Goal: Task Accomplishment & Management: Complete application form

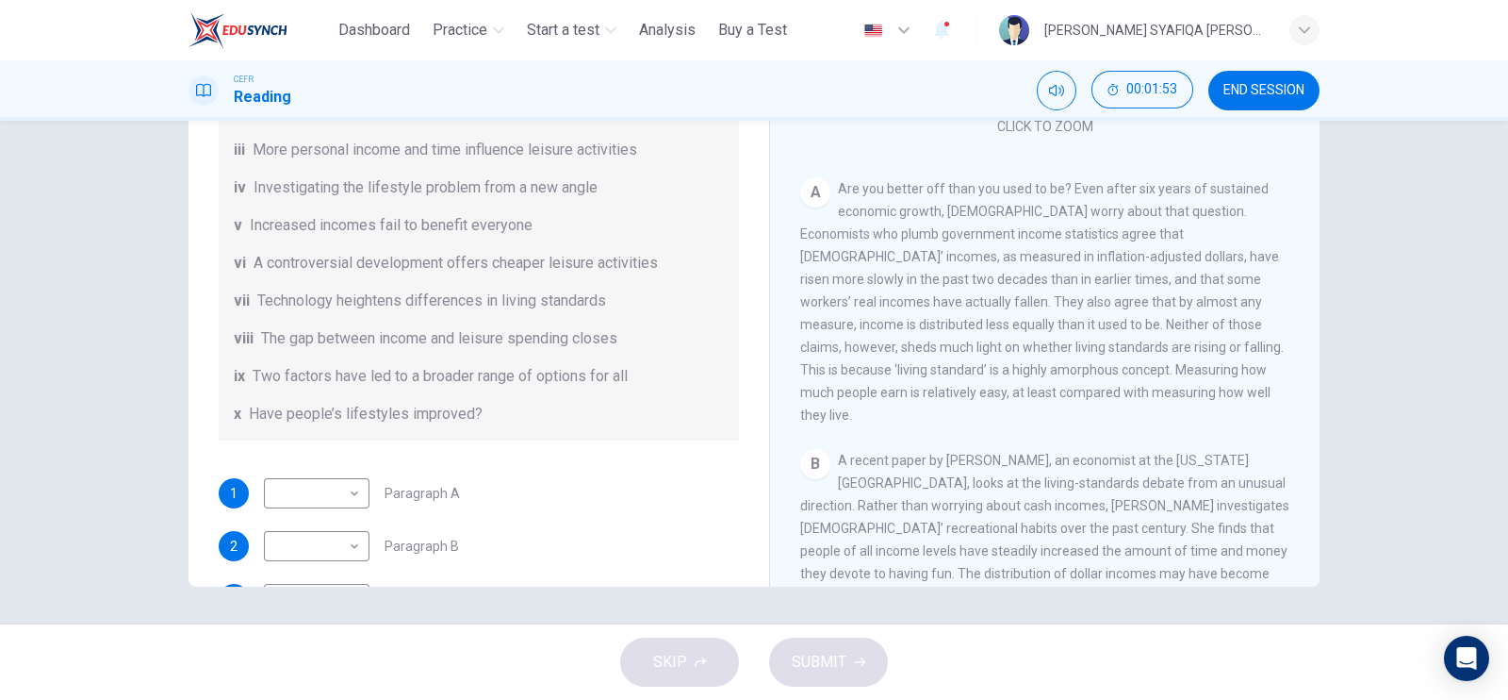
scroll to position [235, 0]
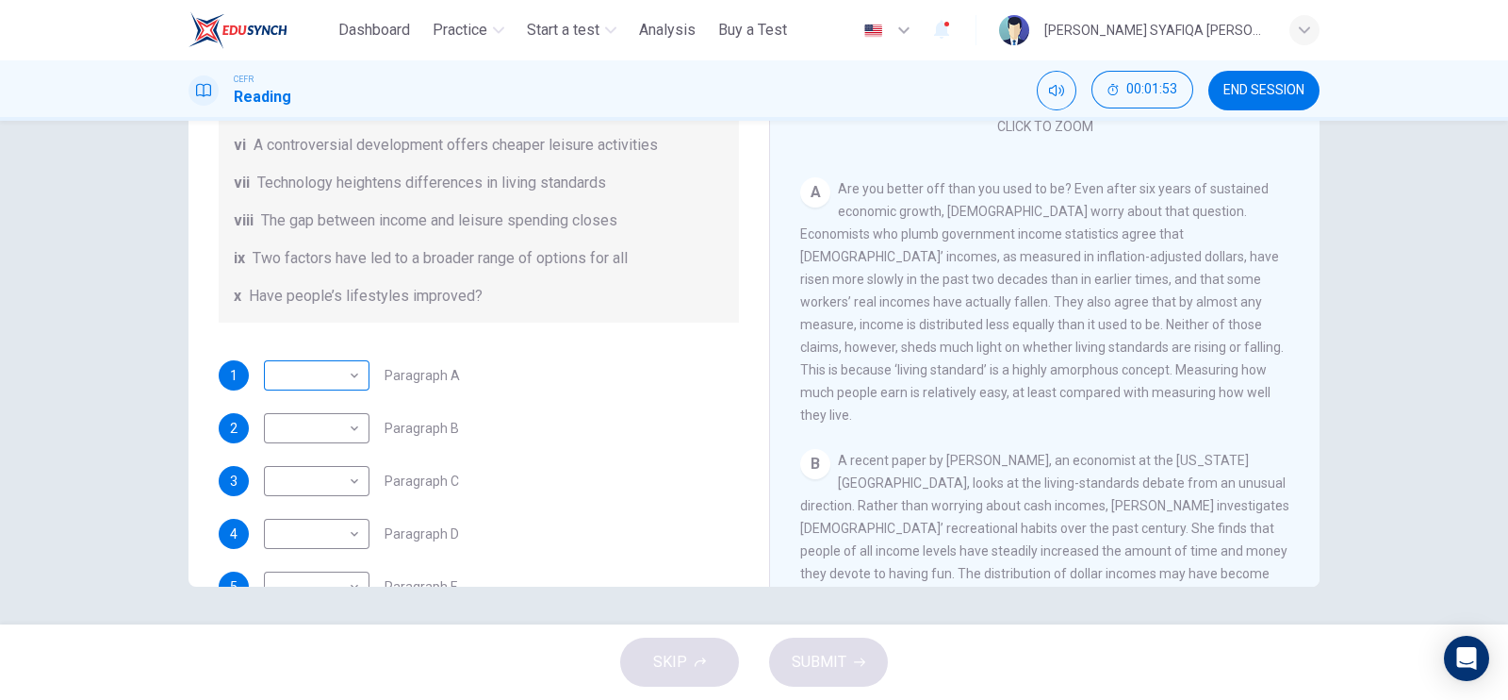
click at [352, 376] on body "This site uses cookies, as explained in our Privacy Policy . If you agree to th…" at bounding box center [754, 350] width 1508 height 700
click at [308, 669] on li "x" at bounding box center [311, 669] width 106 height 30
type input "*"
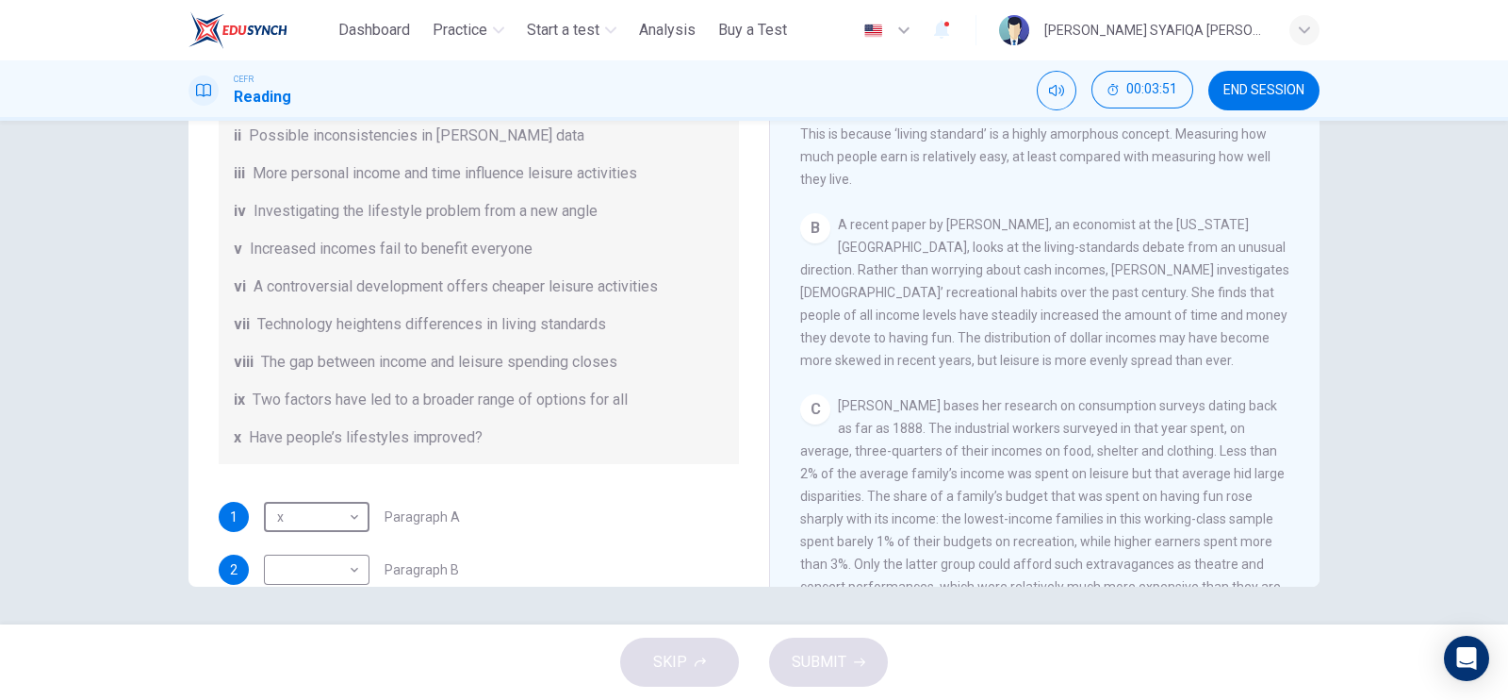
scroll to position [141, 0]
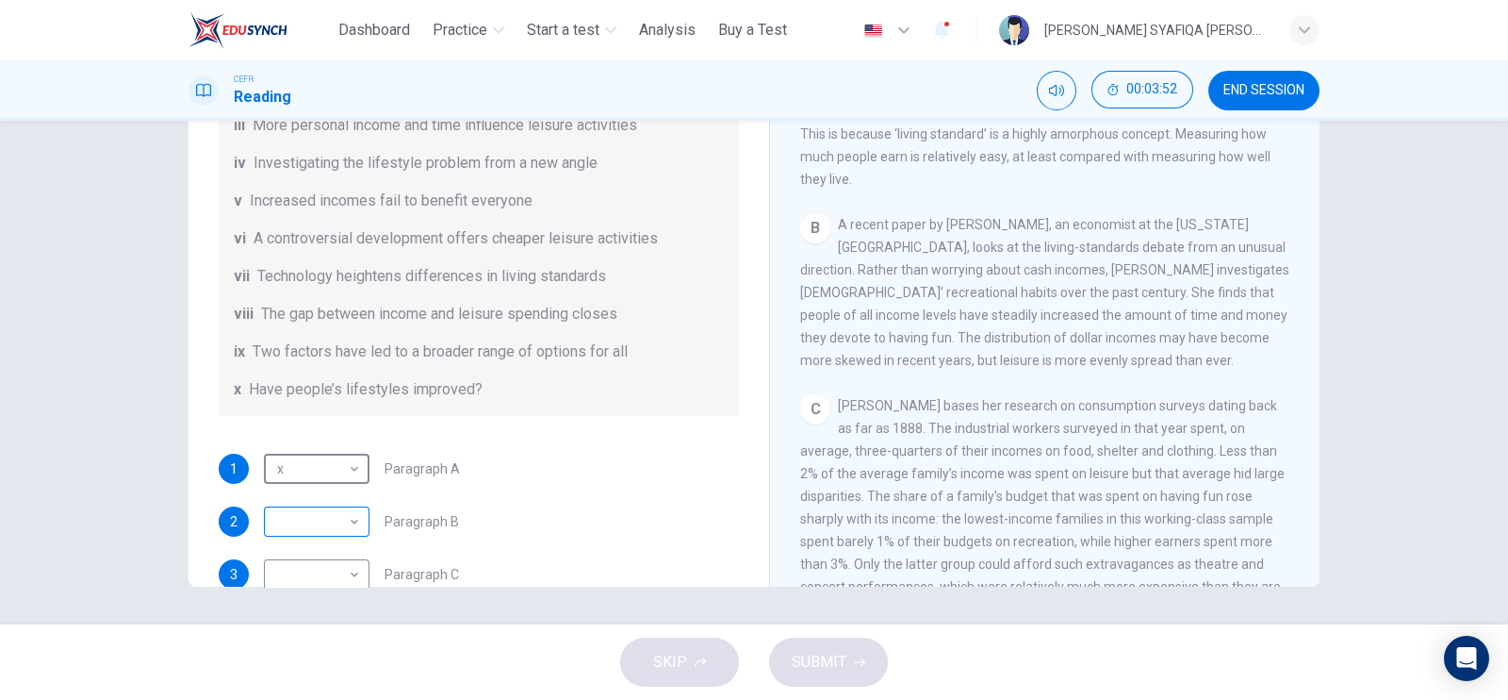
click at [343, 518] on body "This site uses cookies, as explained in our Privacy Policy . If you agree to th…" at bounding box center [754, 350] width 1508 height 700
click at [297, 599] on li "viii" at bounding box center [311, 609] width 106 height 30
click at [330, 510] on body "This site uses cookies, as explained in our Privacy Policy . If you agree to th…" at bounding box center [754, 350] width 1508 height 700
click at [293, 487] on li "iv" at bounding box center [311, 488] width 106 height 30
type input "**"
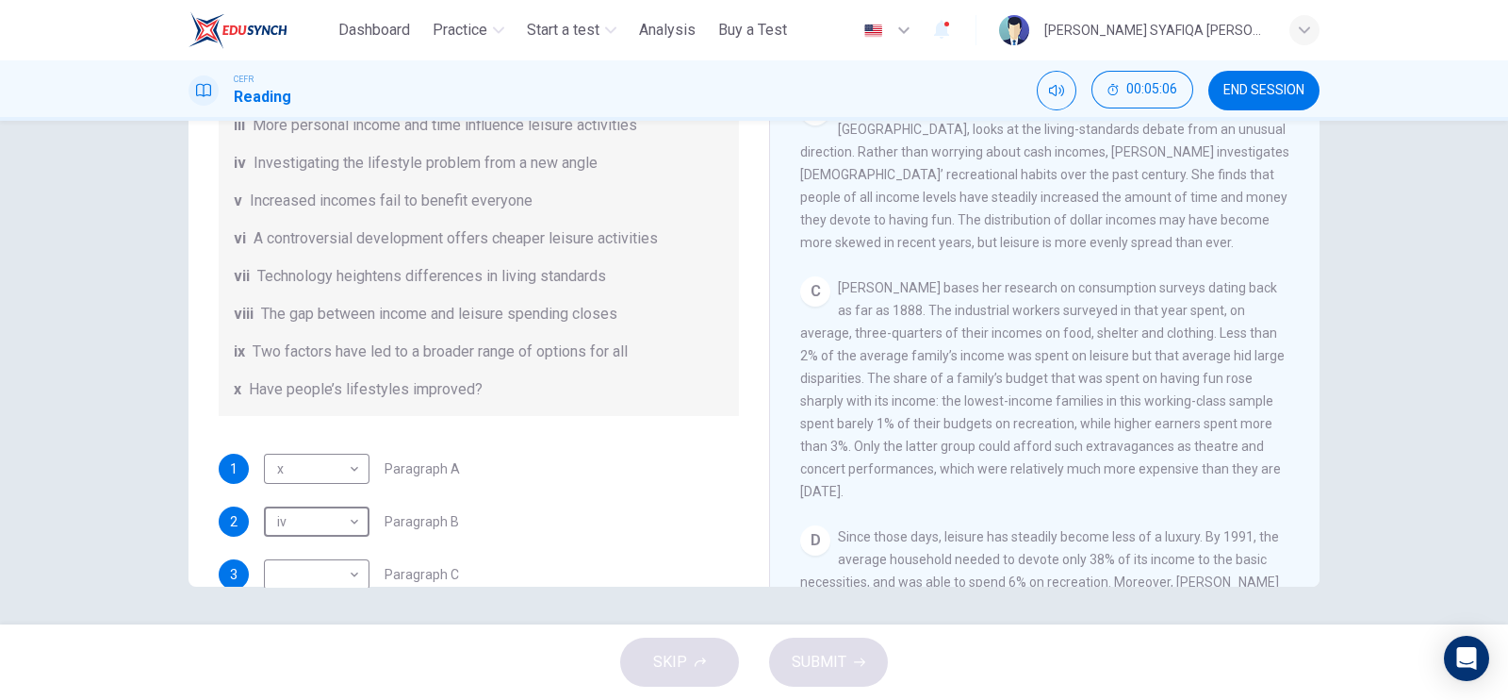
scroll to position [259, 0]
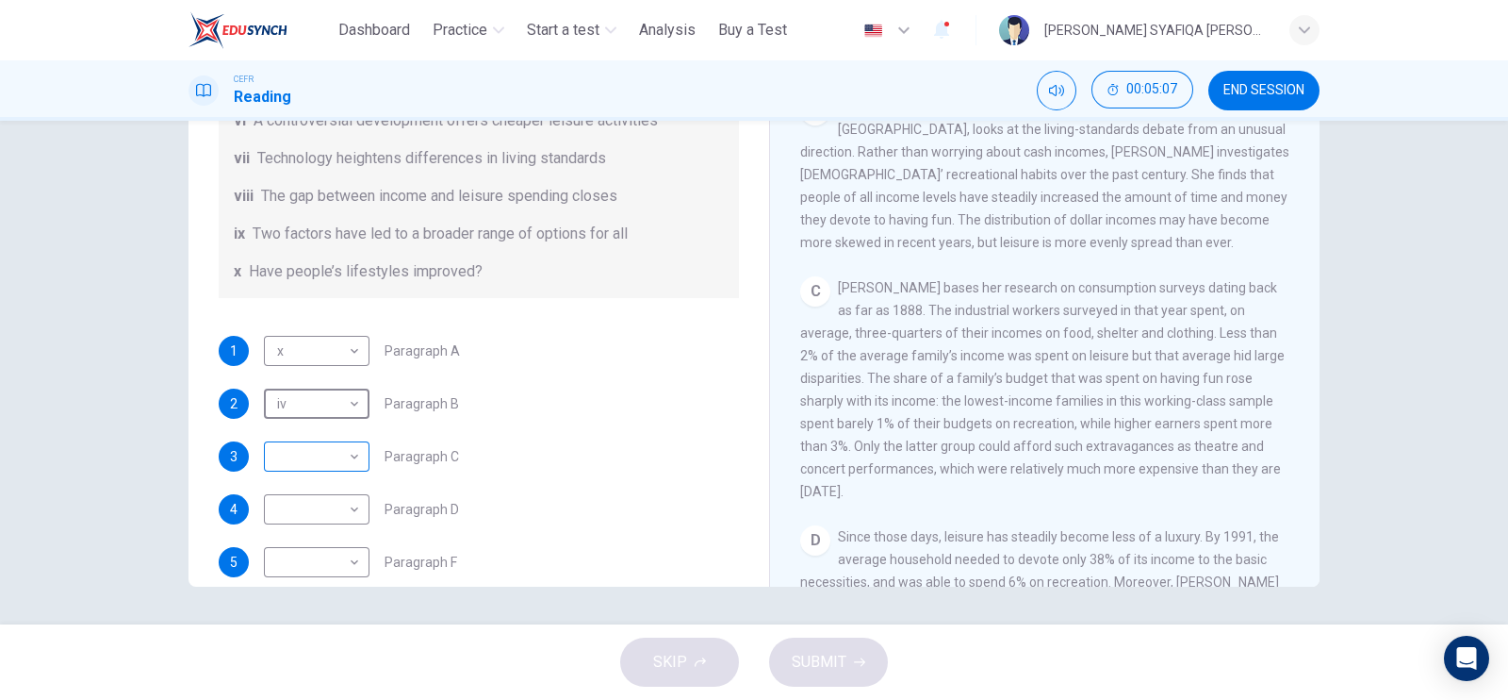
click at [330, 456] on body "This site uses cookies, as explained in our Privacy Policy . If you agree to th…" at bounding box center [754, 350] width 1508 height 700
click at [331, 399] on li "i" at bounding box center [311, 398] width 106 height 30
type input "*"
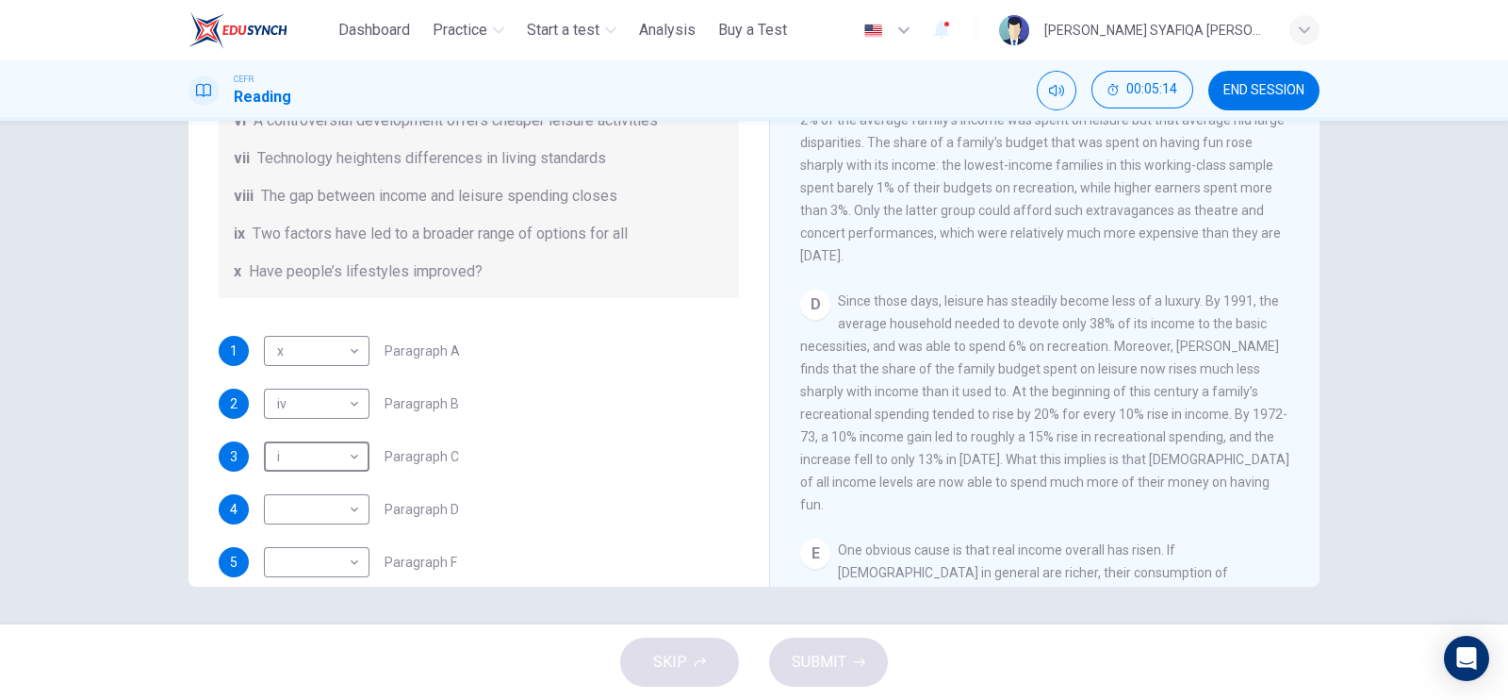
scroll to position [941, 0]
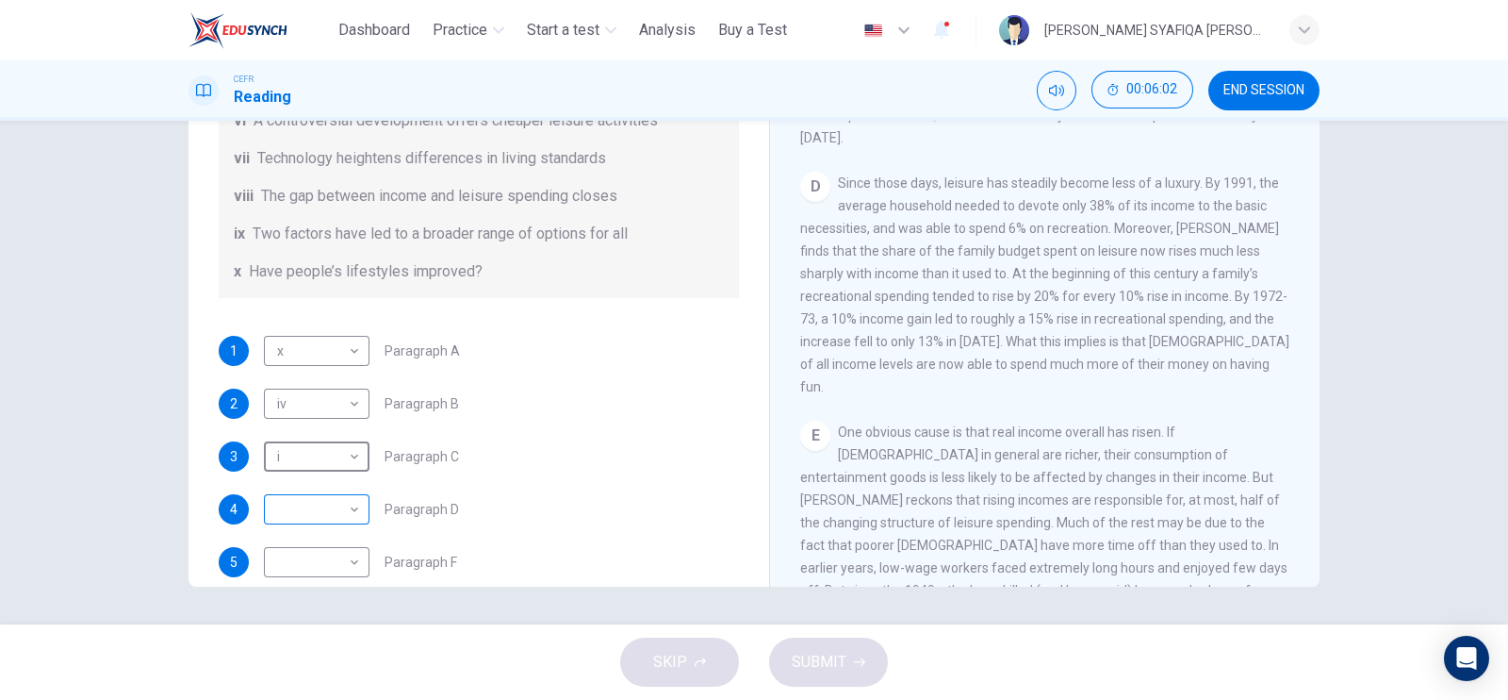
click at [341, 501] on body "This site uses cookies, as explained in our Privacy Policy . If you agree to th…" at bounding box center [754, 350] width 1508 height 700
click at [295, 601] on li "viii" at bounding box center [311, 609] width 106 height 30
type input "****"
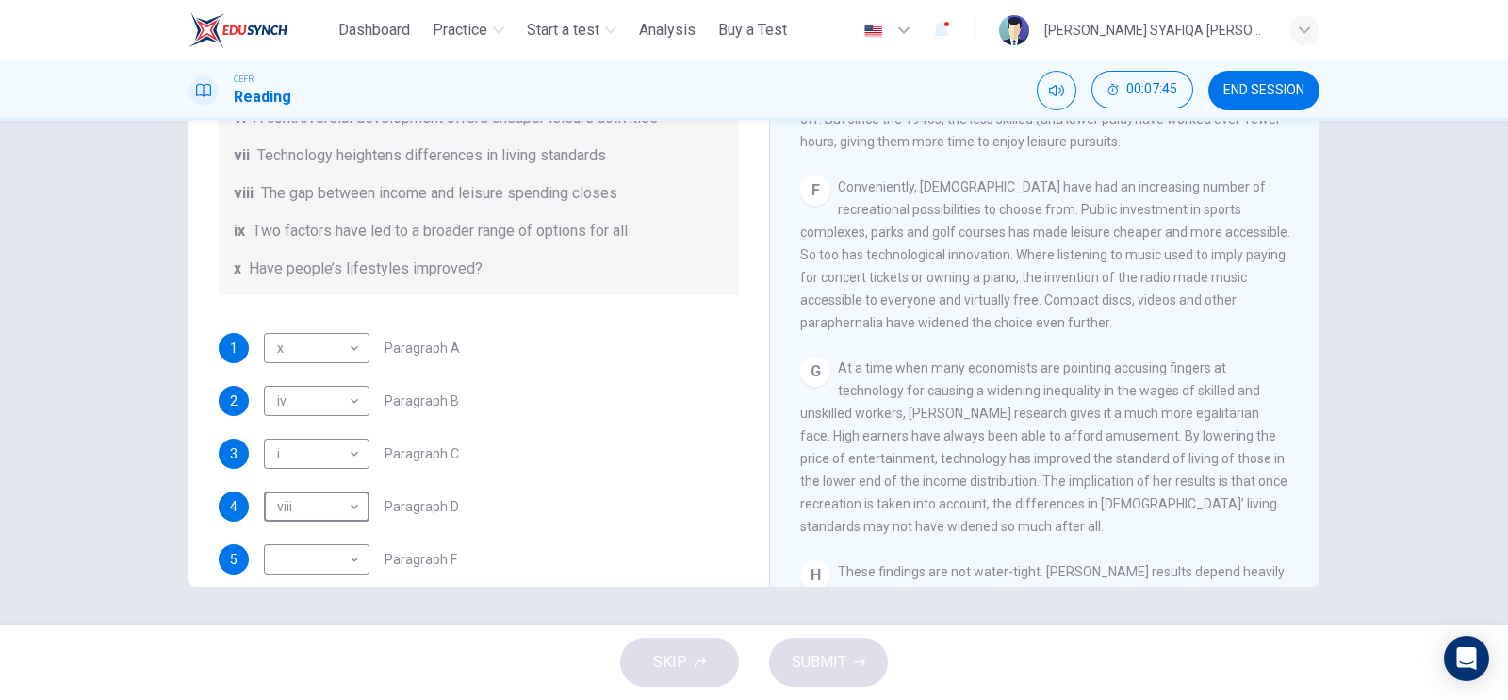
scroll to position [354, 0]
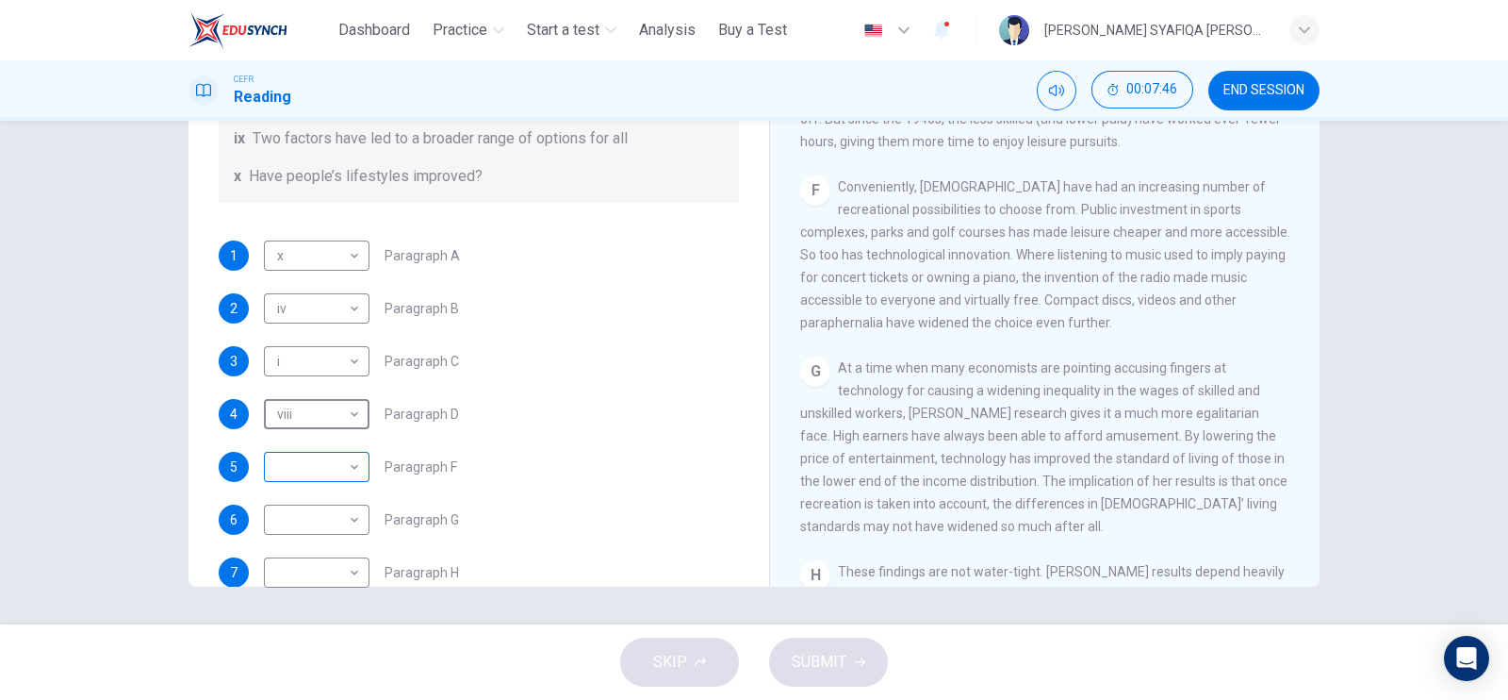
click at [330, 457] on body "This site uses cookies, as explained in our Privacy Policy . If you agree to th…" at bounding box center [754, 350] width 1508 height 700
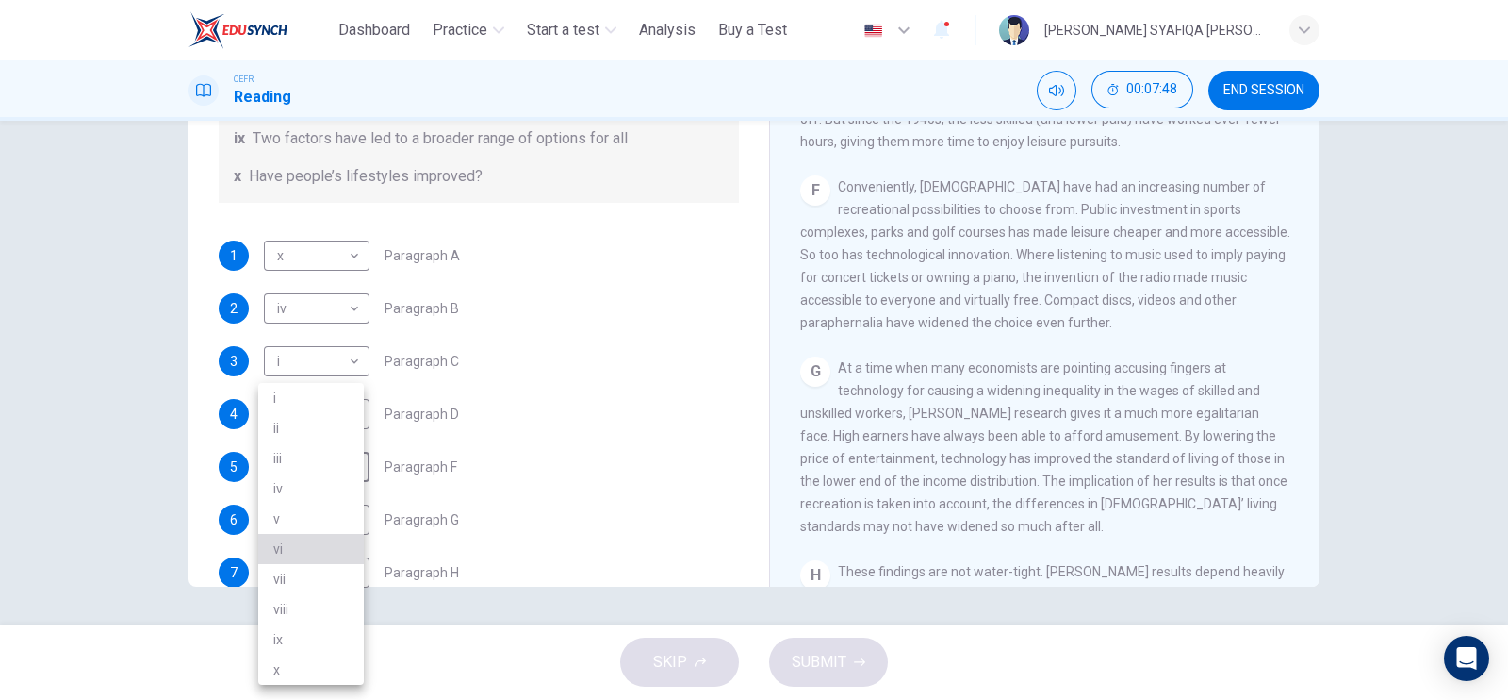
click at [303, 544] on li "vi" at bounding box center [311, 549] width 106 height 30
type input "**"
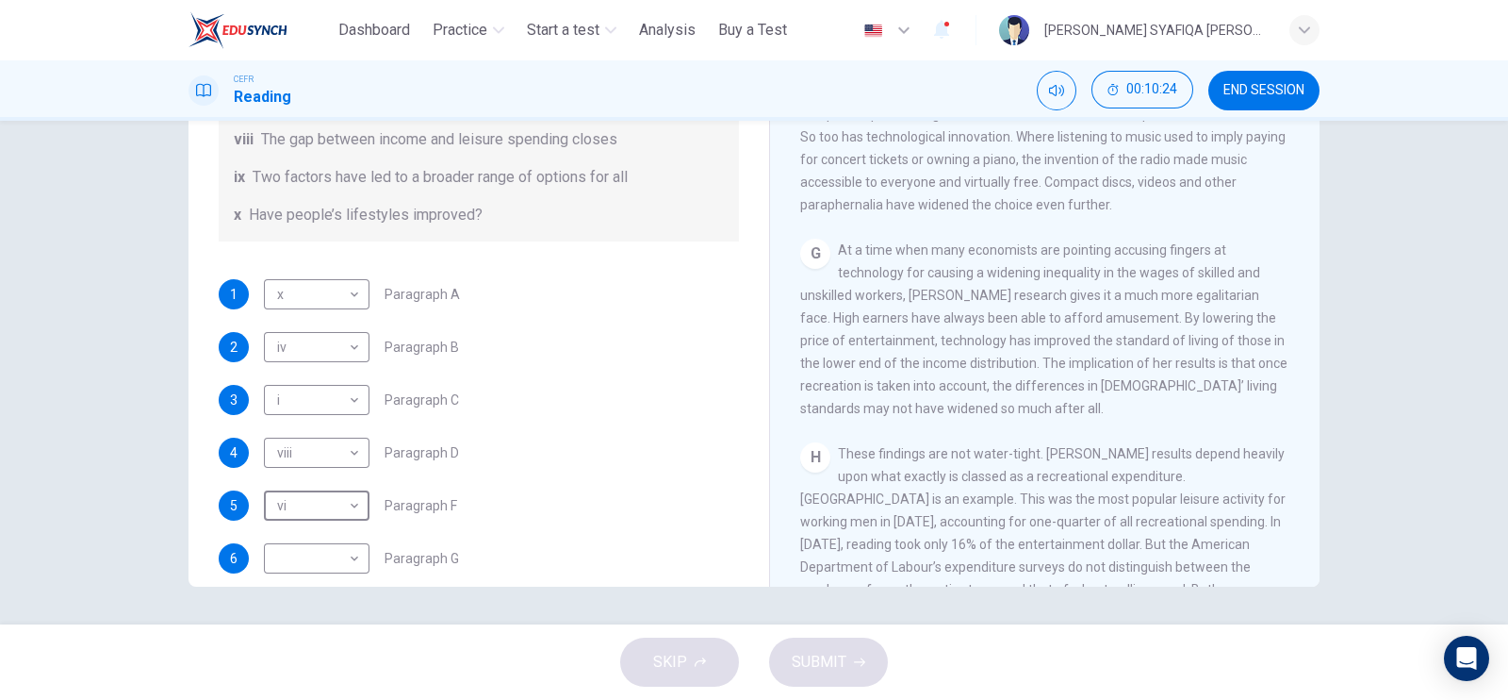
scroll to position [354, 0]
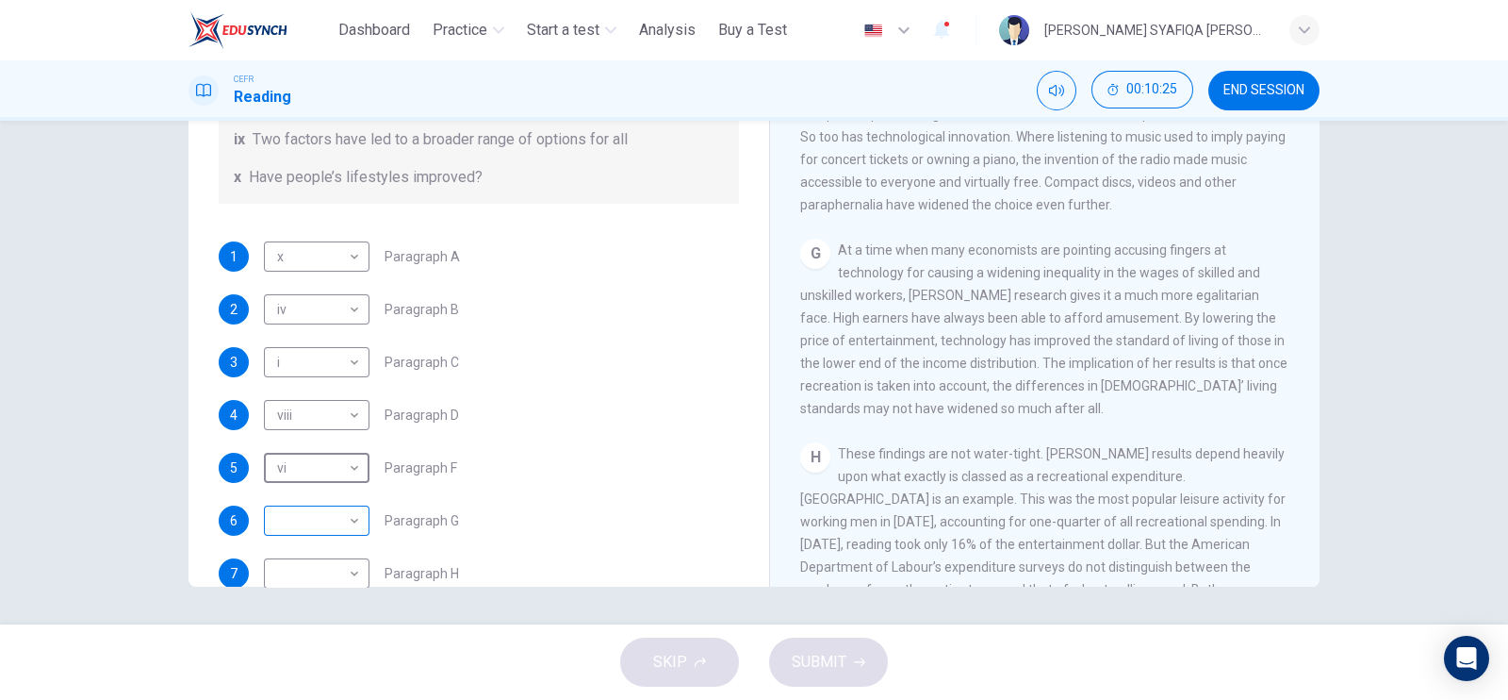
click at [324, 507] on body "This site uses cookies, as explained in our Privacy Policy . If you agree to th…" at bounding box center [754, 350] width 1508 height 700
click at [317, 576] on li "vii" at bounding box center [311, 579] width 106 height 30
type input "***"
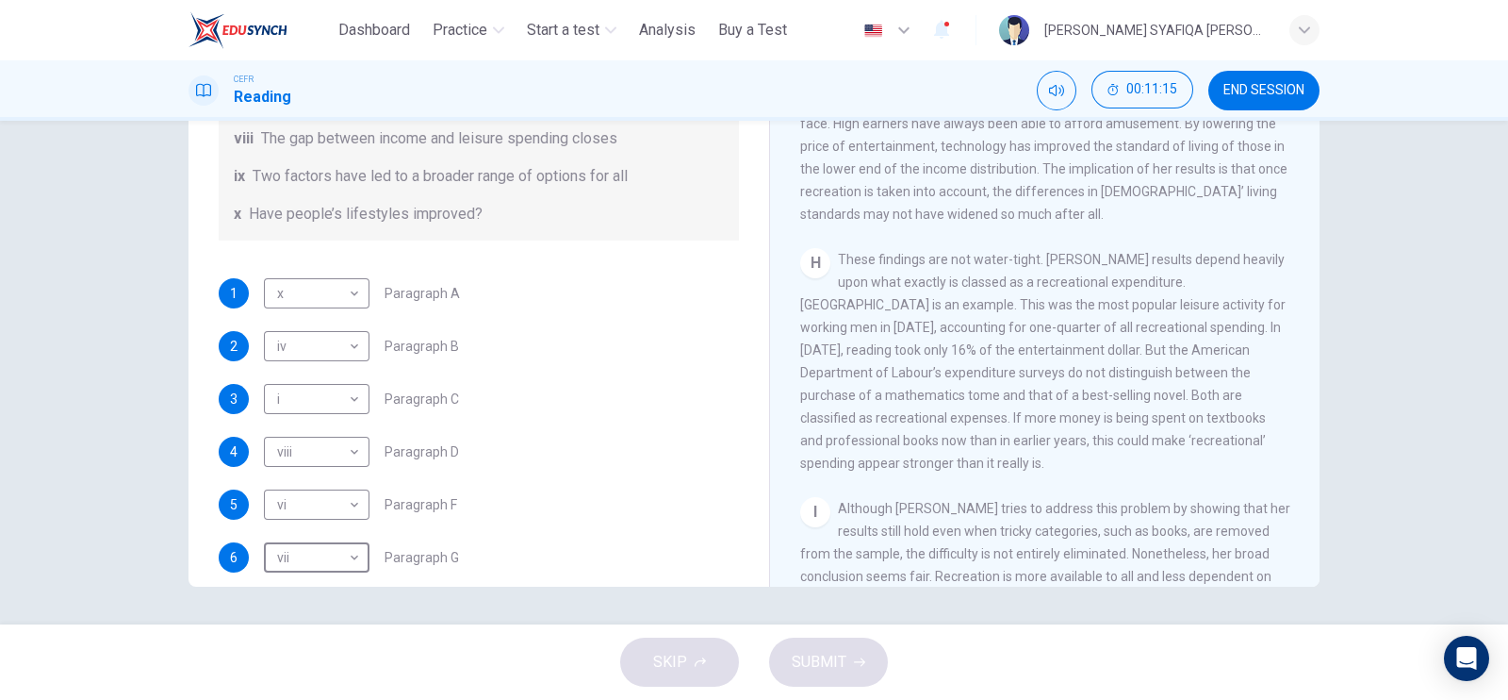
scroll to position [392, 0]
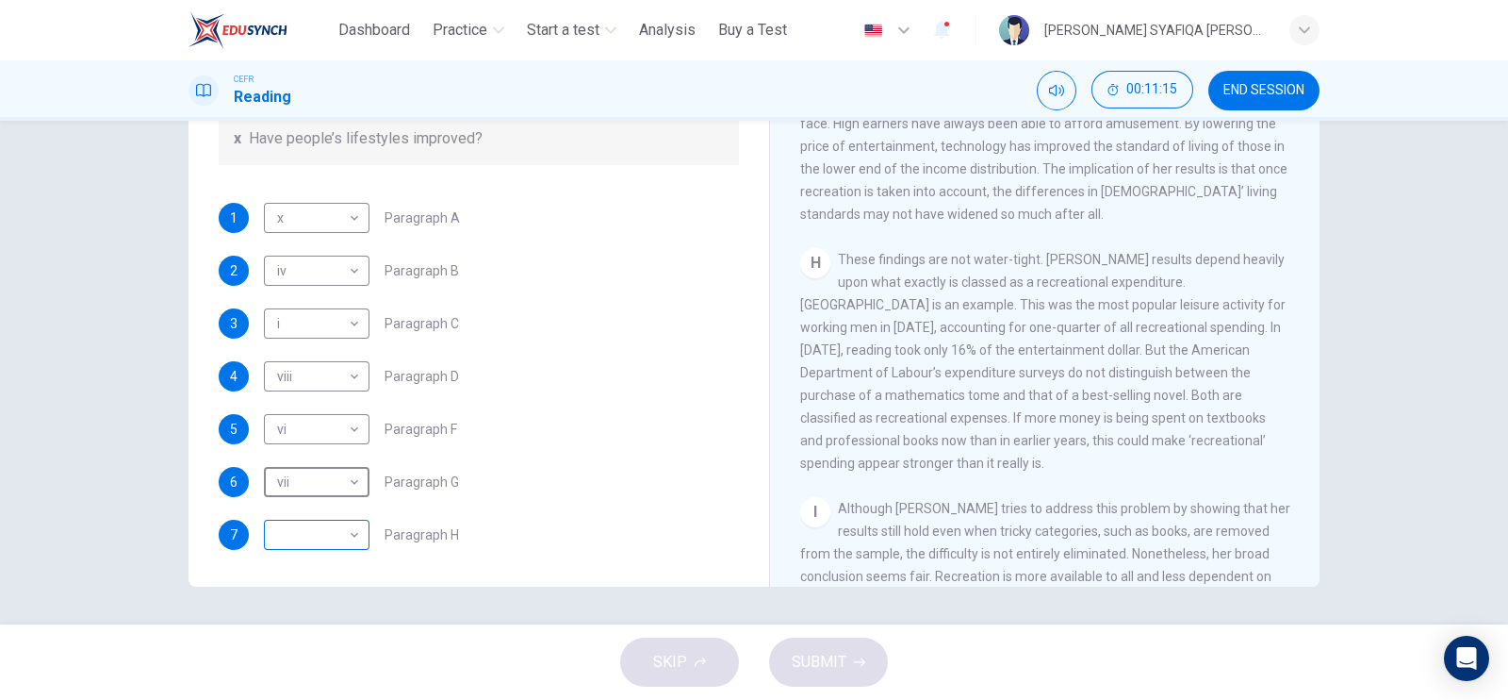
click at [330, 526] on body "This site uses cookies, as explained in our Privacy Policy . If you agree to th…" at bounding box center [754, 350] width 1508 height 700
click at [325, 431] on li "ii" at bounding box center [311, 428] width 106 height 30
type input "**"
click at [823, 654] on span "SUBMIT" at bounding box center [819, 662] width 55 height 26
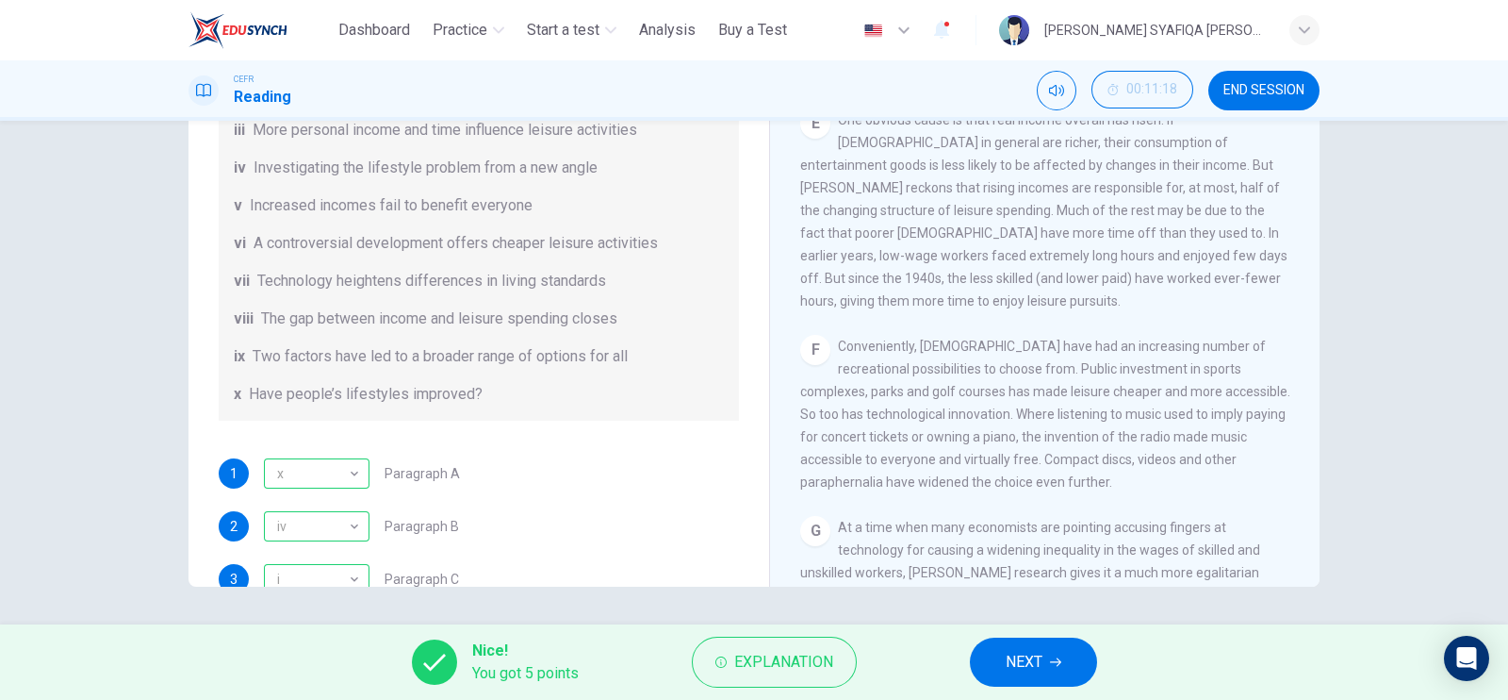
scroll to position [39, 0]
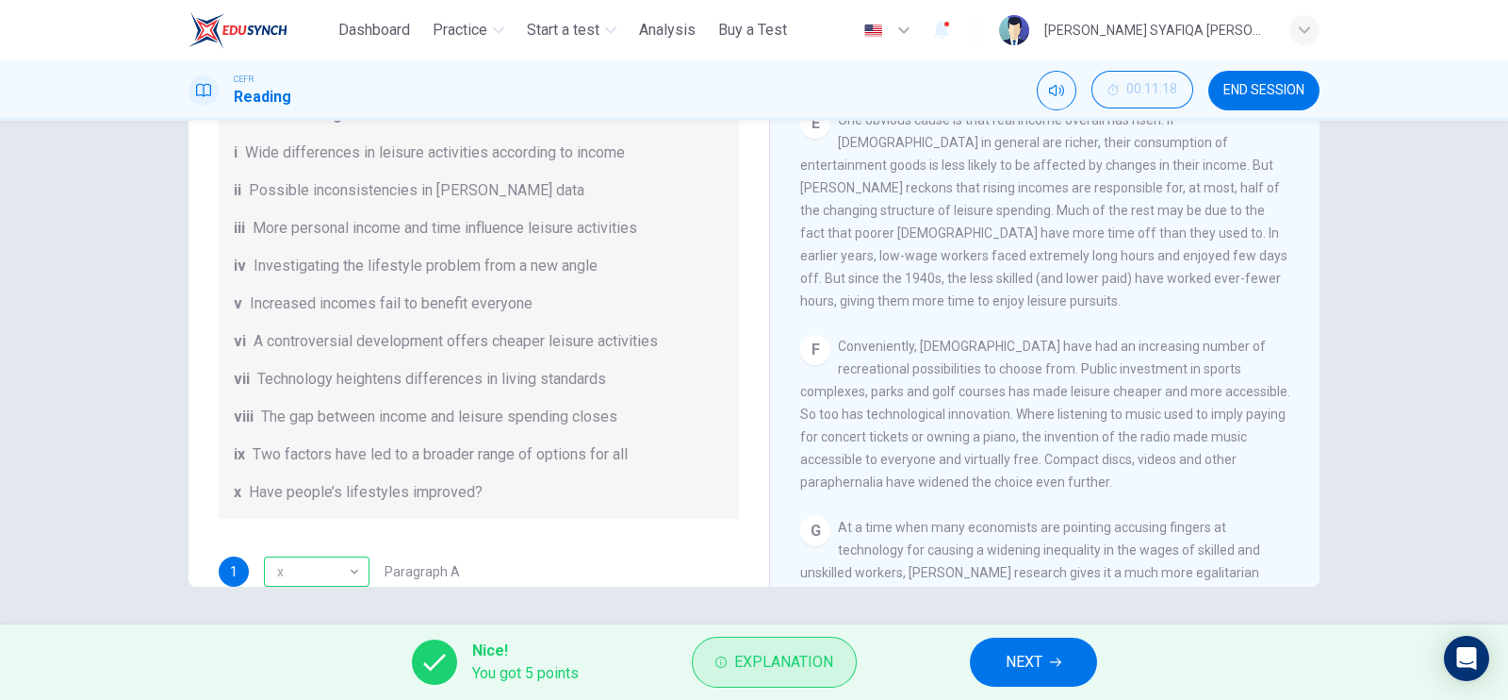
click at [750, 660] on span "Explanation" at bounding box center [783, 662] width 99 height 26
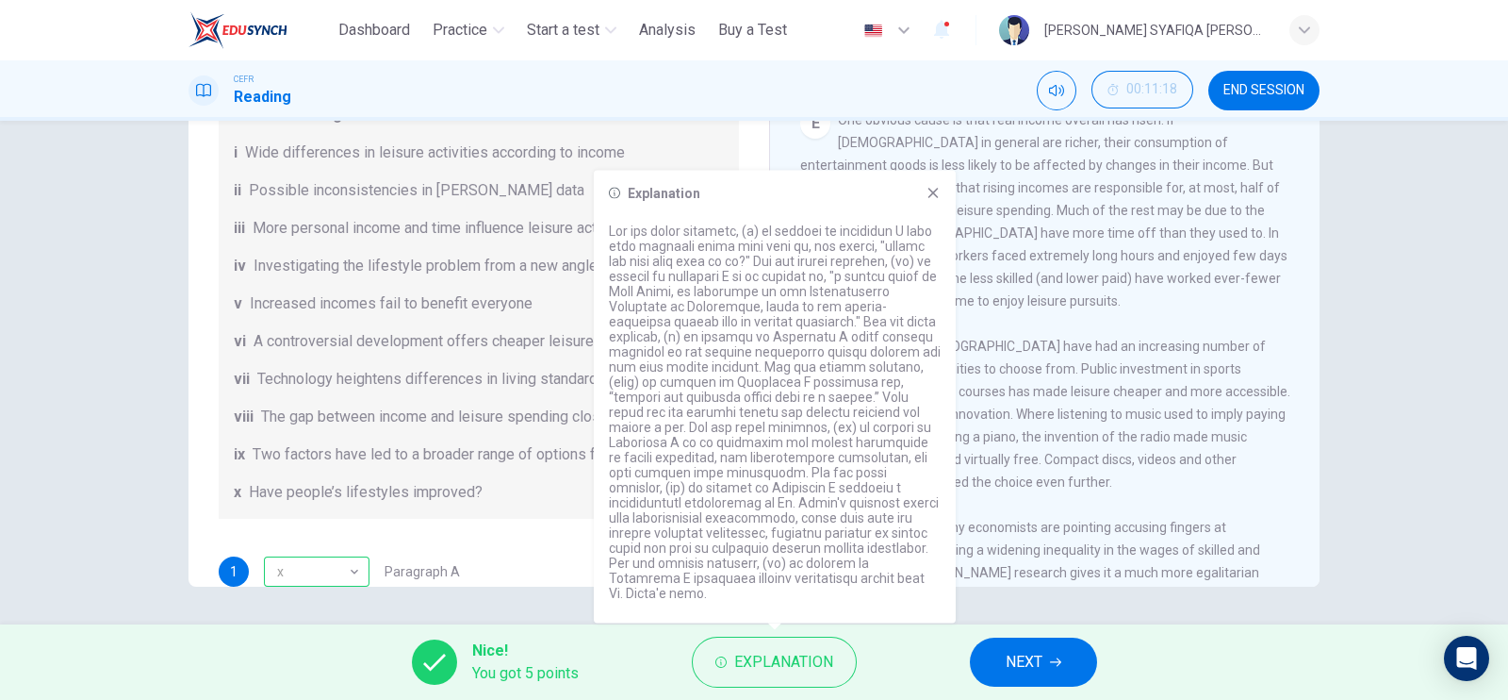
click at [1143, 398] on div "F Conveniently, [DEMOGRAPHIC_DATA] have had an increasing number of recreationa…" at bounding box center [1045, 414] width 490 height 158
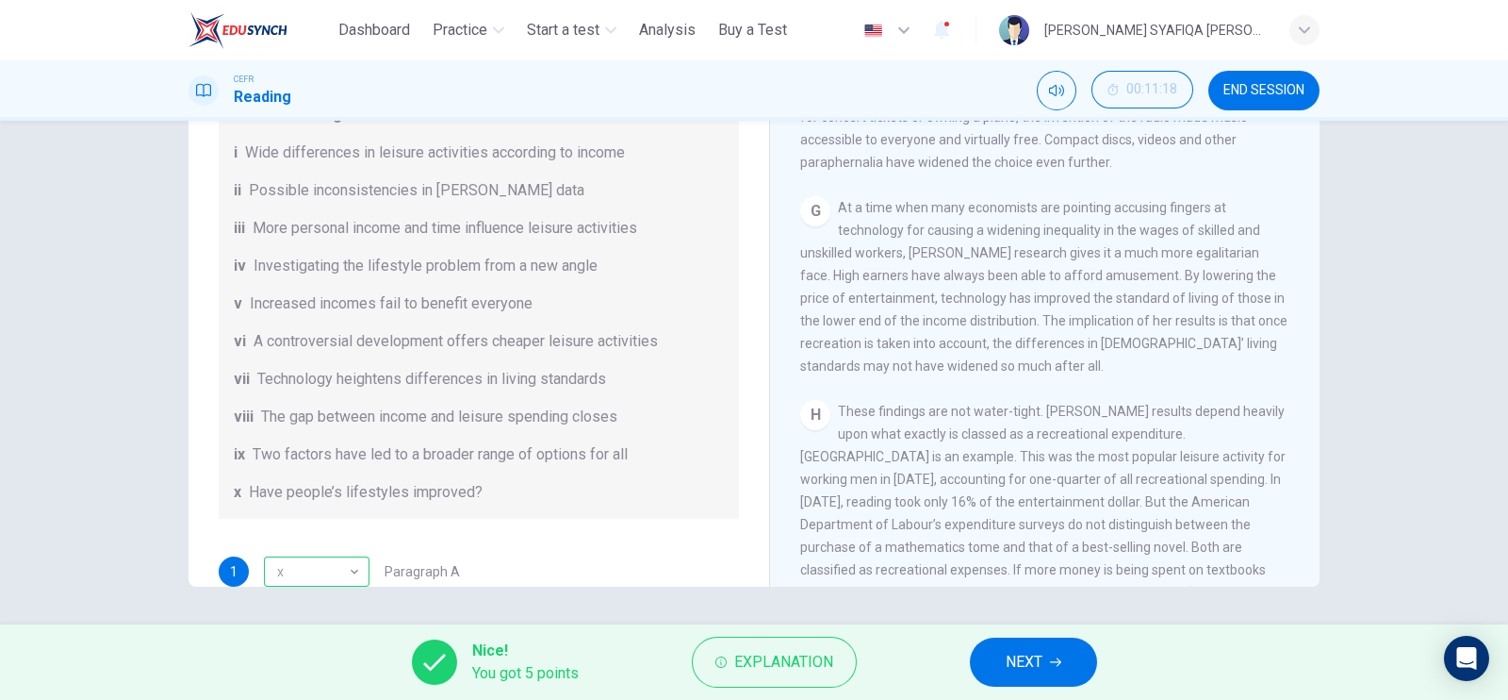
scroll to position [1607, 0]
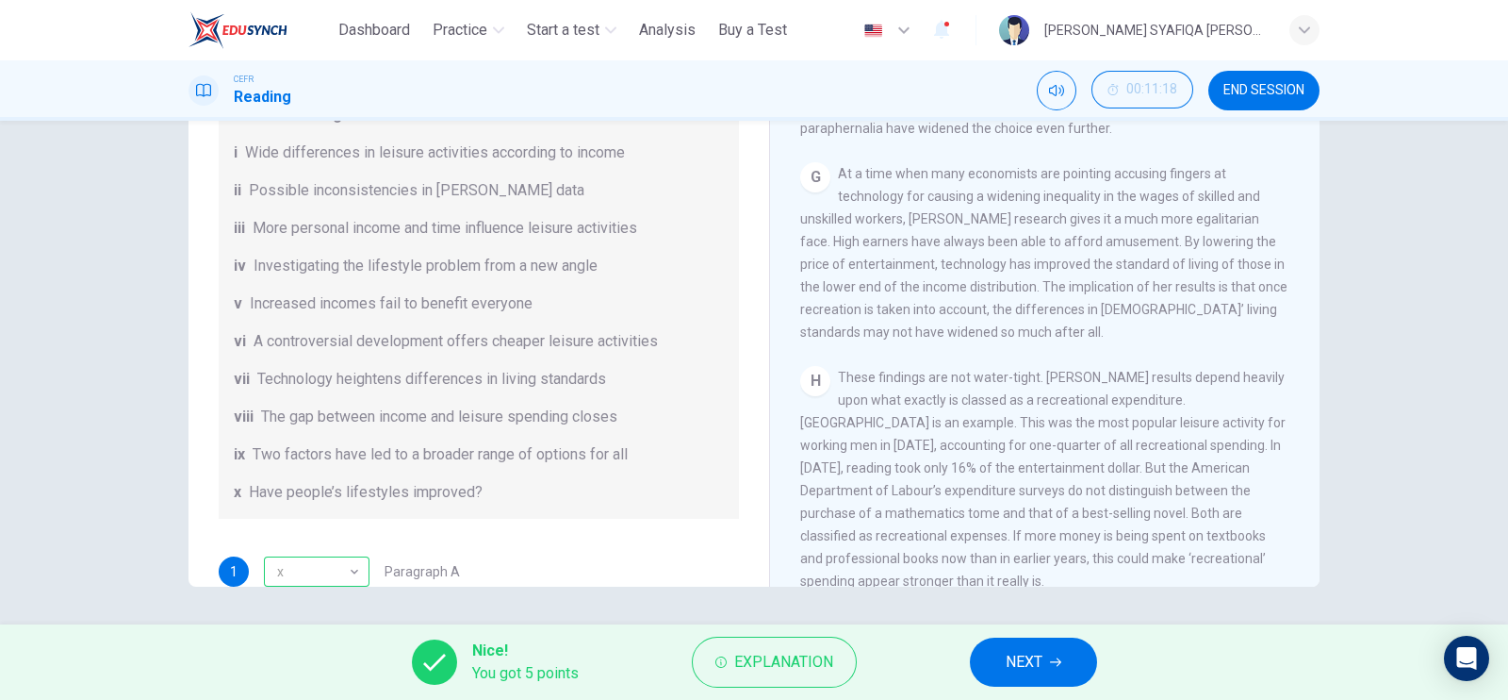
click at [1040, 651] on span "NEXT" at bounding box center [1024, 662] width 37 height 26
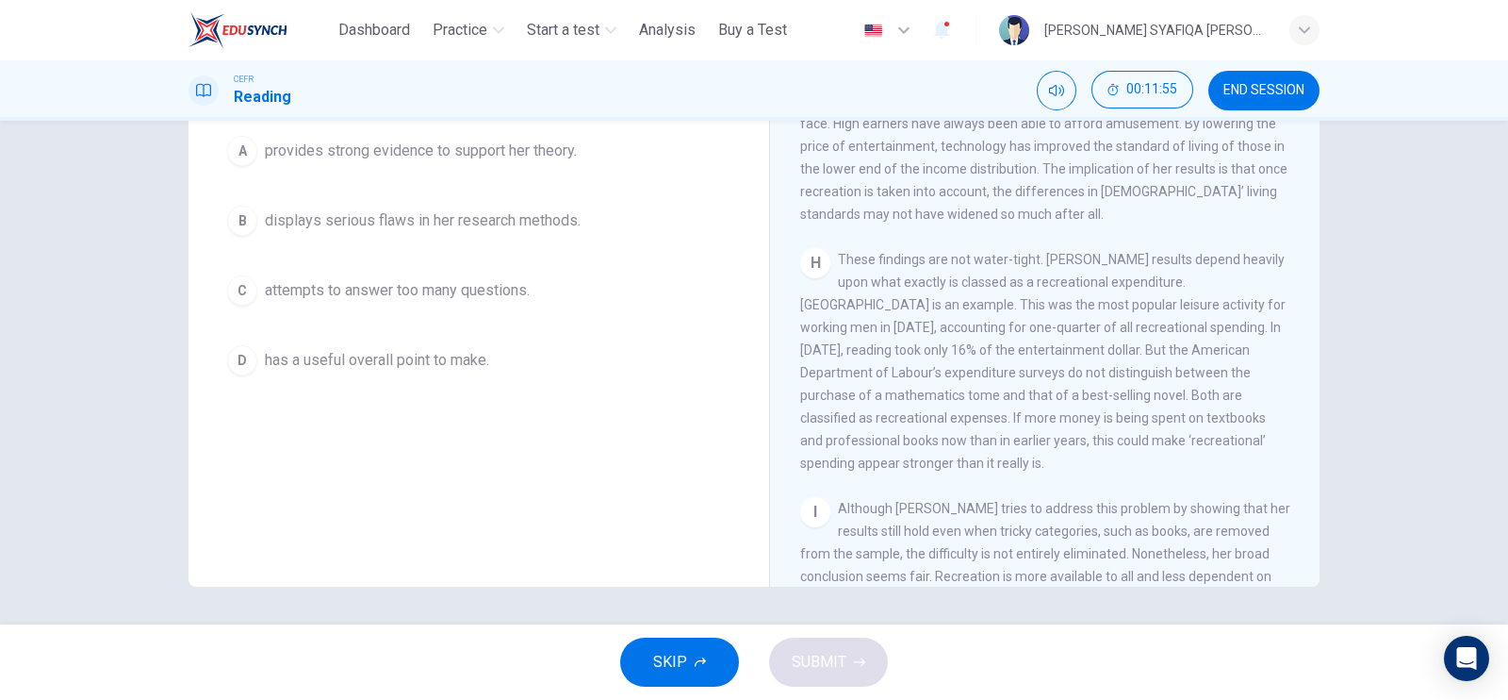
scroll to position [109, 0]
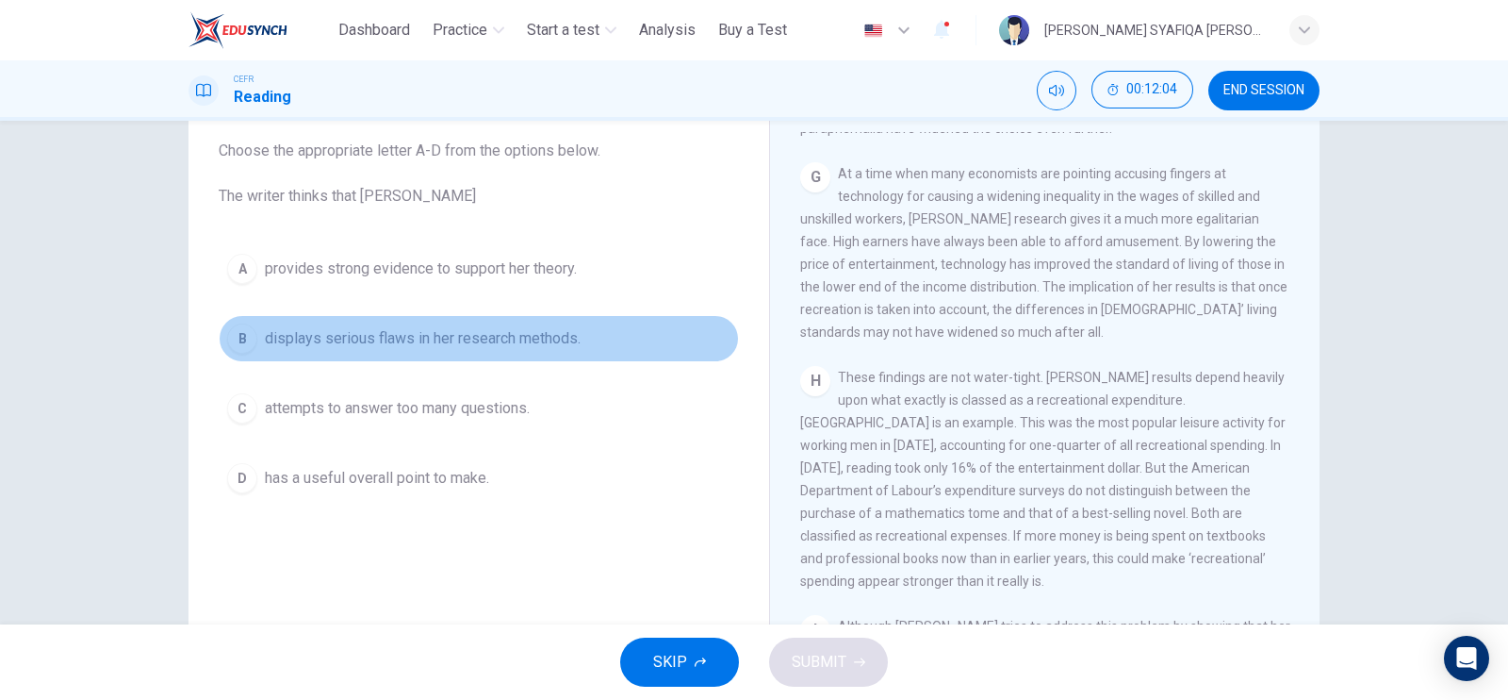
click at [237, 346] on div "B" at bounding box center [242, 338] width 30 height 30
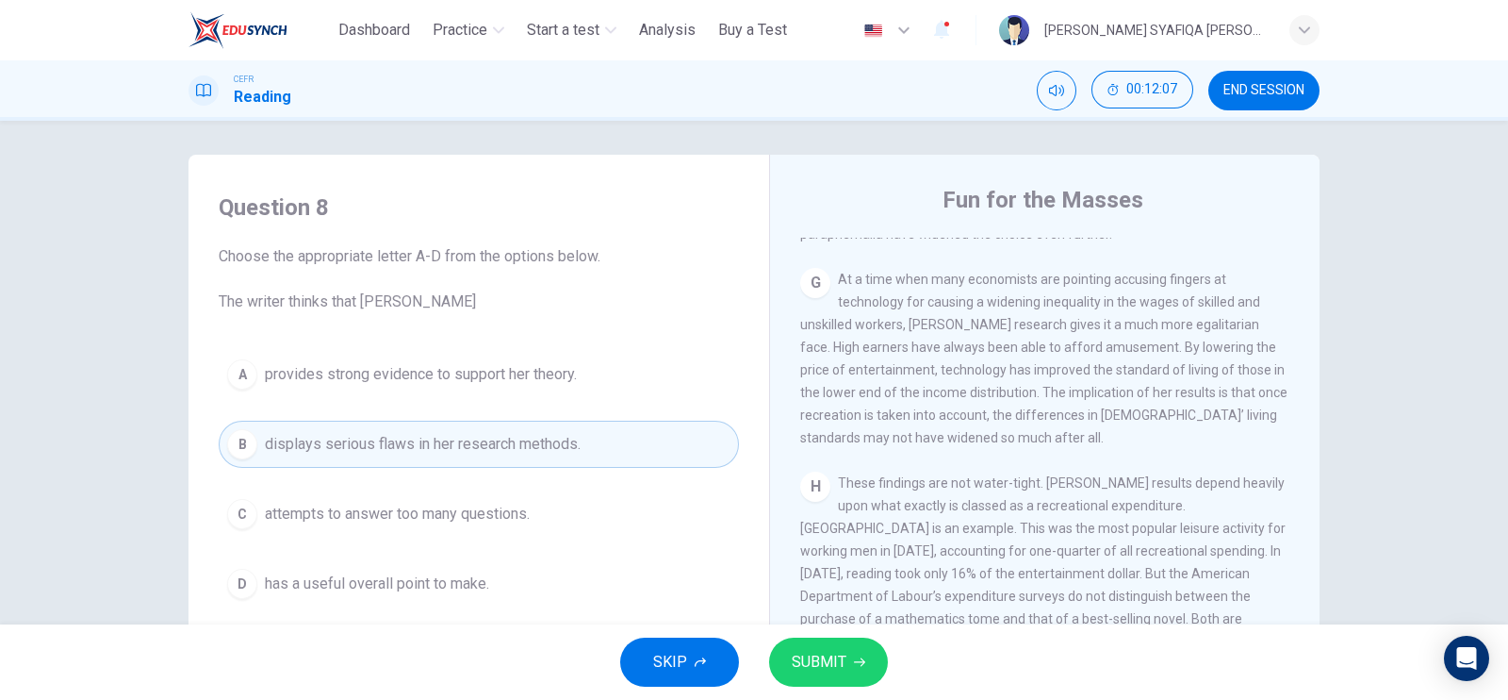
scroll to position [0, 0]
click at [803, 668] on span "SUBMIT" at bounding box center [819, 662] width 55 height 26
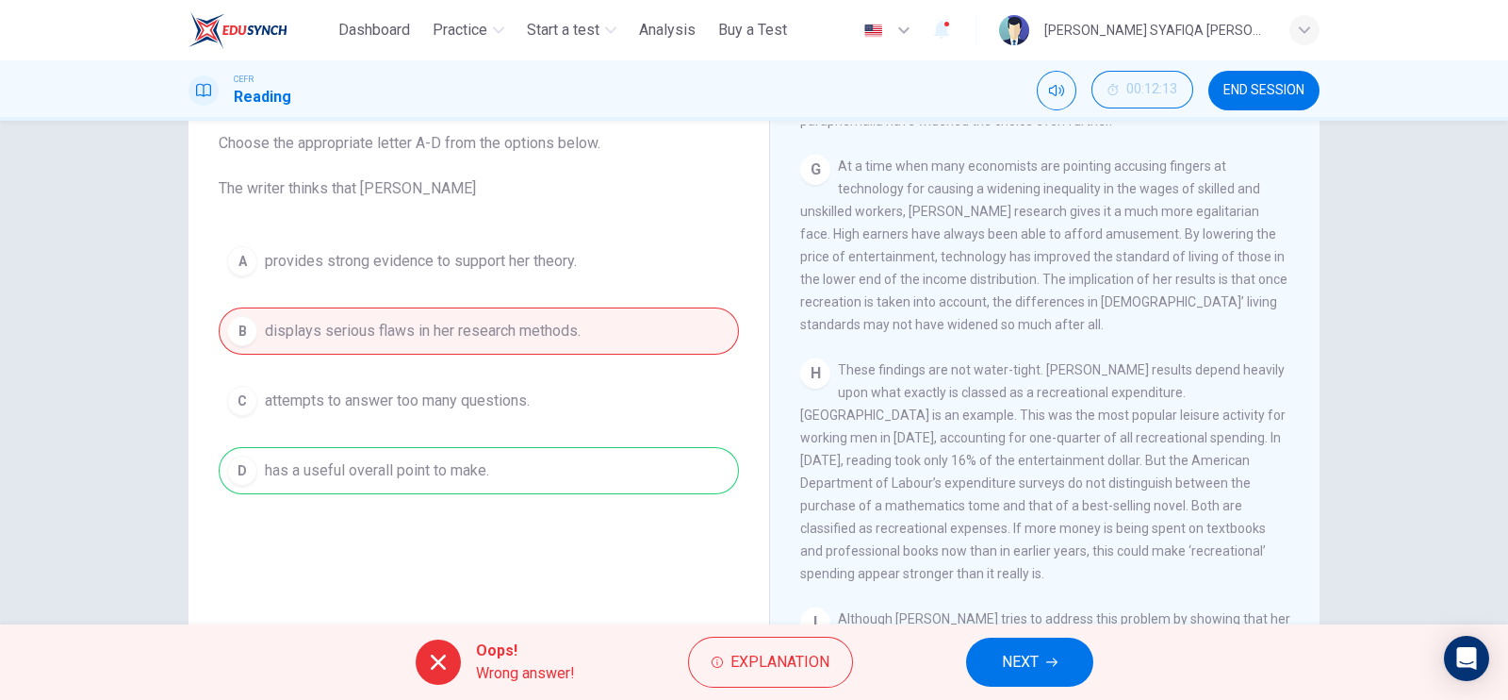
scroll to position [227, 0]
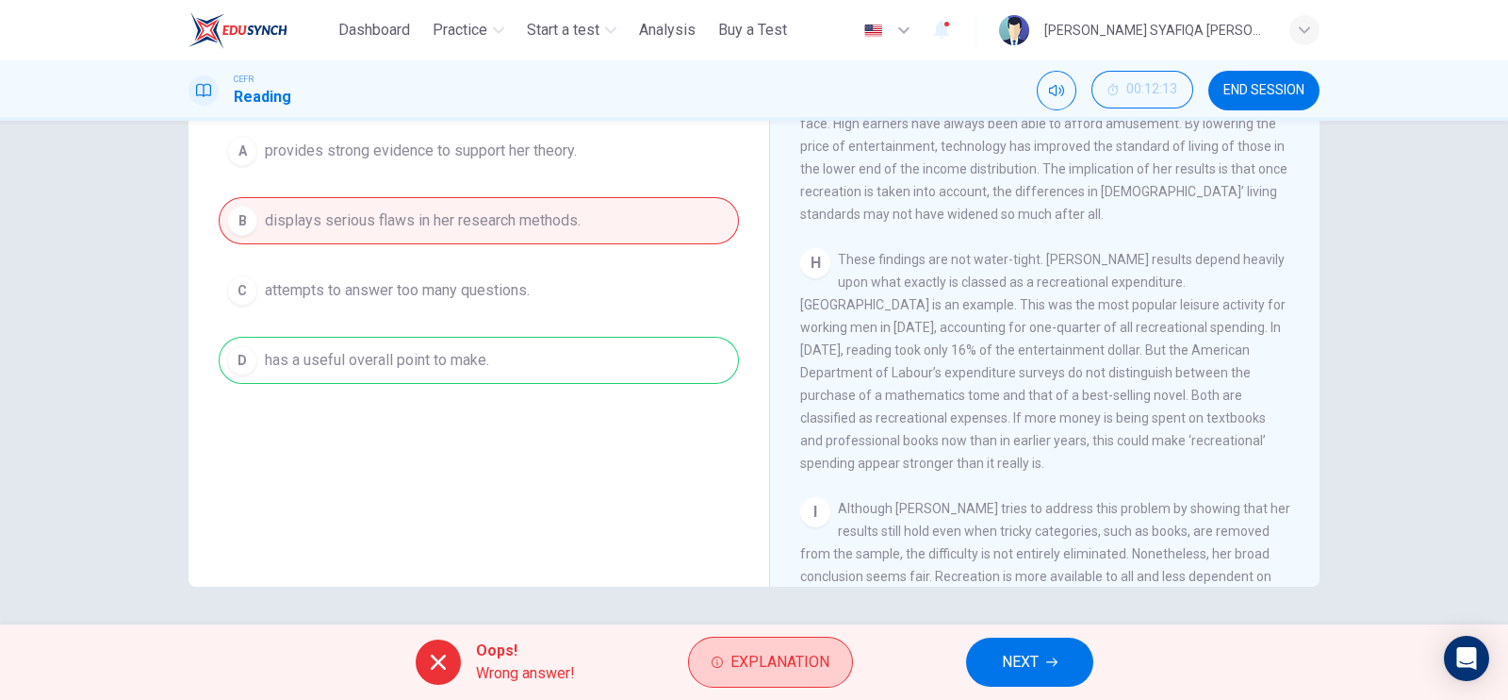
click at [764, 653] on span "Explanation" at bounding box center [780, 662] width 99 height 26
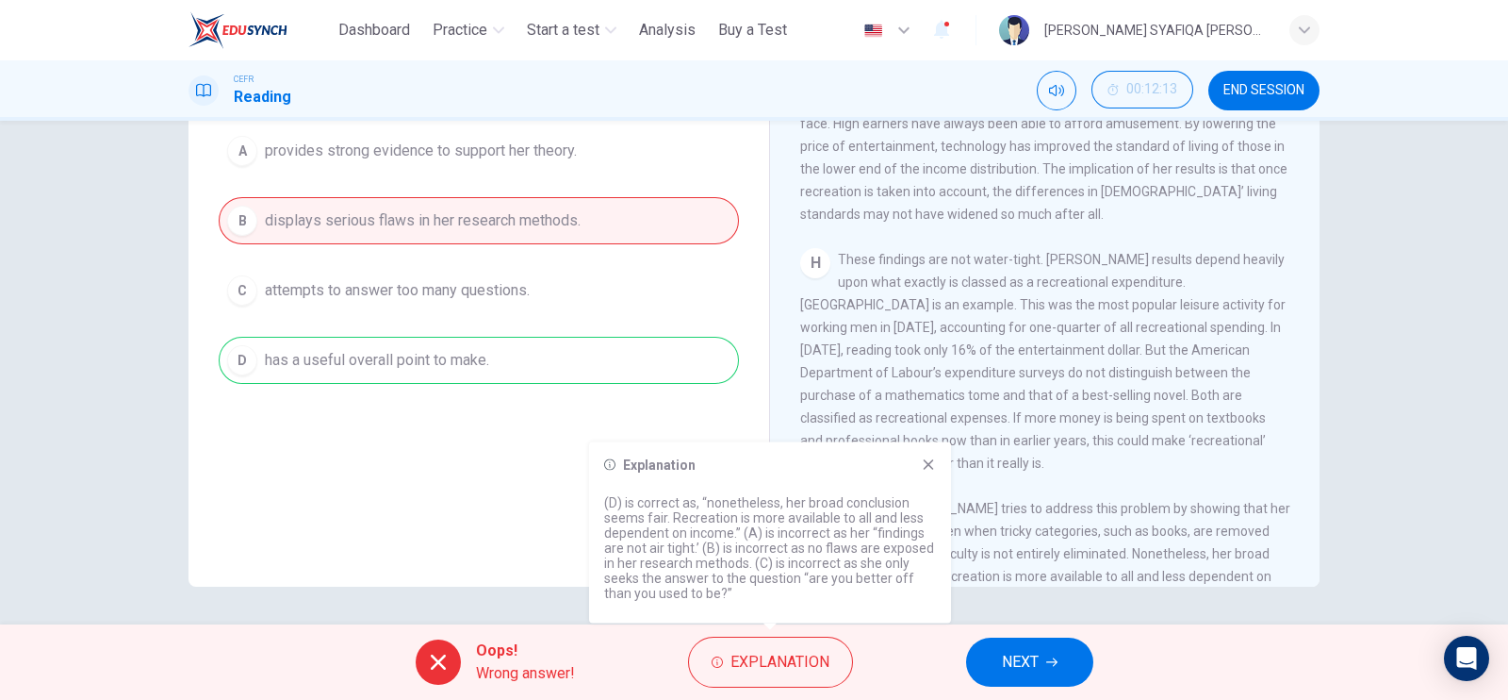
click at [924, 469] on icon at bounding box center [928, 464] width 15 height 15
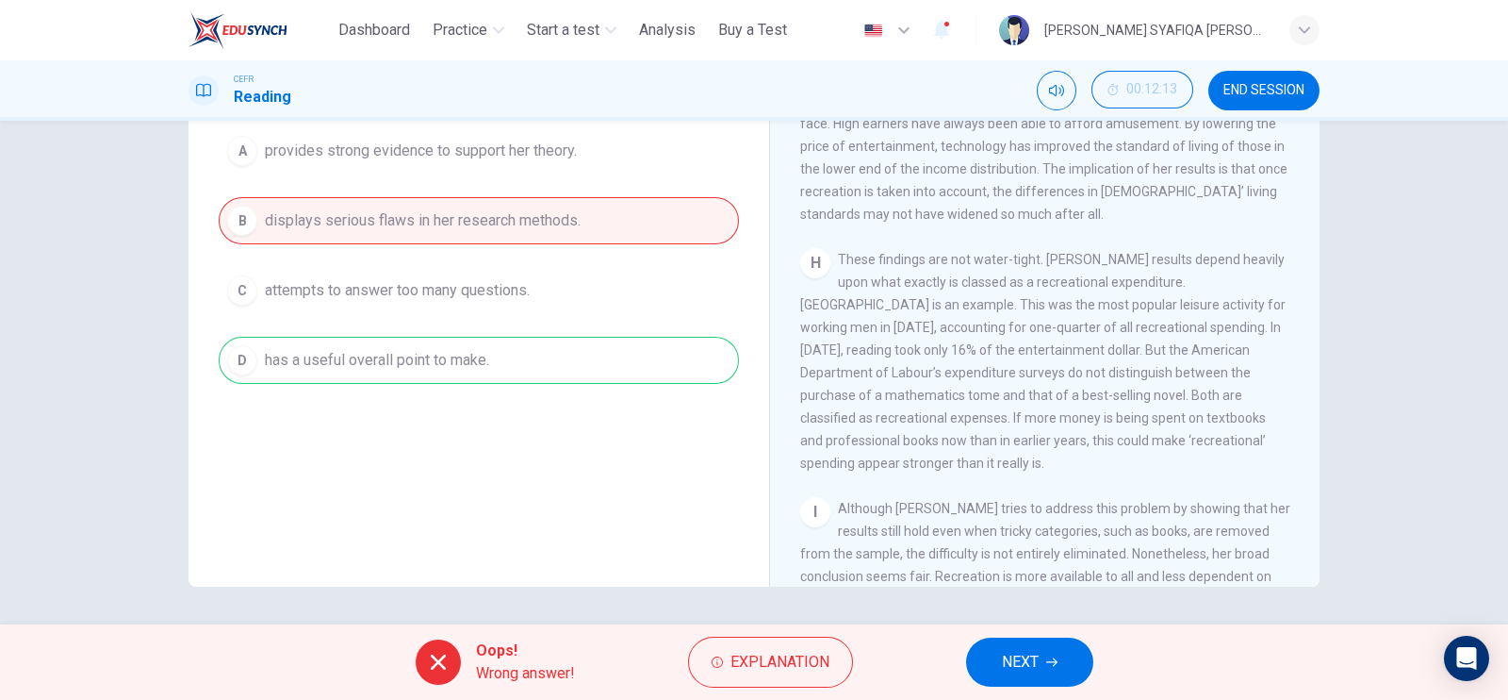
click at [1056, 656] on icon "button" at bounding box center [1051, 661] width 11 height 11
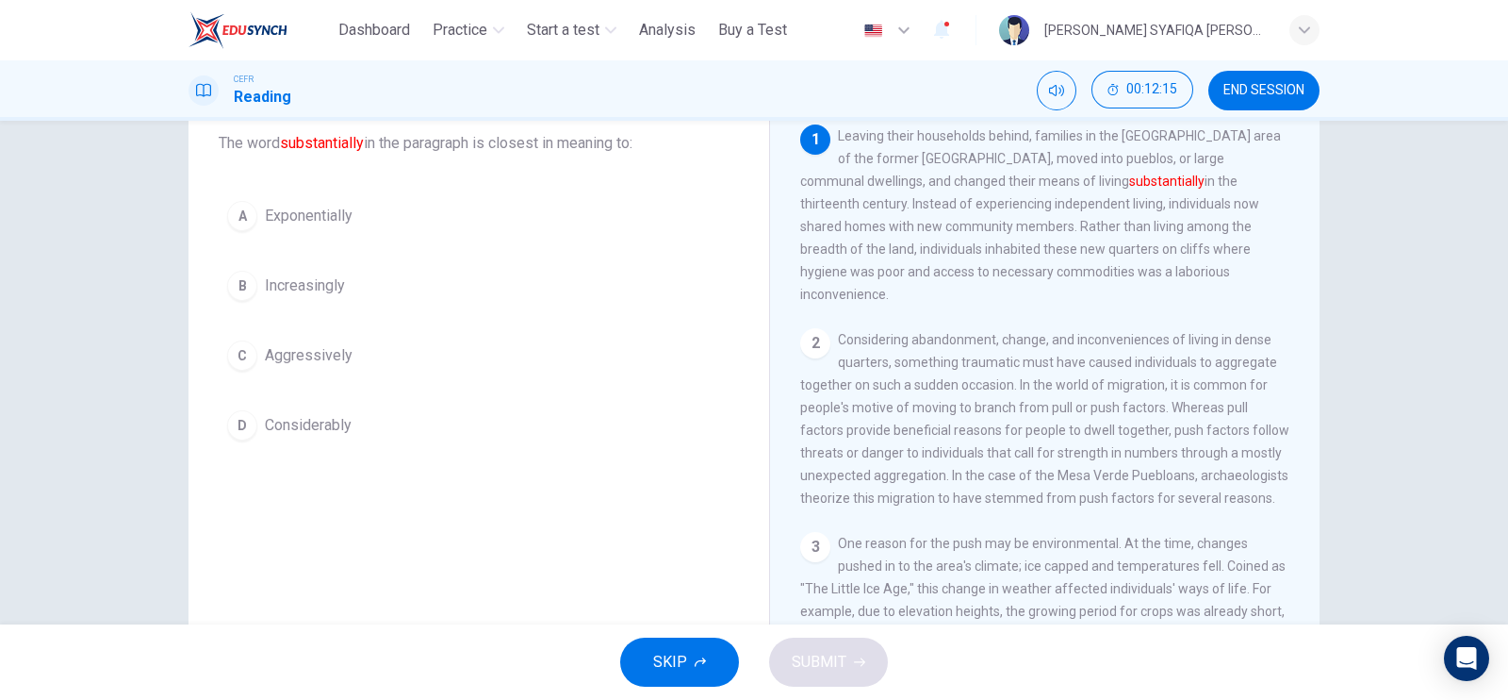
scroll to position [0, 0]
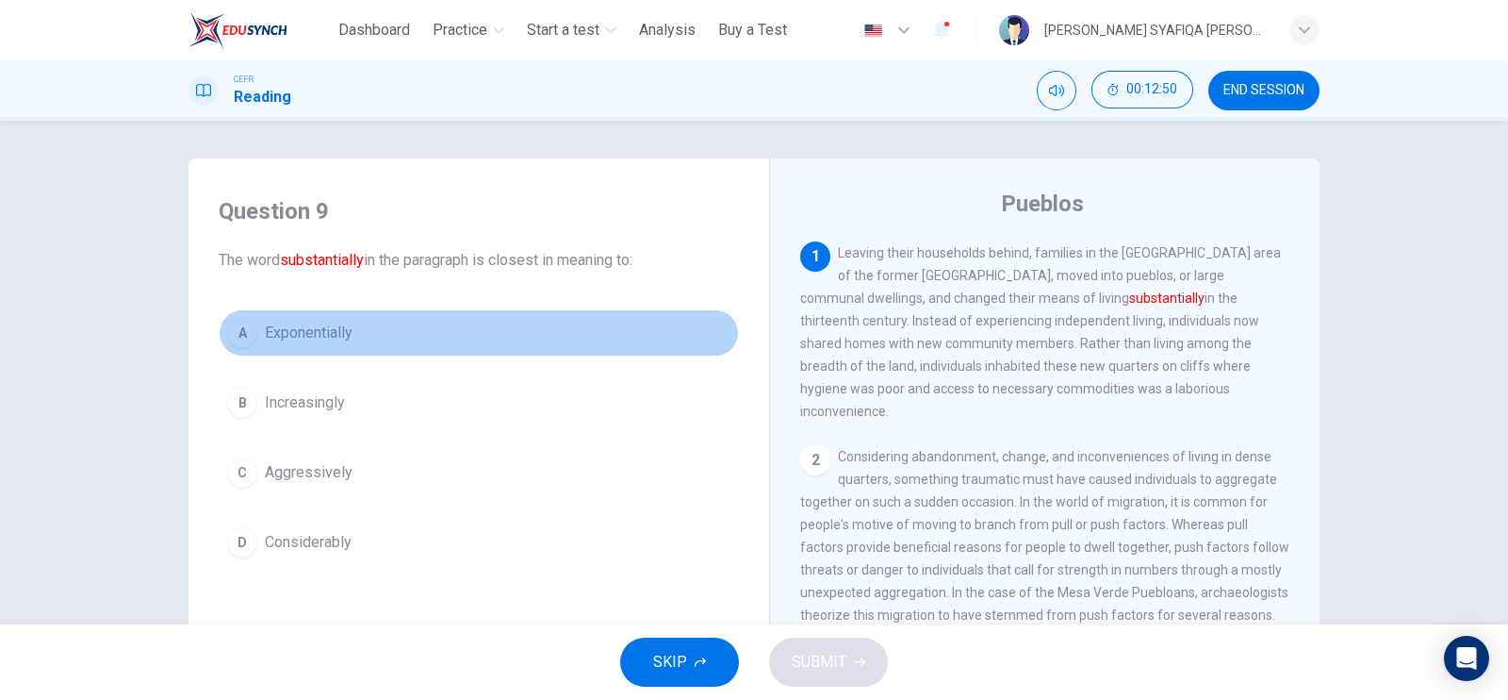
click at [242, 341] on div "A" at bounding box center [242, 333] width 30 height 30
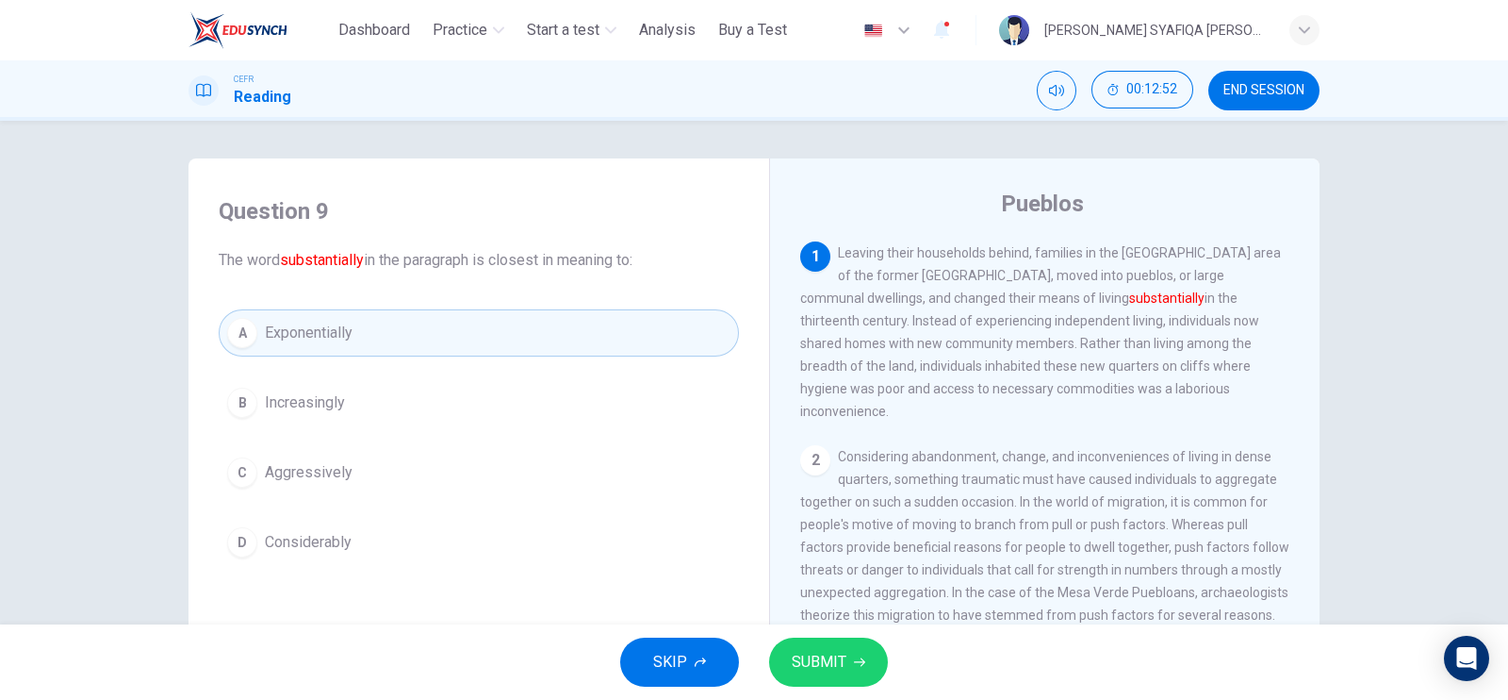
click at [814, 655] on span "SUBMIT" at bounding box center [819, 662] width 55 height 26
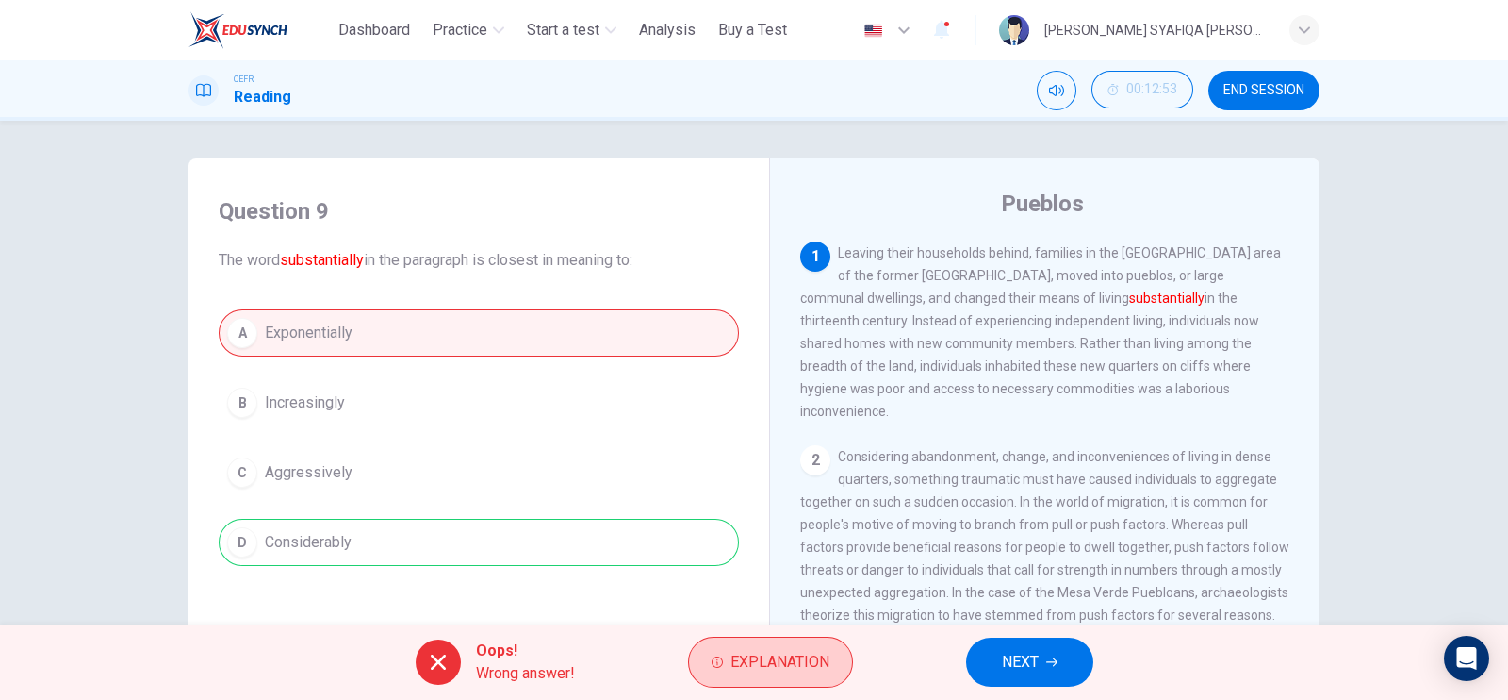
click at [786, 667] on span "Explanation" at bounding box center [780, 662] width 99 height 26
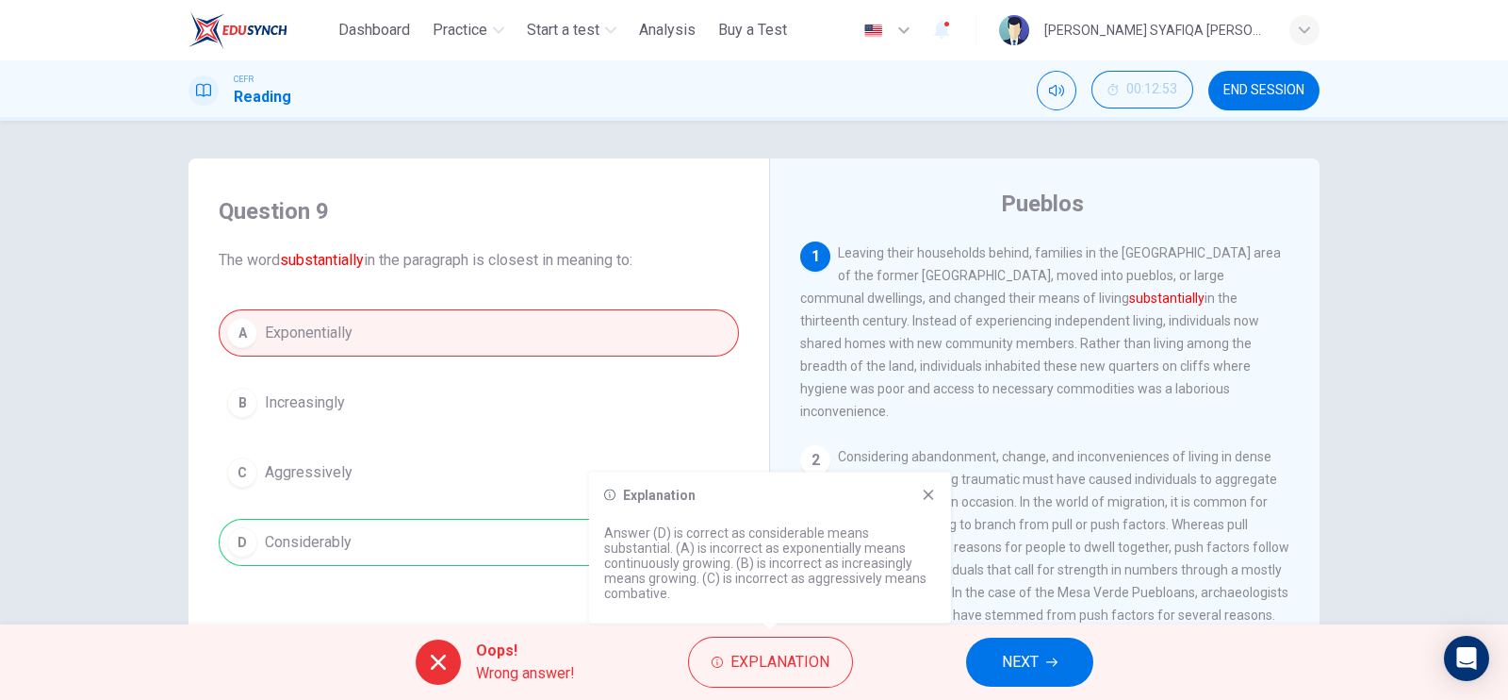
click at [1065, 484] on span "Considering abandonment, change, and inconveniences of living in dense quarters…" at bounding box center [1044, 535] width 489 height 173
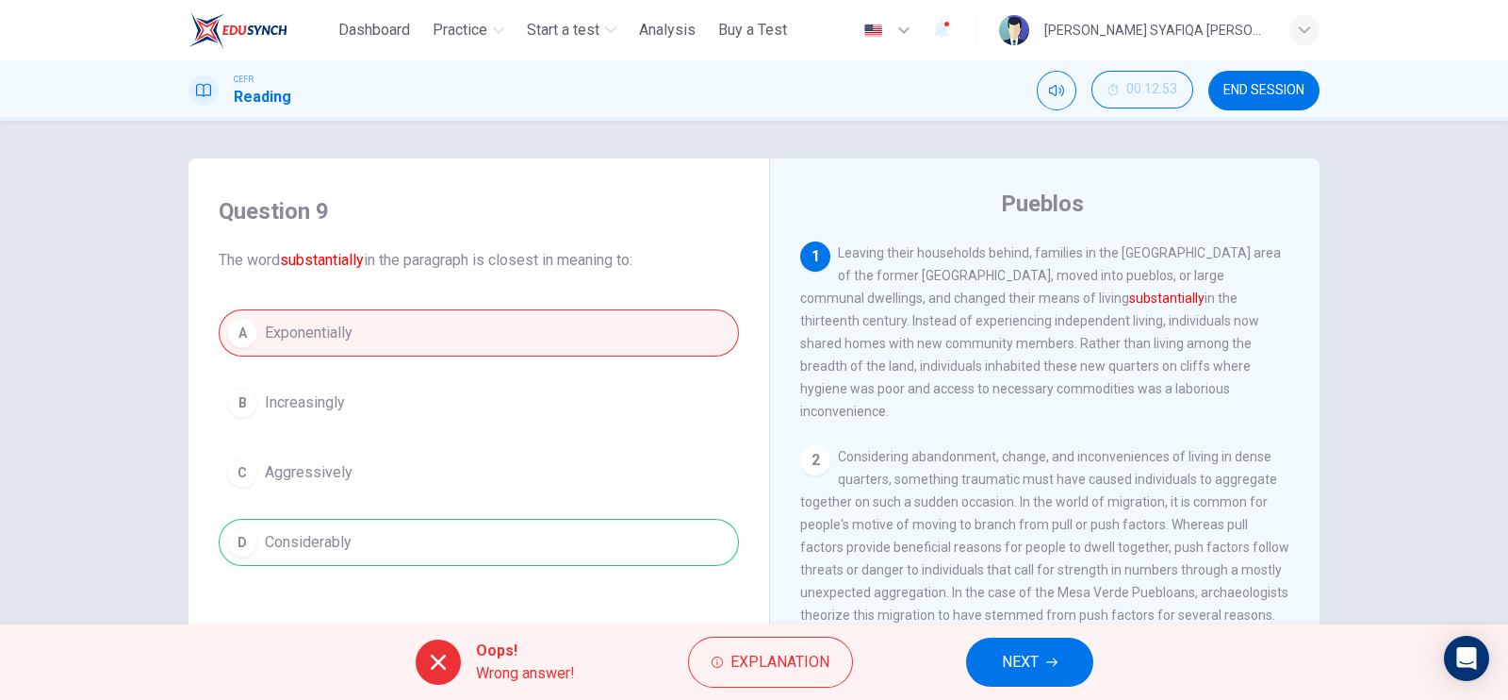
click at [1040, 657] on button "NEXT" at bounding box center [1029, 661] width 127 height 49
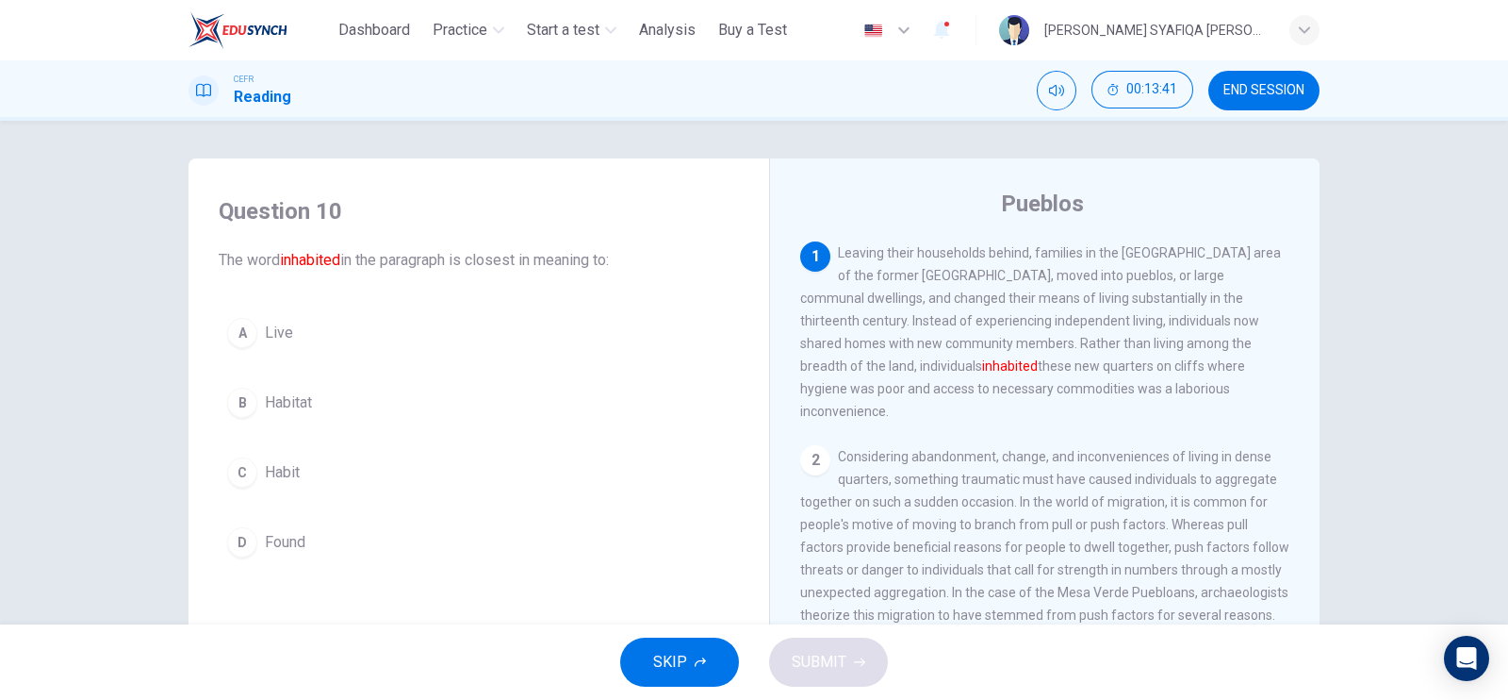
click at [245, 334] on div "A" at bounding box center [242, 333] width 30 height 30
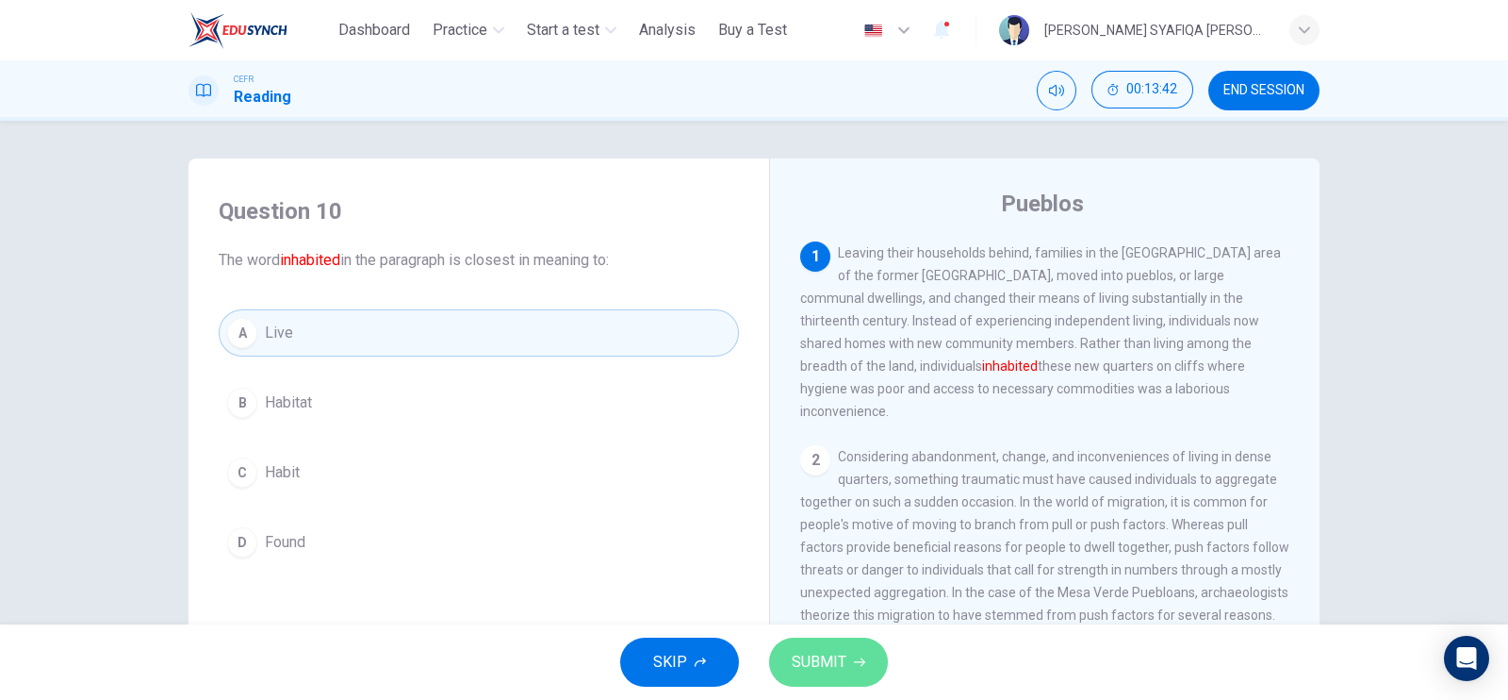
click at [846, 656] on button "SUBMIT" at bounding box center [828, 661] width 119 height 49
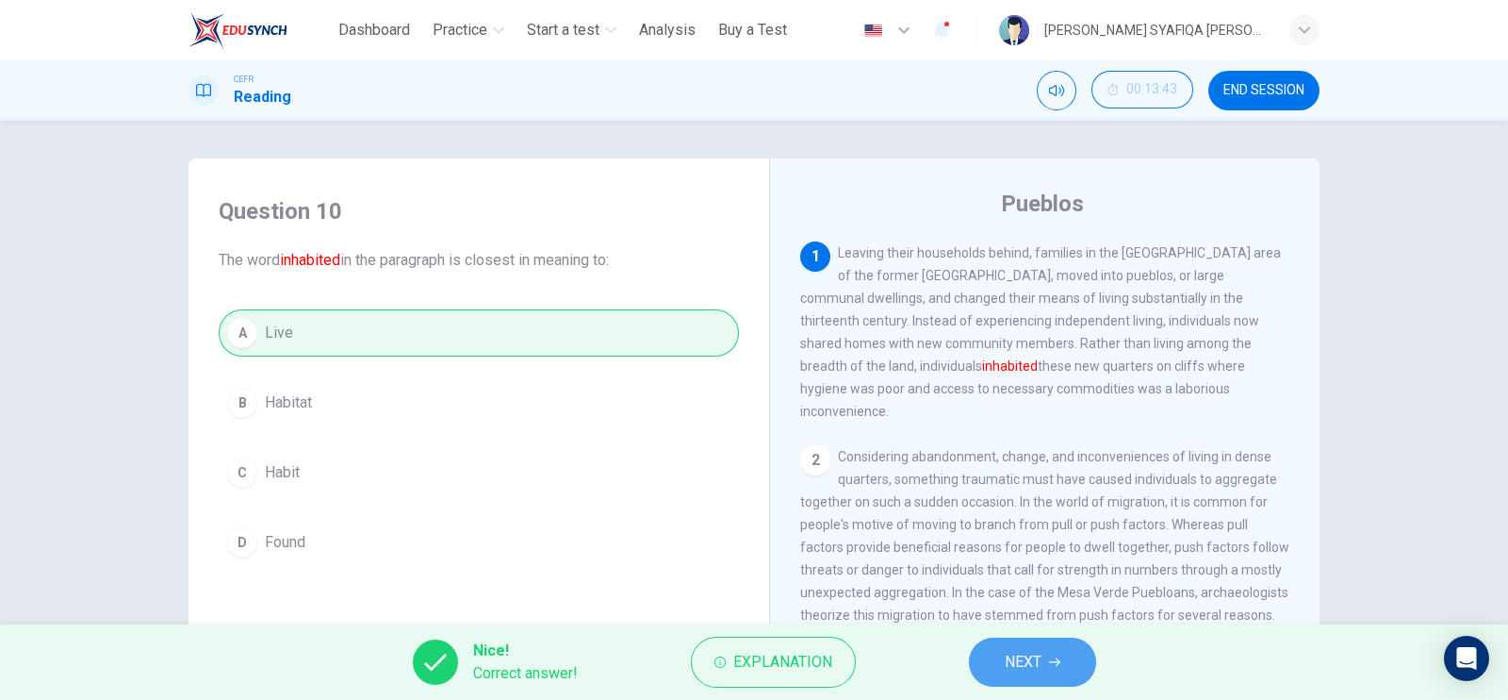
click at [1063, 667] on button "NEXT" at bounding box center [1032, 661] width 127 height 49
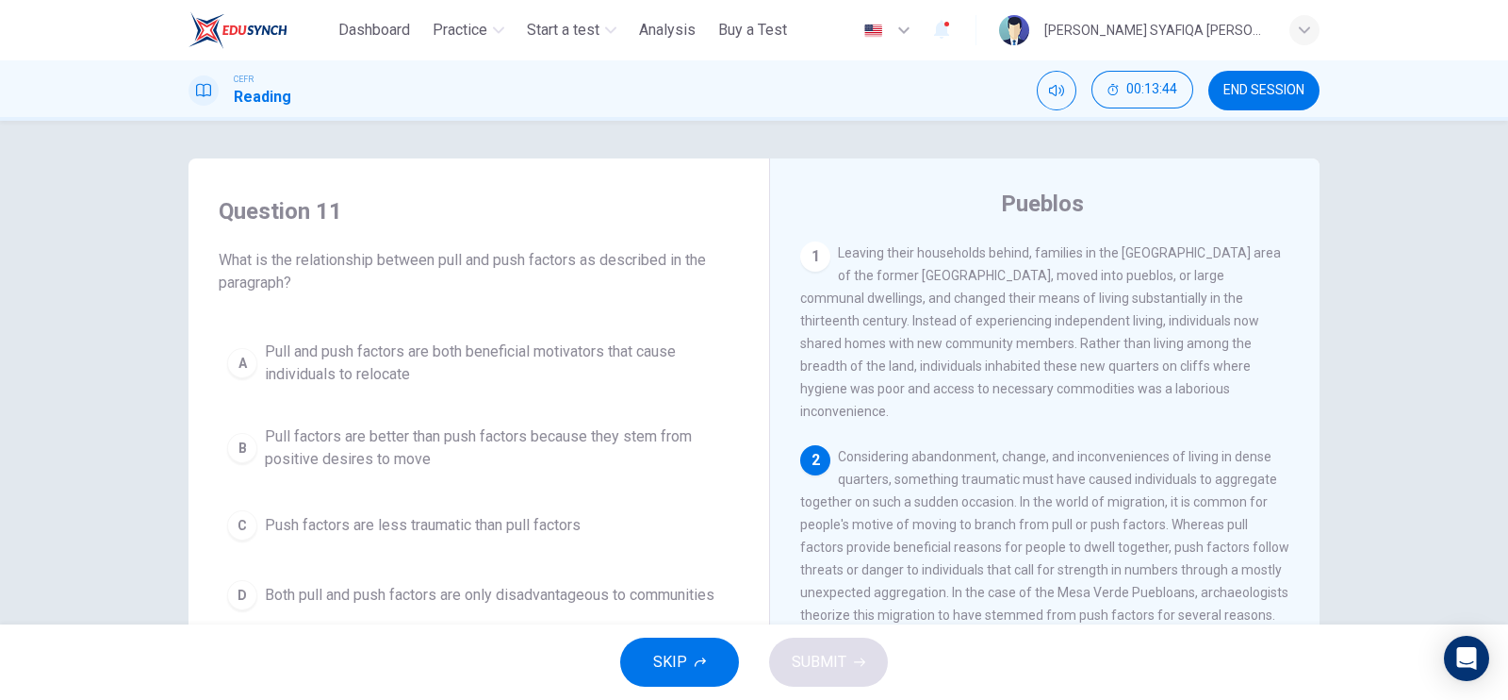
scroll to position [117, 0]
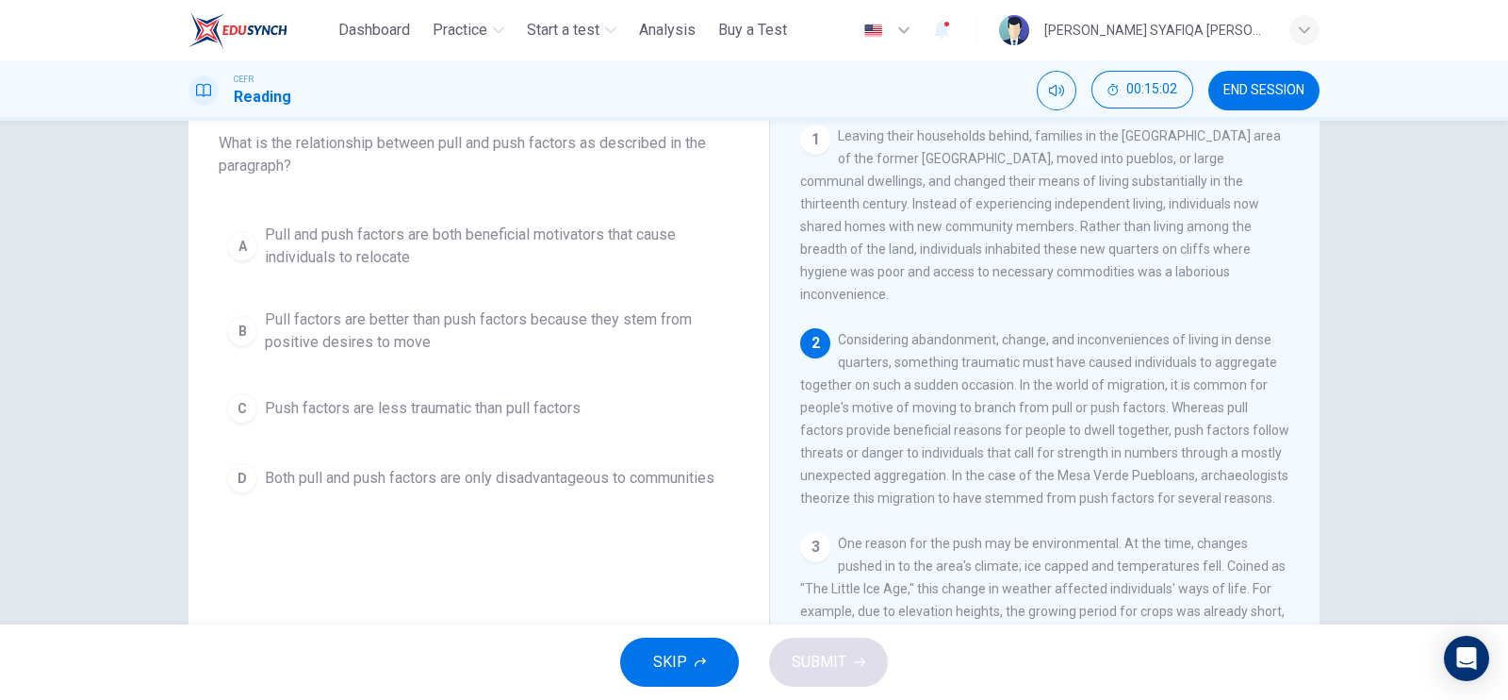
click at [247, 341] on button "B Pull factors are better than push factors because they stem from positive des…" at bounding box center [479, 331] width 520 height 62
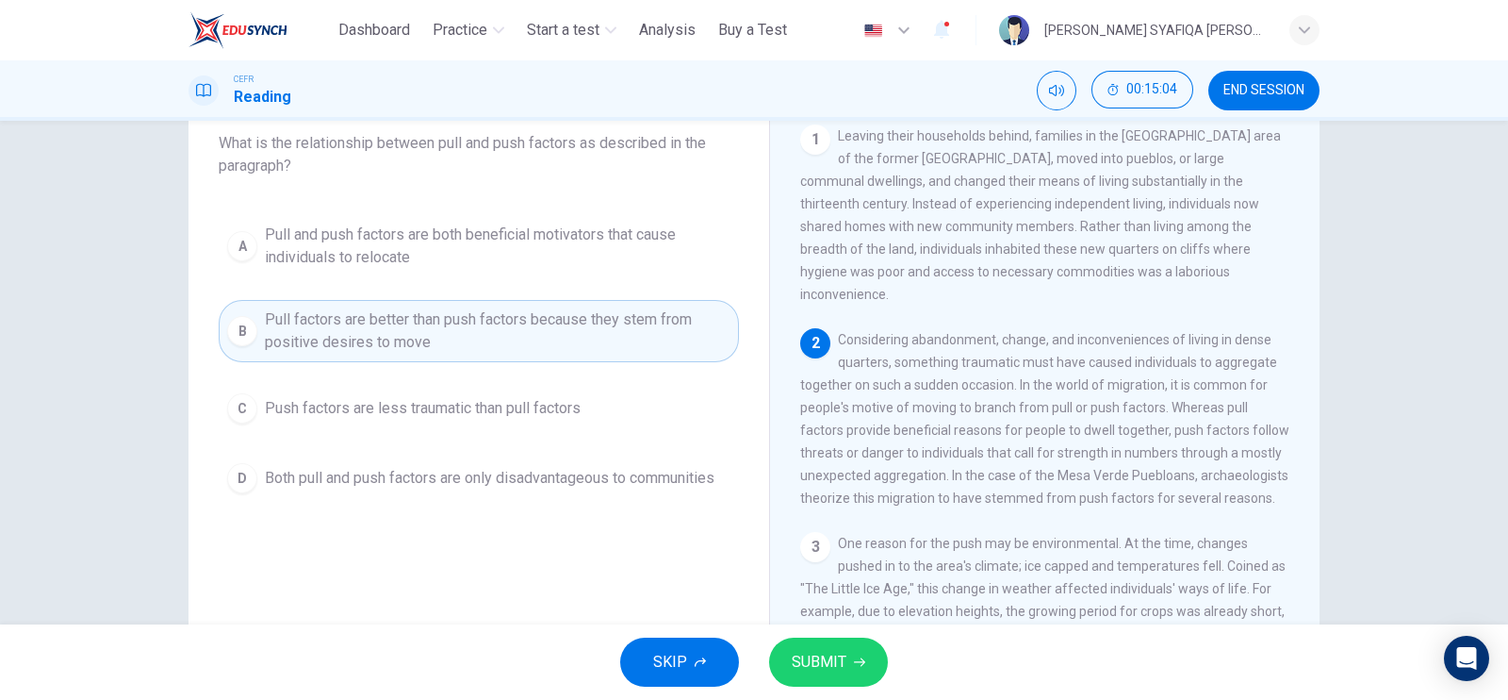
click at [821, 658] on span "SUBMIT" at bounding box center [819, 662] width 55 height 26
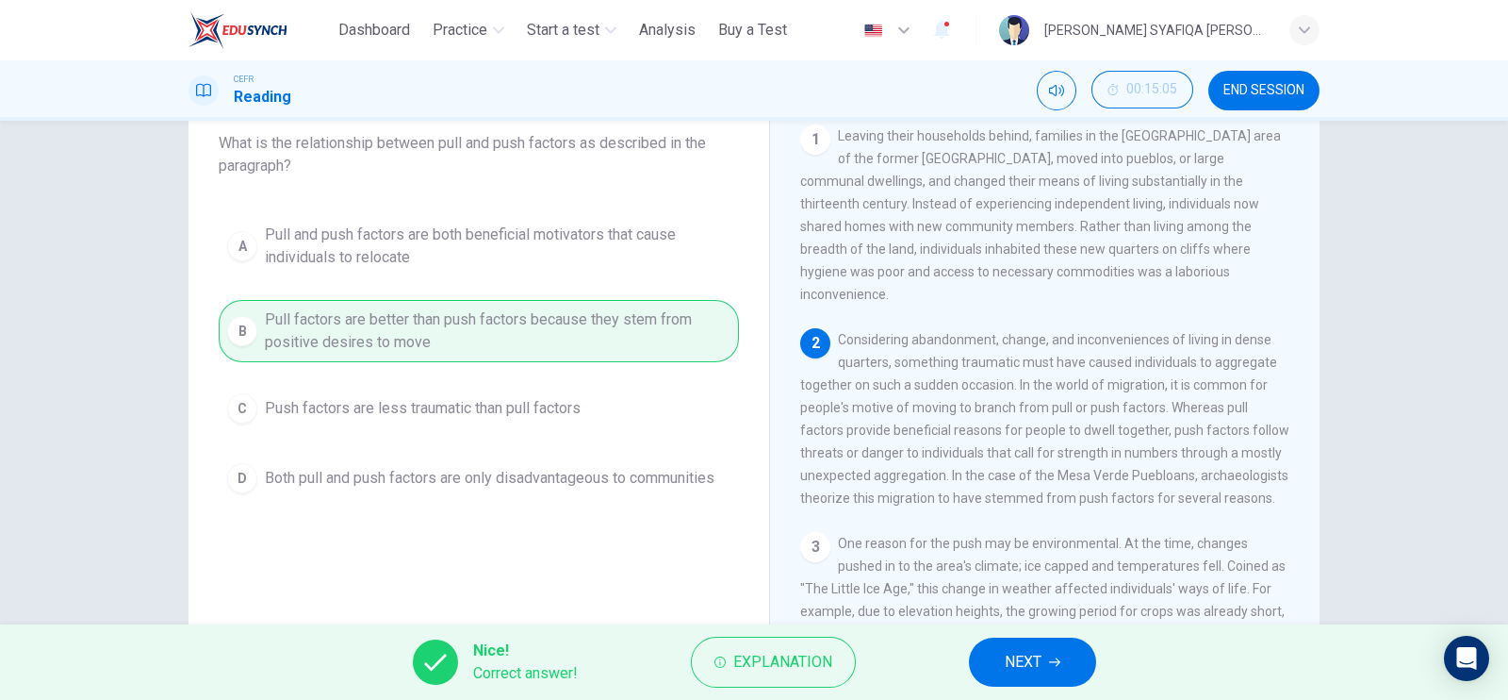
click at [986, 659] on button "NEXT" at bounding box center [1032, 661] width 127 height 49
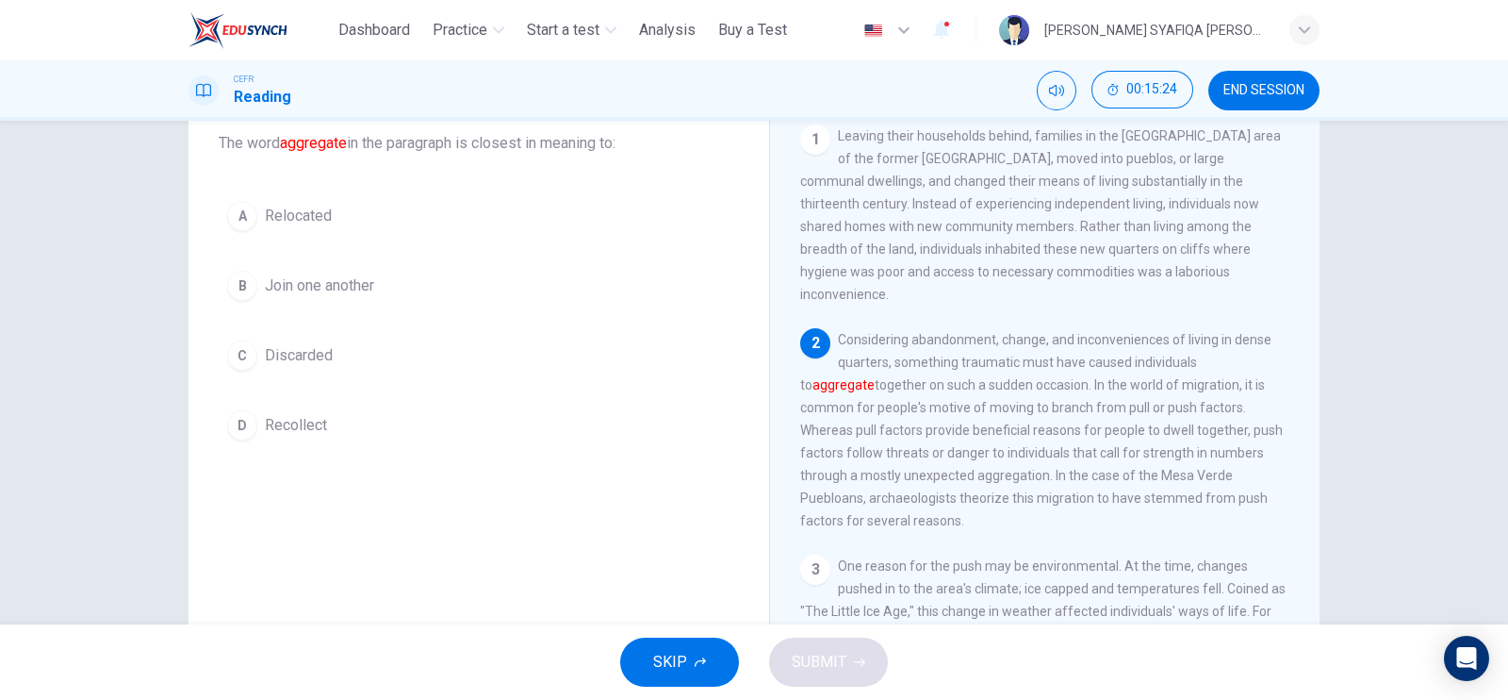
click at [234, 211] on div "A" at bounding box center [242, 216] width 30 height 30
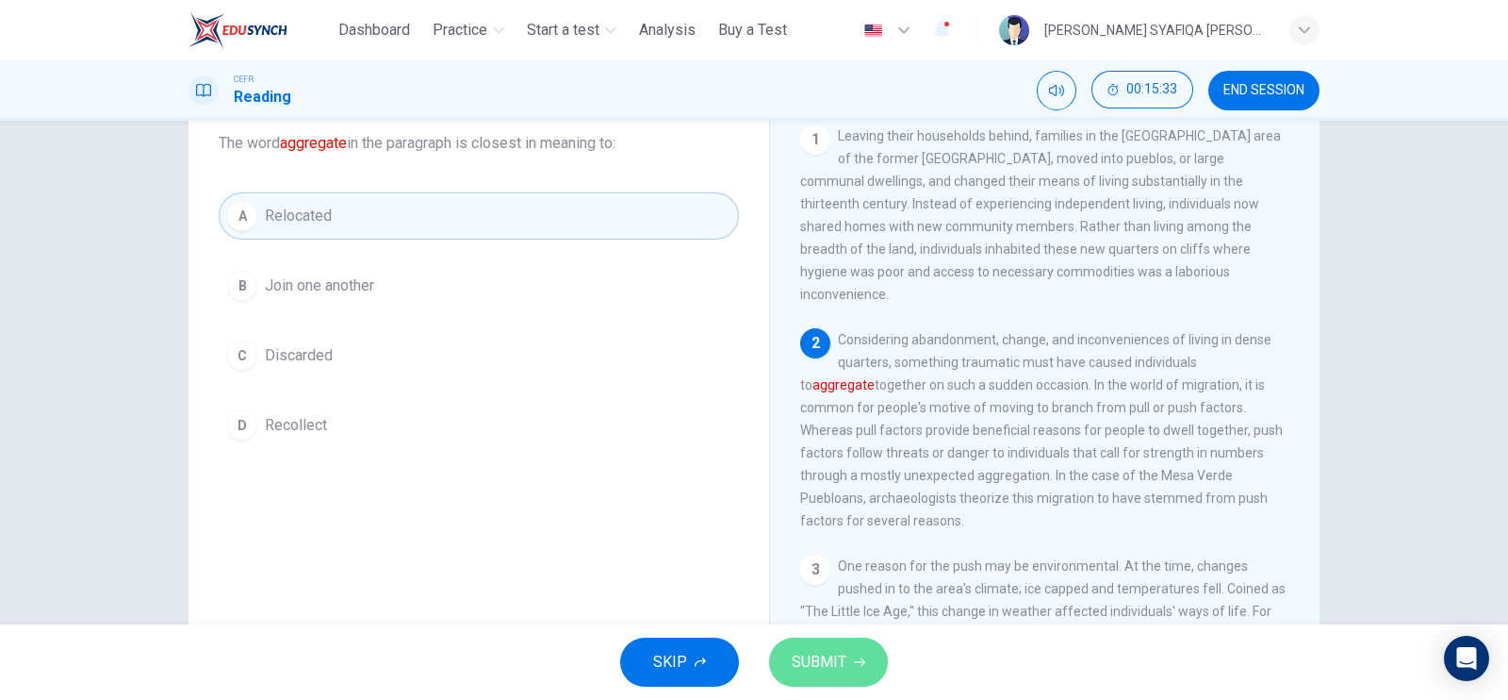
click at [818, 653] on span "SUBMIT" at bounding box center [819, 662] width 55 height 26
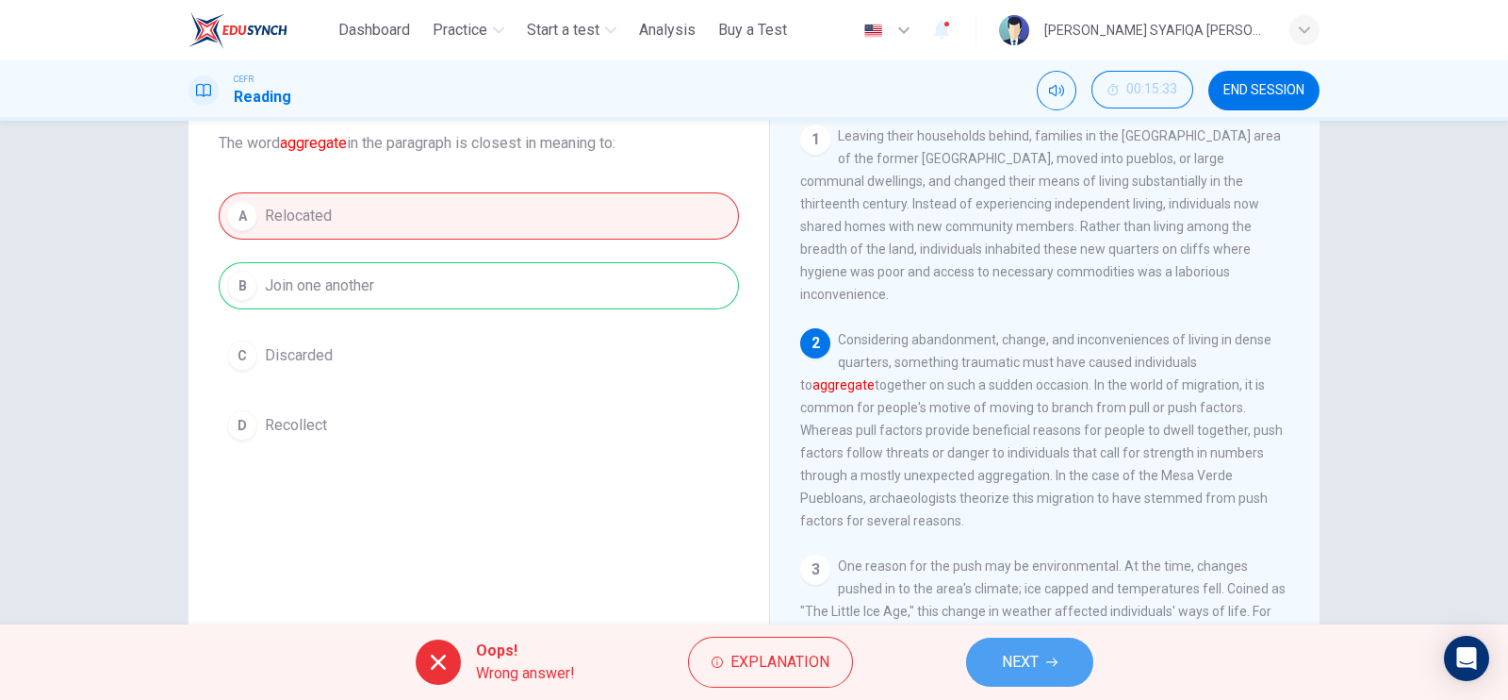
click at [1013, 652] on span "NEXT" at bounding box center [1020, 662] width 37 height 26
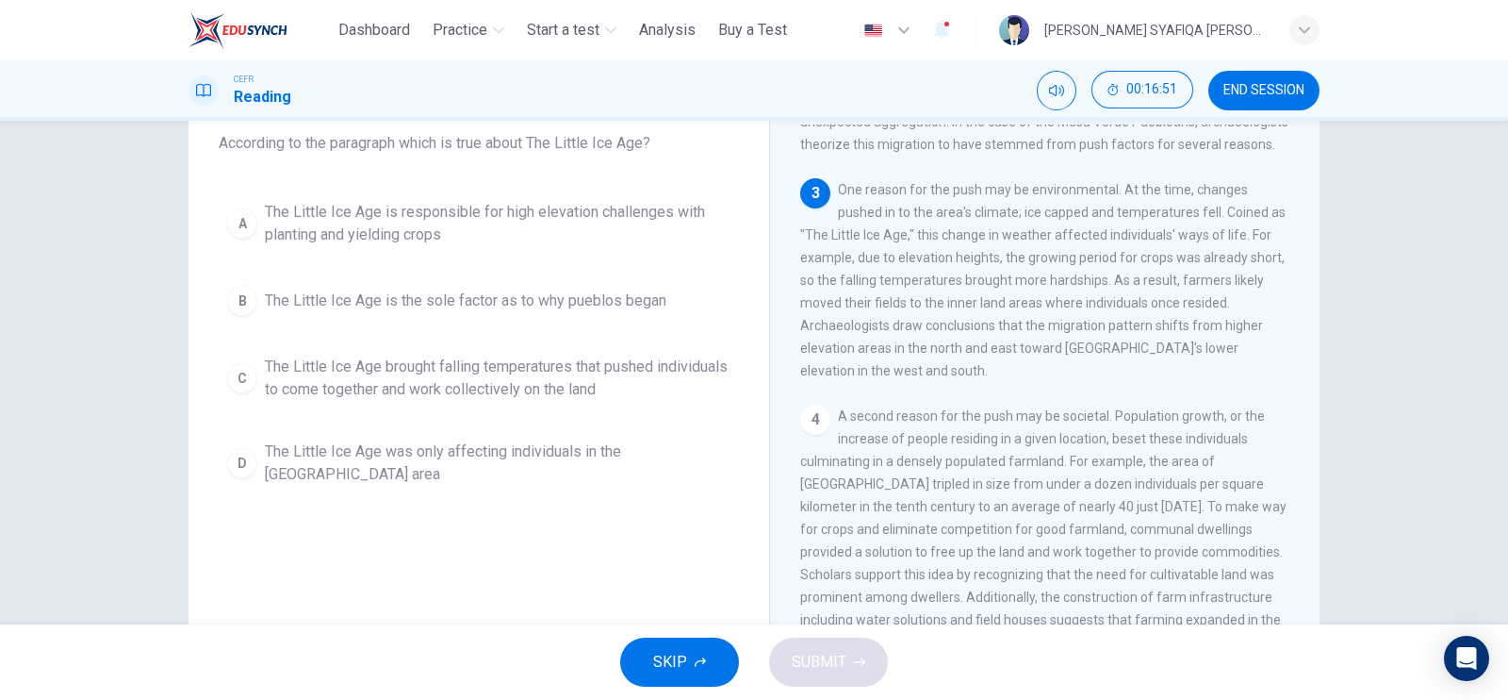
click at [231, 216] on div "A" at bounding box center [242, 223] width 30 height 30
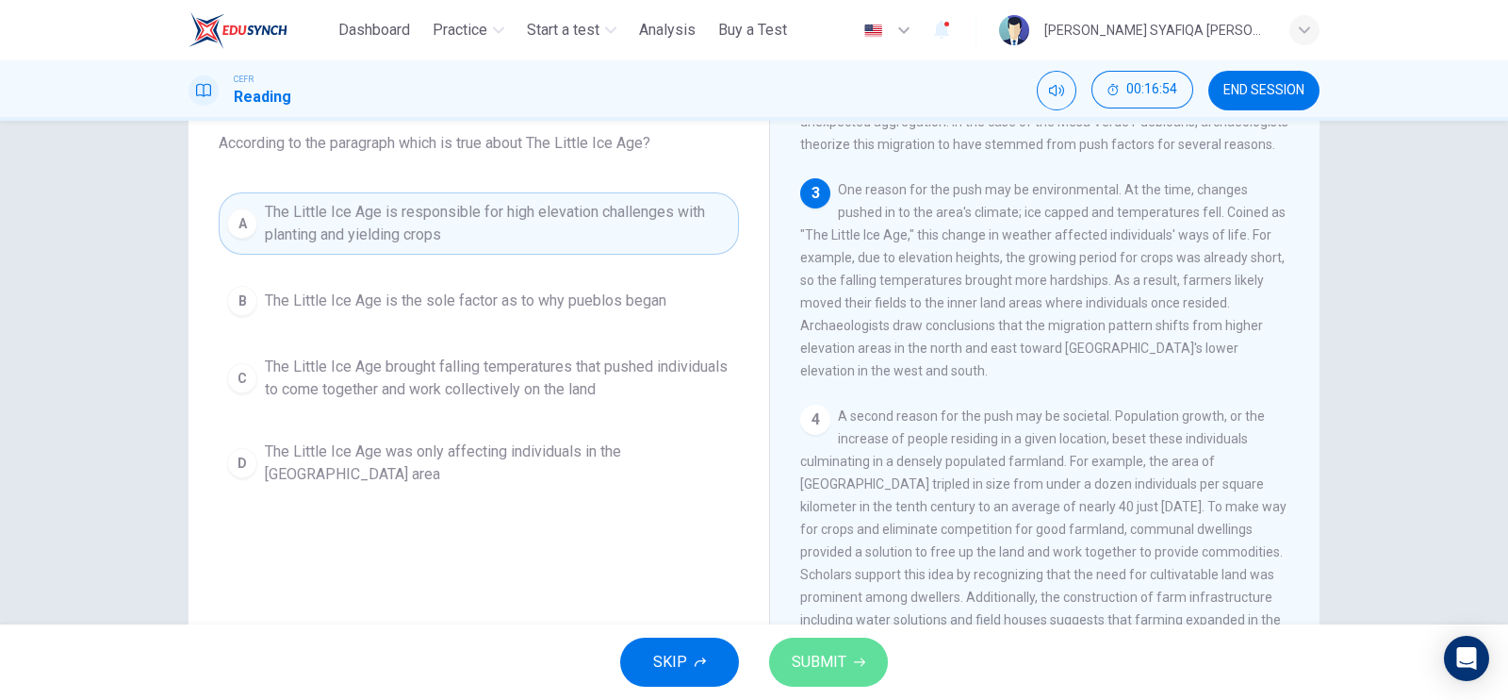
click at [850, 659] on button "SUBMIT" at bounding box center [828, 661] width 119 height 49
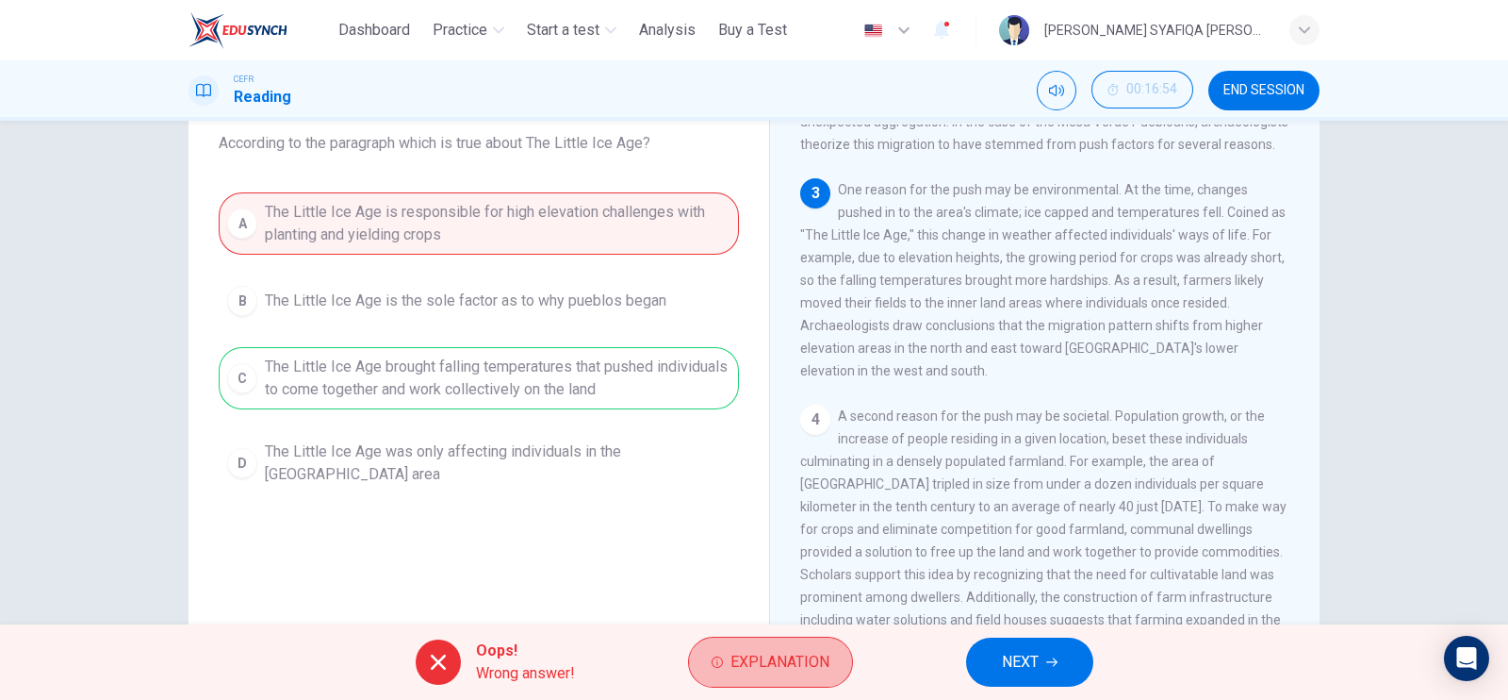
click at [850, 659] on button "Explanation" at bounding box center [770, 661] width 165 height 51
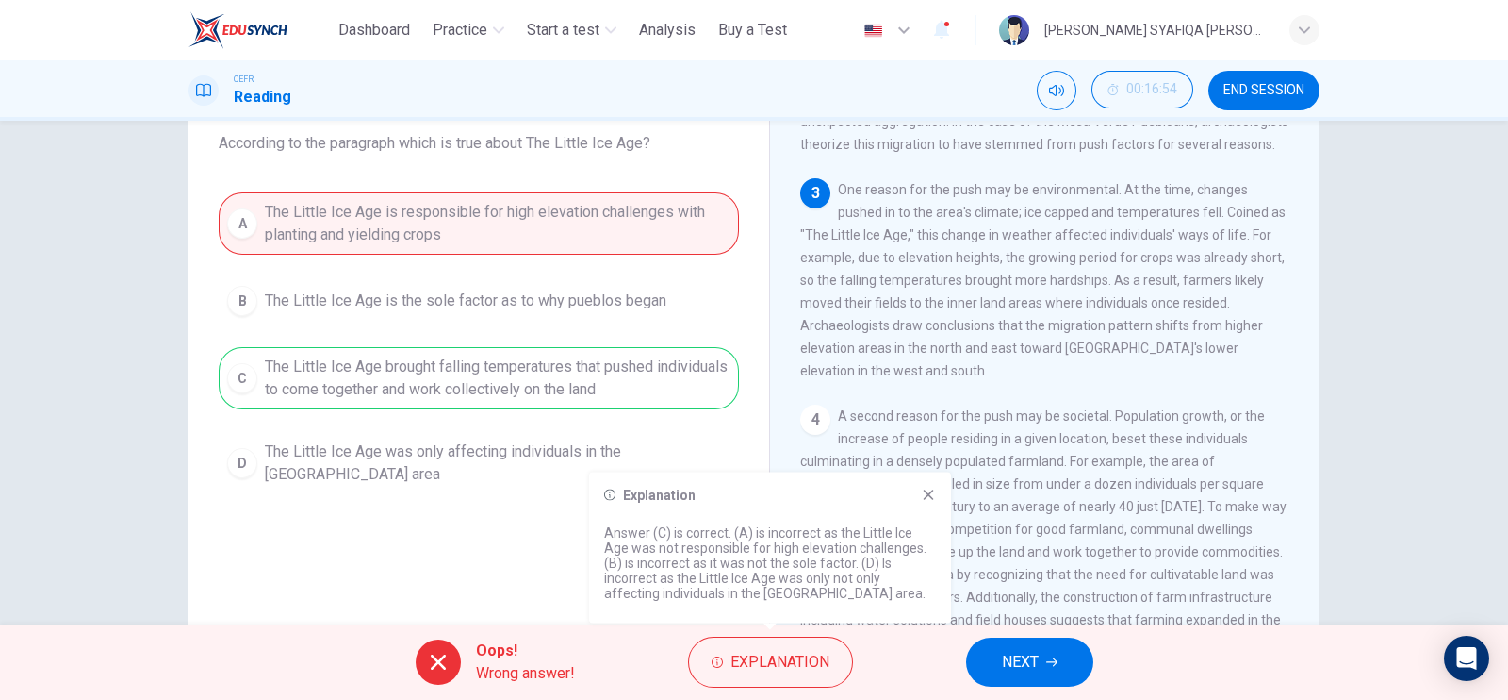
click at [1029, 667] on span "NEXT" at bounding box center [1020, 662] width 37 height 26
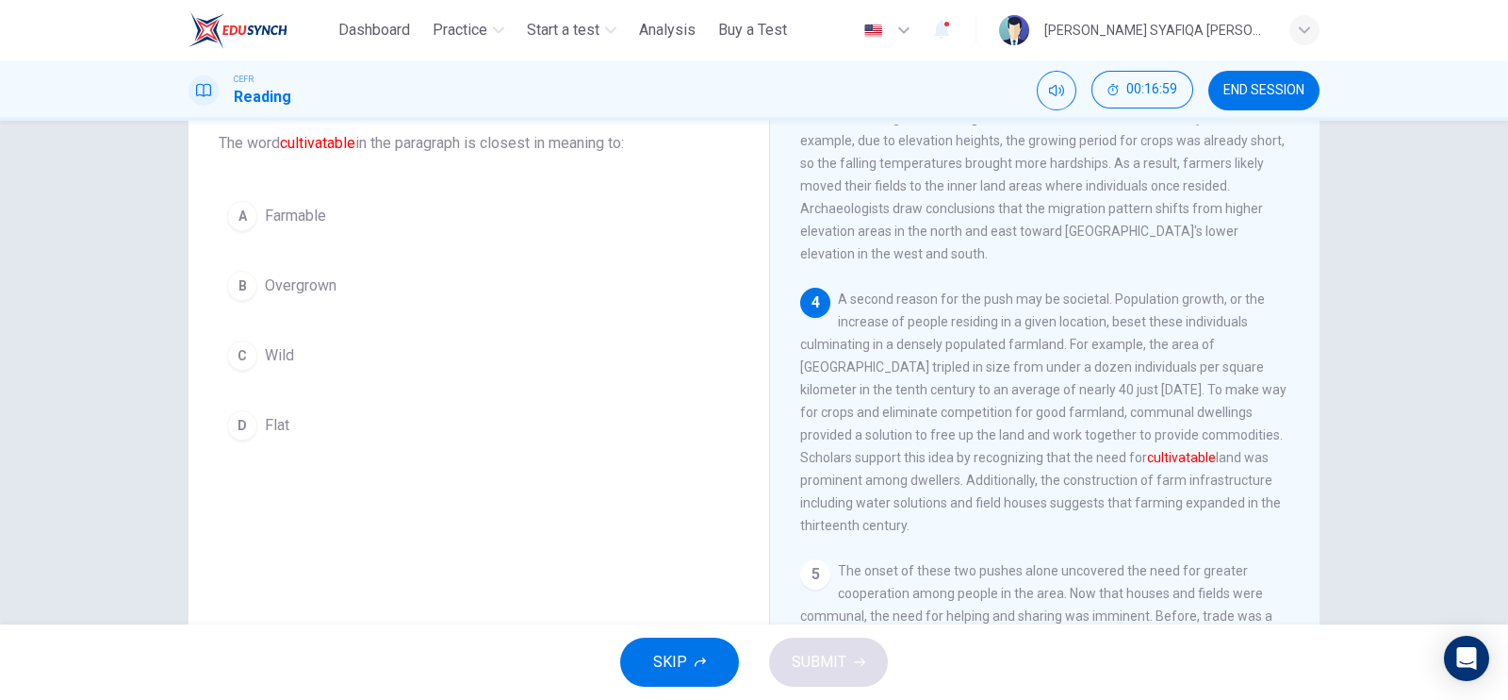
scroll to position [589, 0]
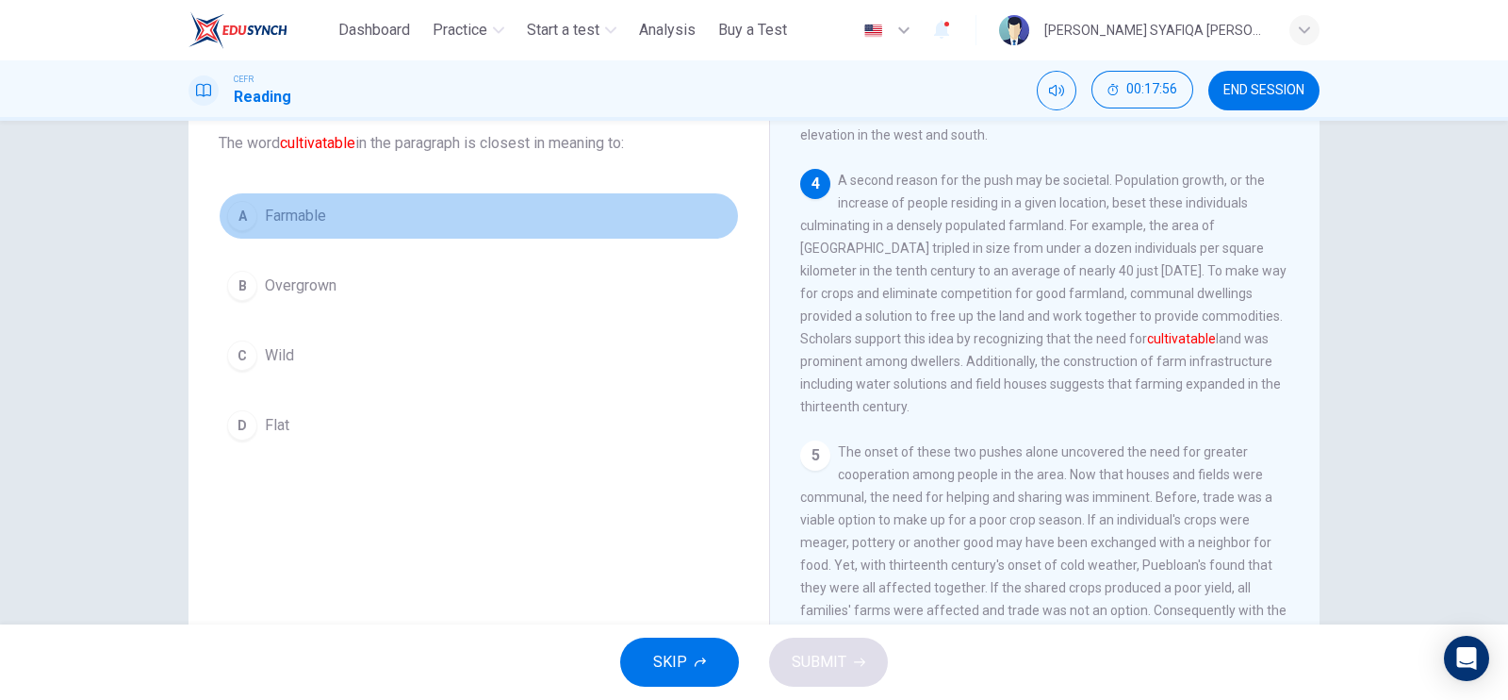
click at [295, 214] on span "Farmable" at bounding box center [295, 216] width 61 height 23
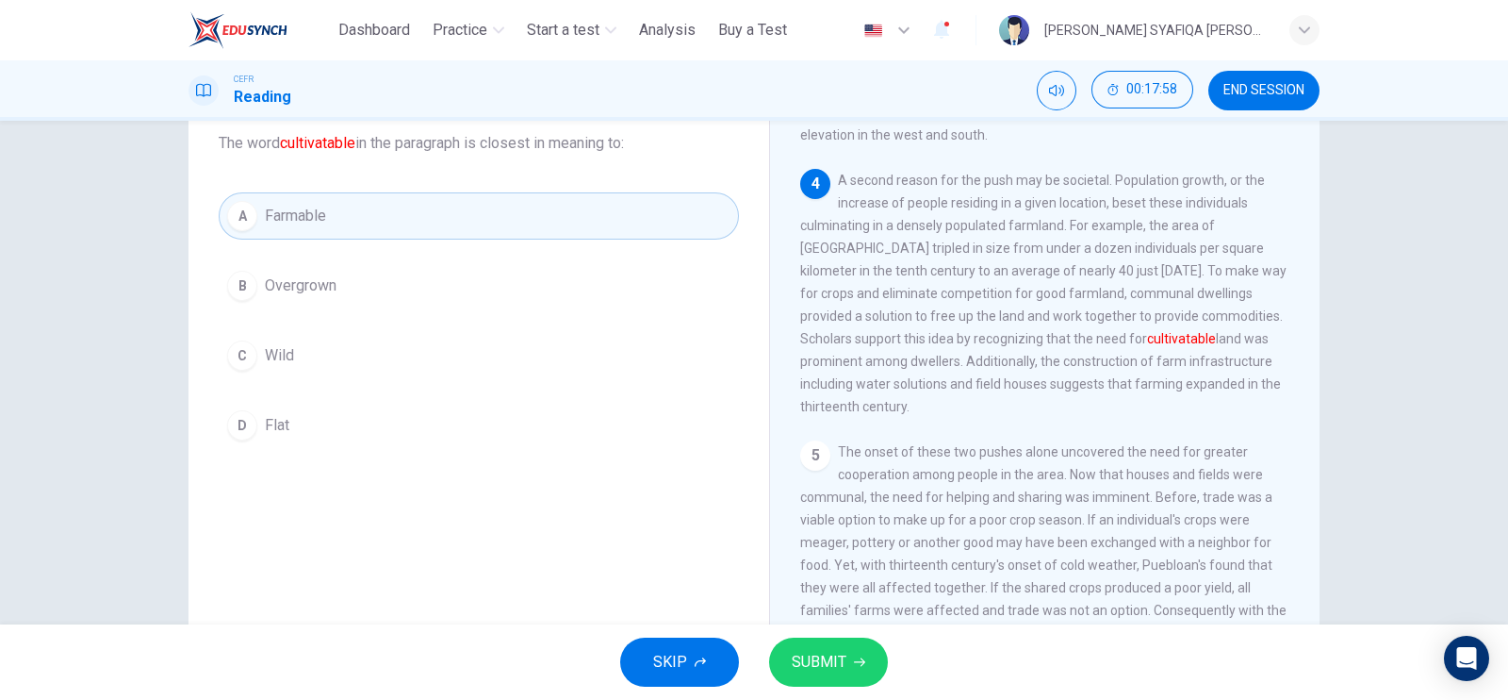
click at [813, 653] on span "SUBMIT" at bounding box center [819, 662] width 55 height 26
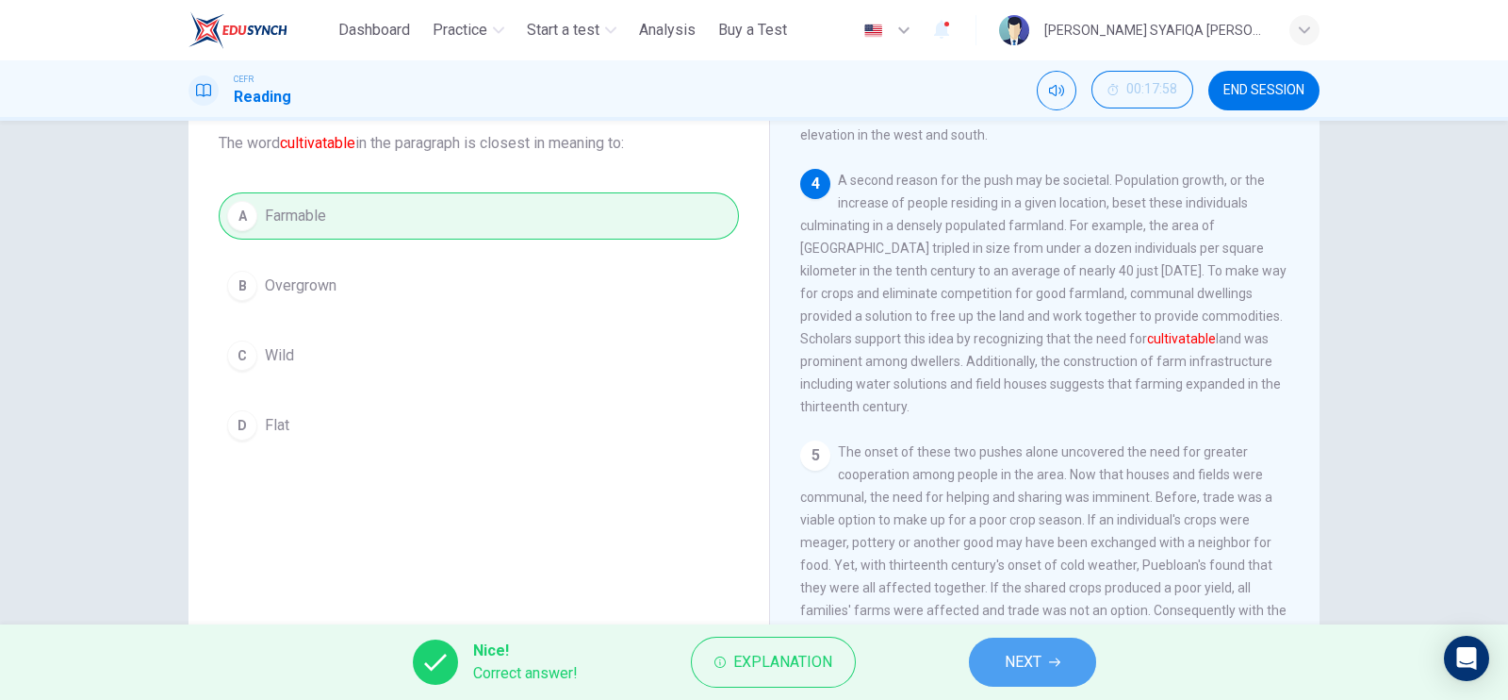
click at [979, 649] on button "NEXT" at bounding box center [1032, 661] width 127 height 49
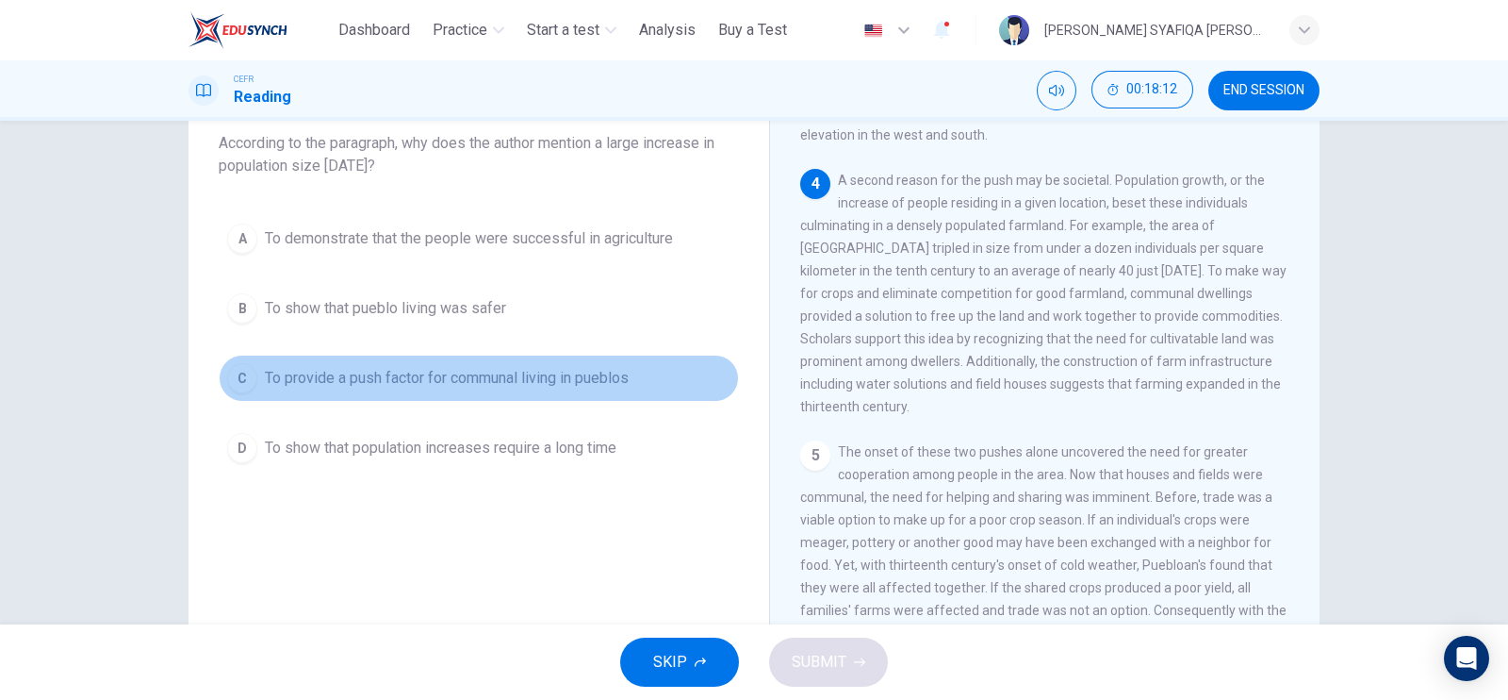
click at [627, 374] on span "To provide a push factor for communal living in pueblos" at bounding box center [447, 378] width 364 height 23
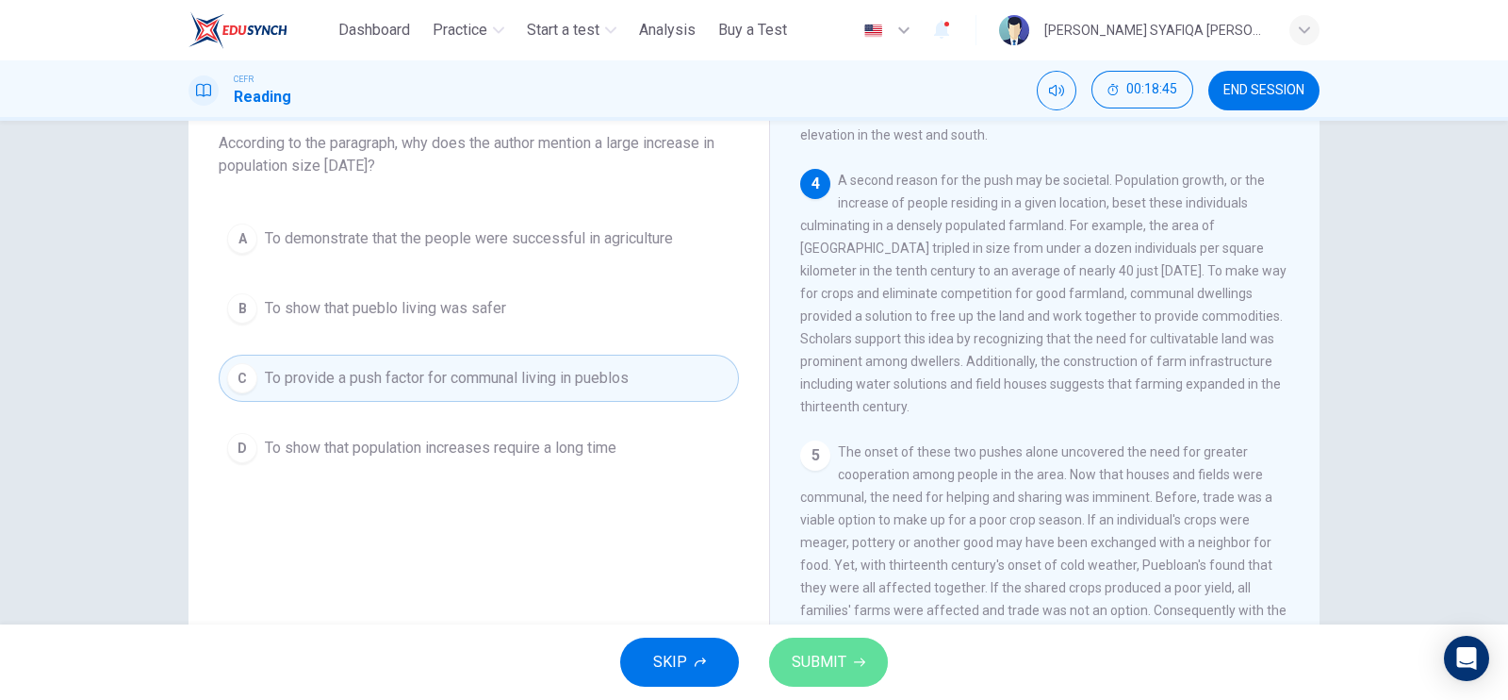
click at [811, 671] on span "SUBMIT" at bounding box center [819, 662] width 55 height 26
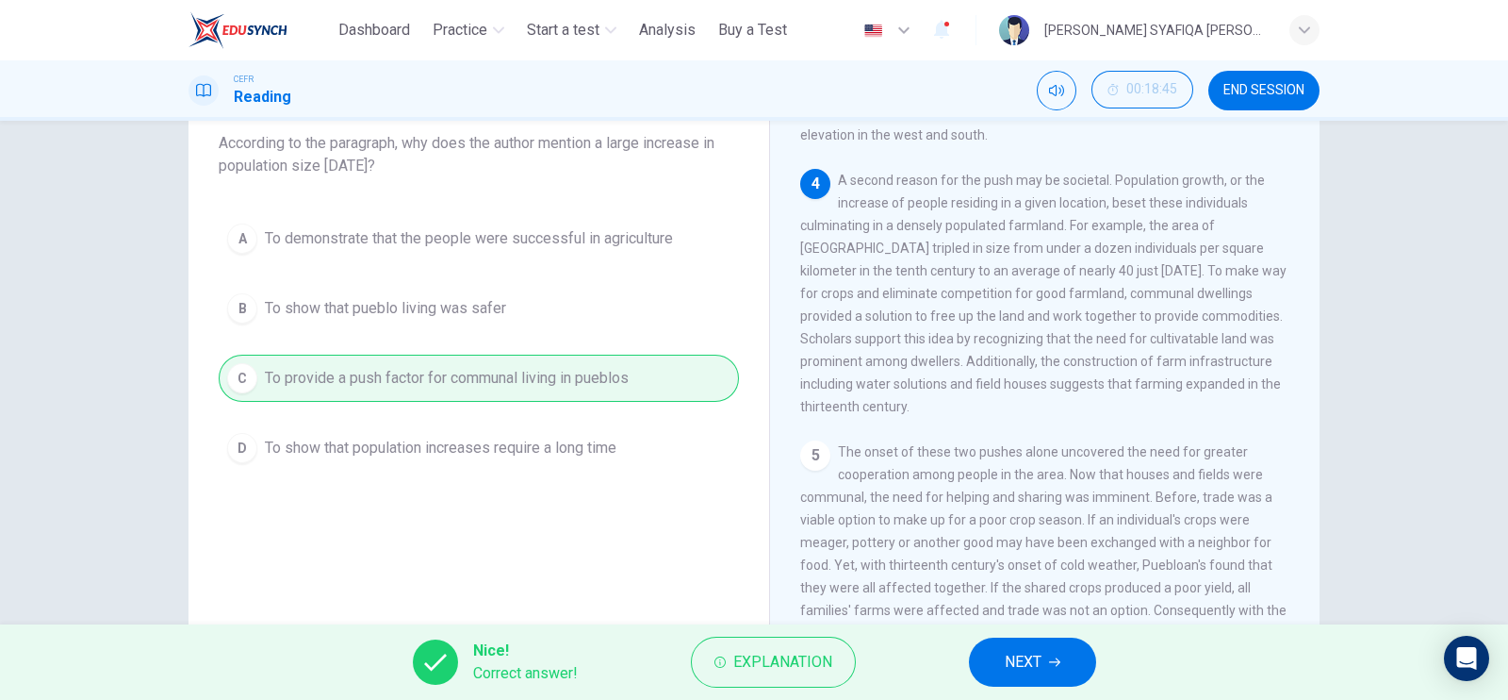
click at [984, 657] on button "NEXT" at bounding box center [1032, 661] width 127 height 49
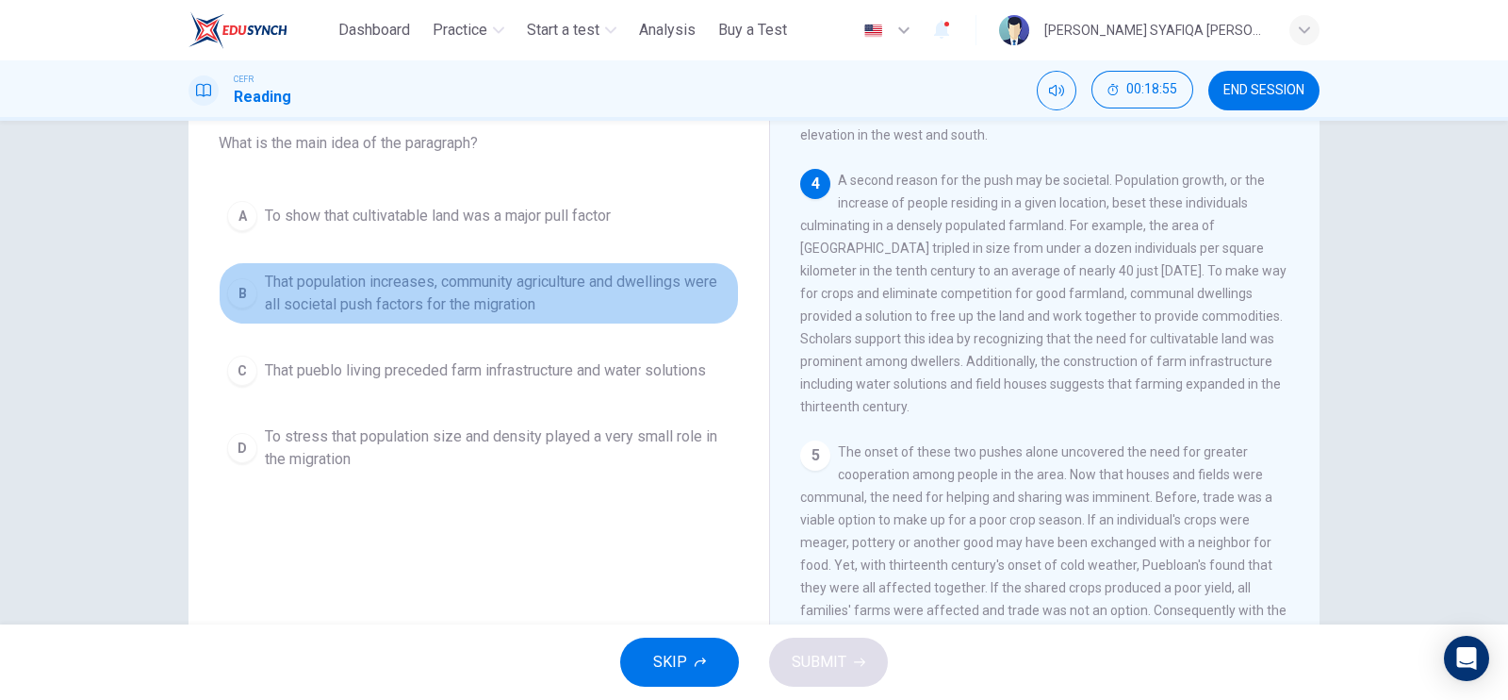
click at [500, 316] on button "B That population increases, community agriculture and dwellings were all socie…" at bounding box center [479, 293] width 520 height 62
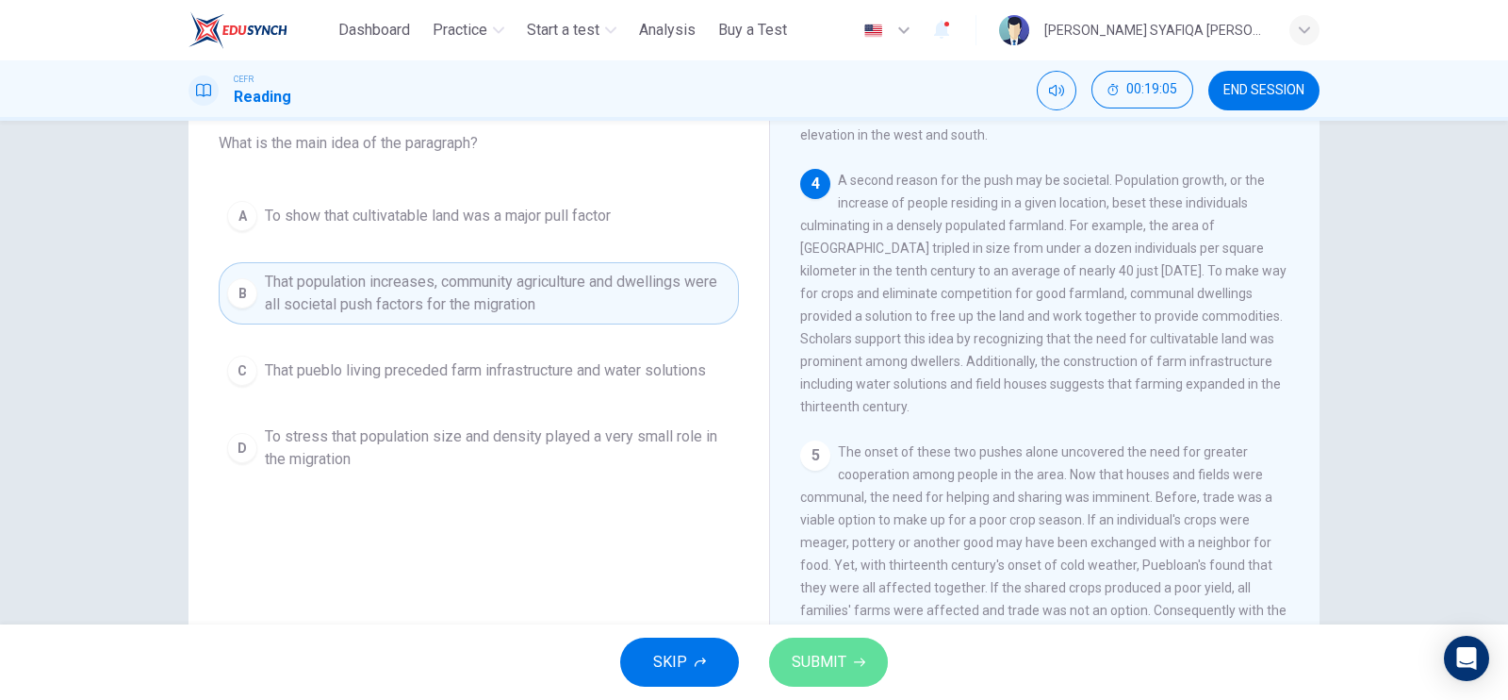
click at [831, 657] on span "SUBMIT" at bounding box center [819, 662] width 55 height 26
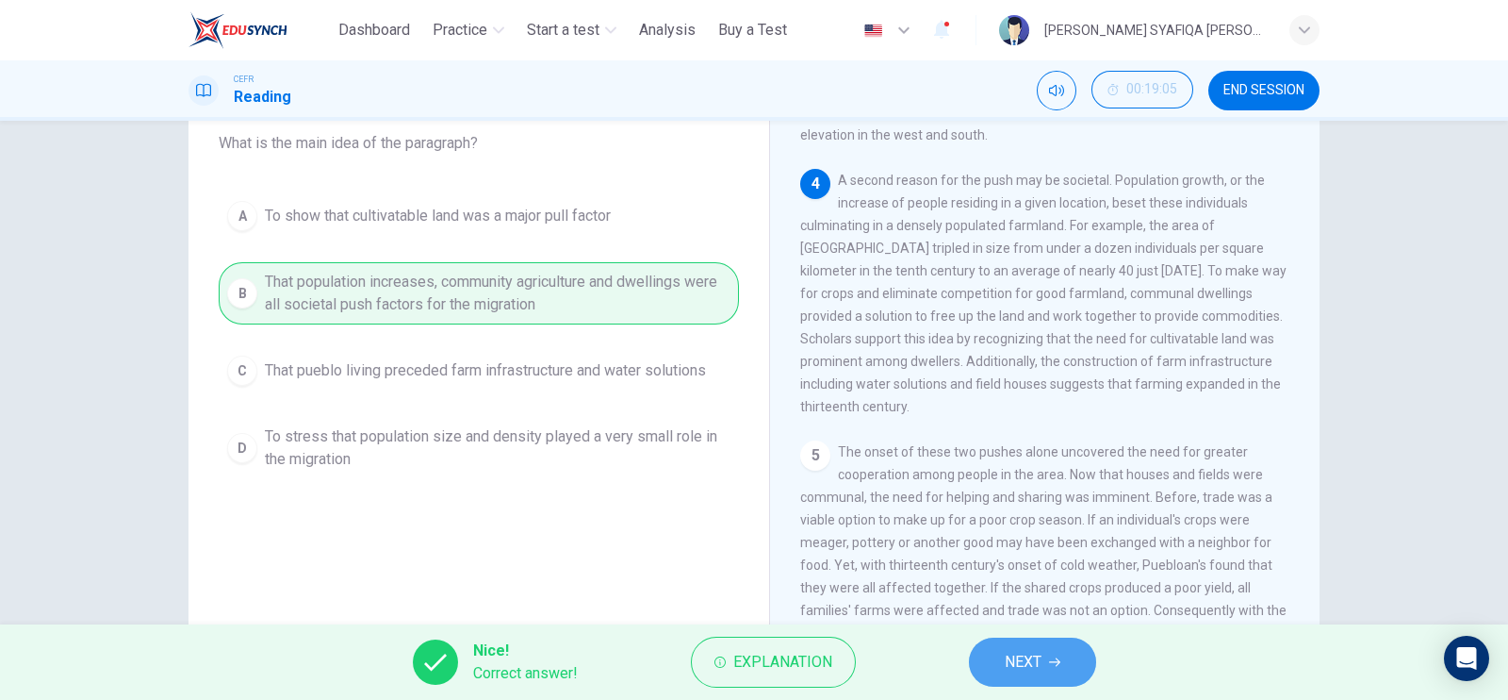
click at [1068, 664] on button "NEXT" at bounding box center [1032, 661] width 127 height 49
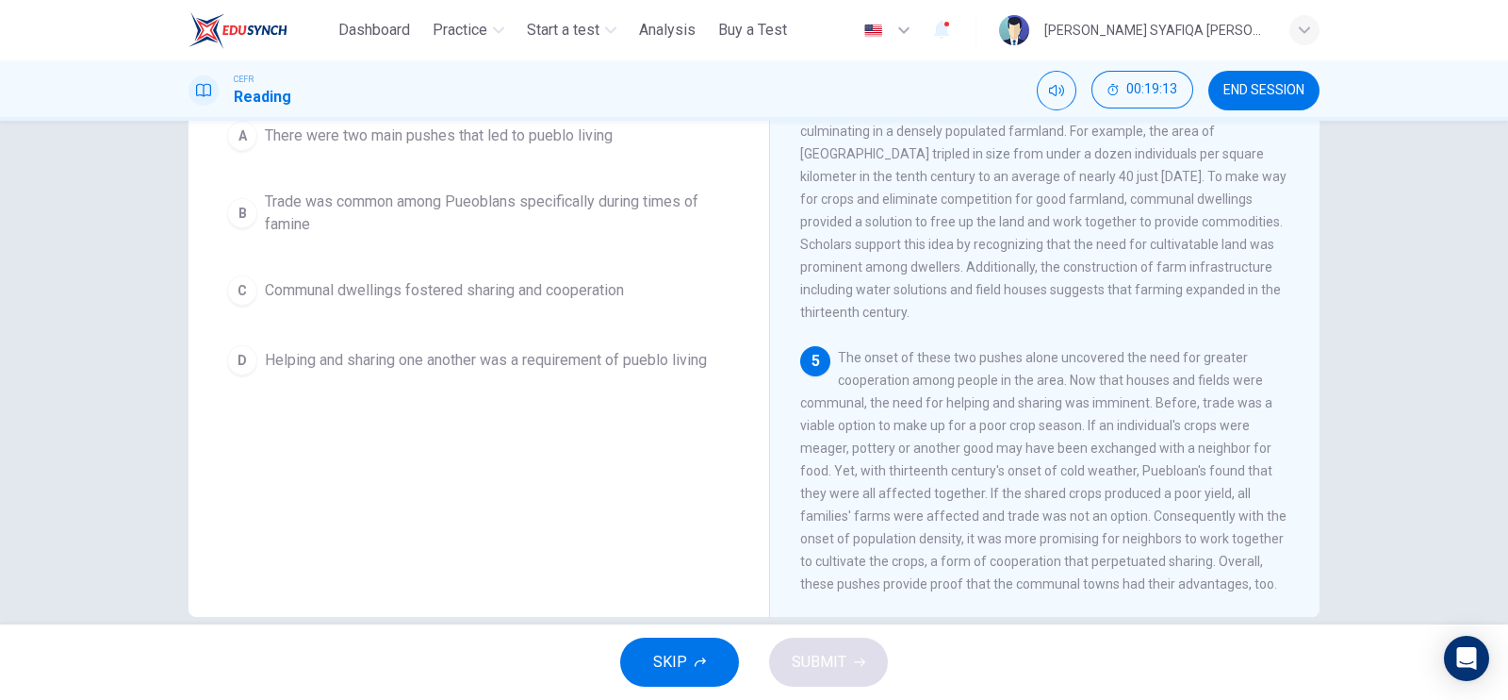
scroll to position [190, 0]
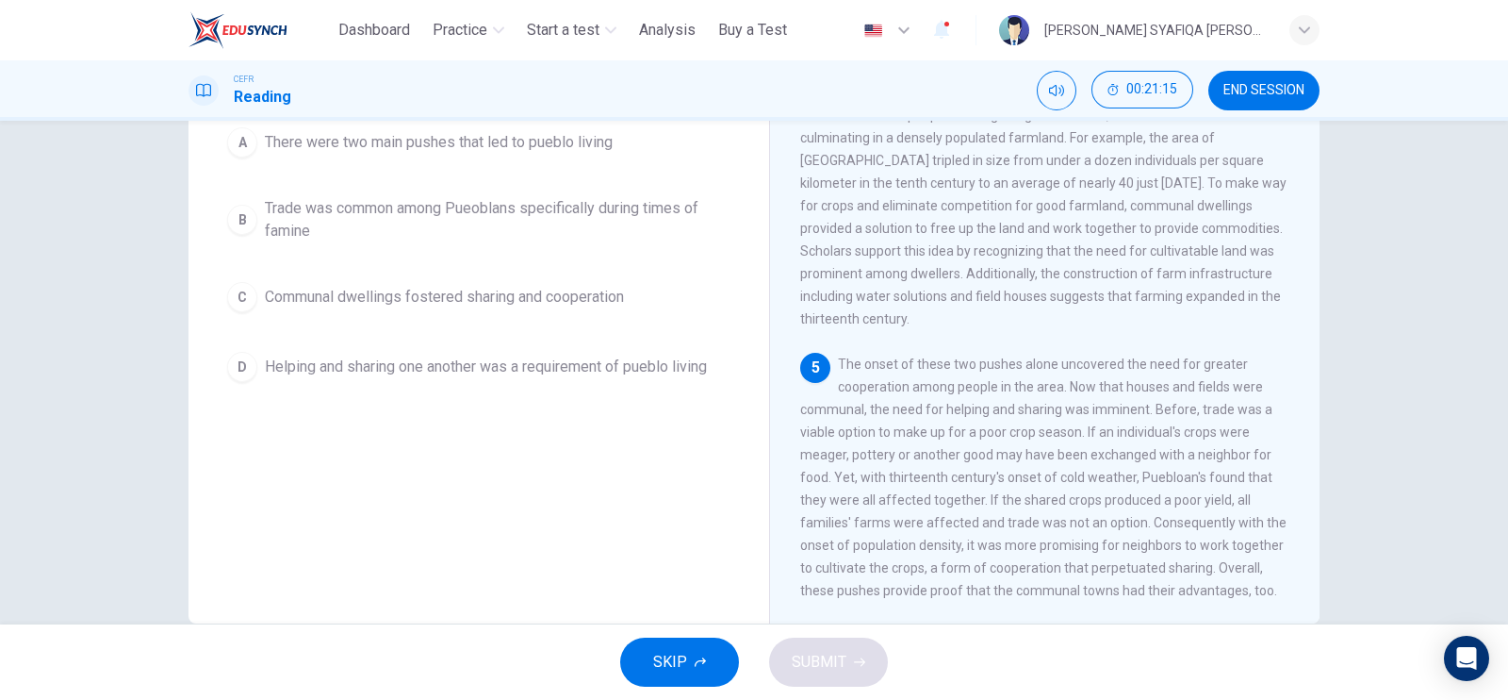
click at [358, 361] on span "Helping and sharing one another was a requirement of pueblo living" at bounding box center [486, 366] width 442 height 23
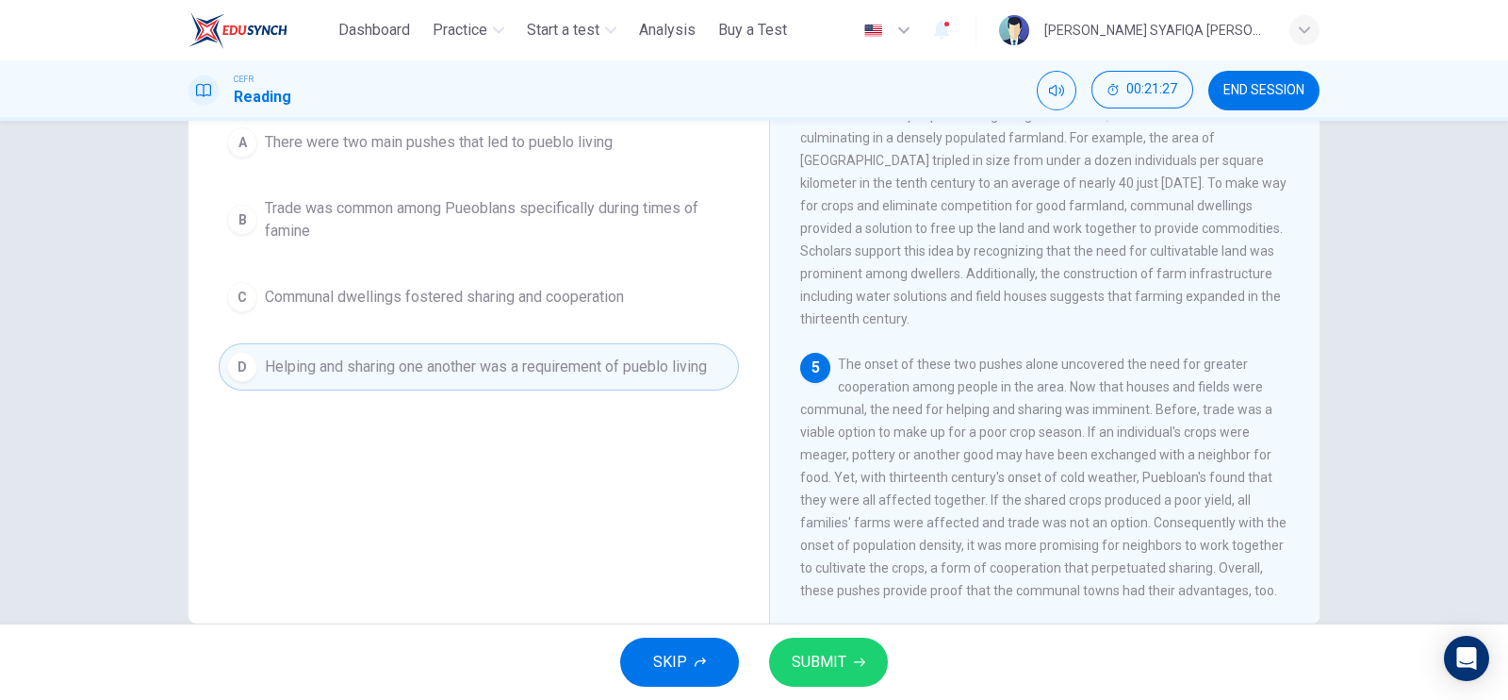
click at [393, 224] on span "Trade was common among Pueoblans specifically during times of famine" at bounding box center [498, 219] width 466 height 45
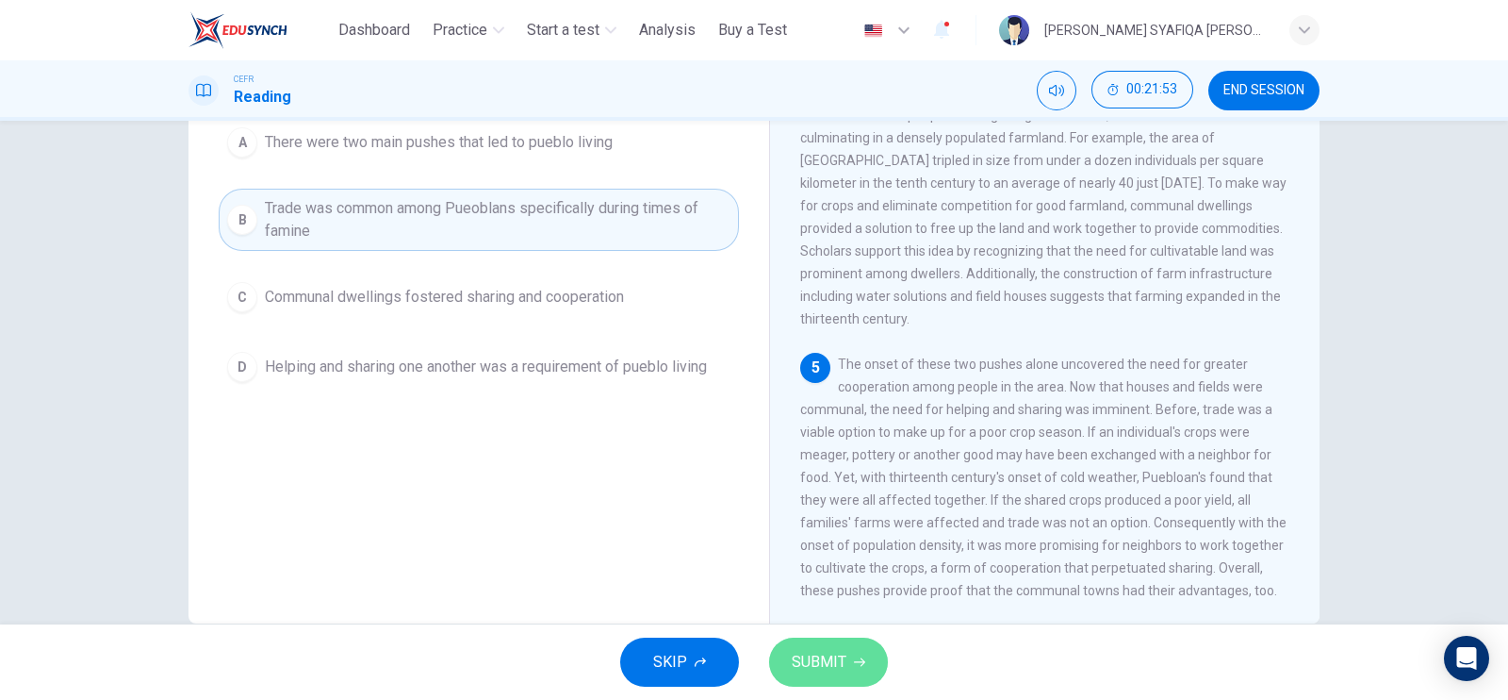
click at [811, 650] on span "SUBMIT" at bounding box center [819, 662] width 55 height 26
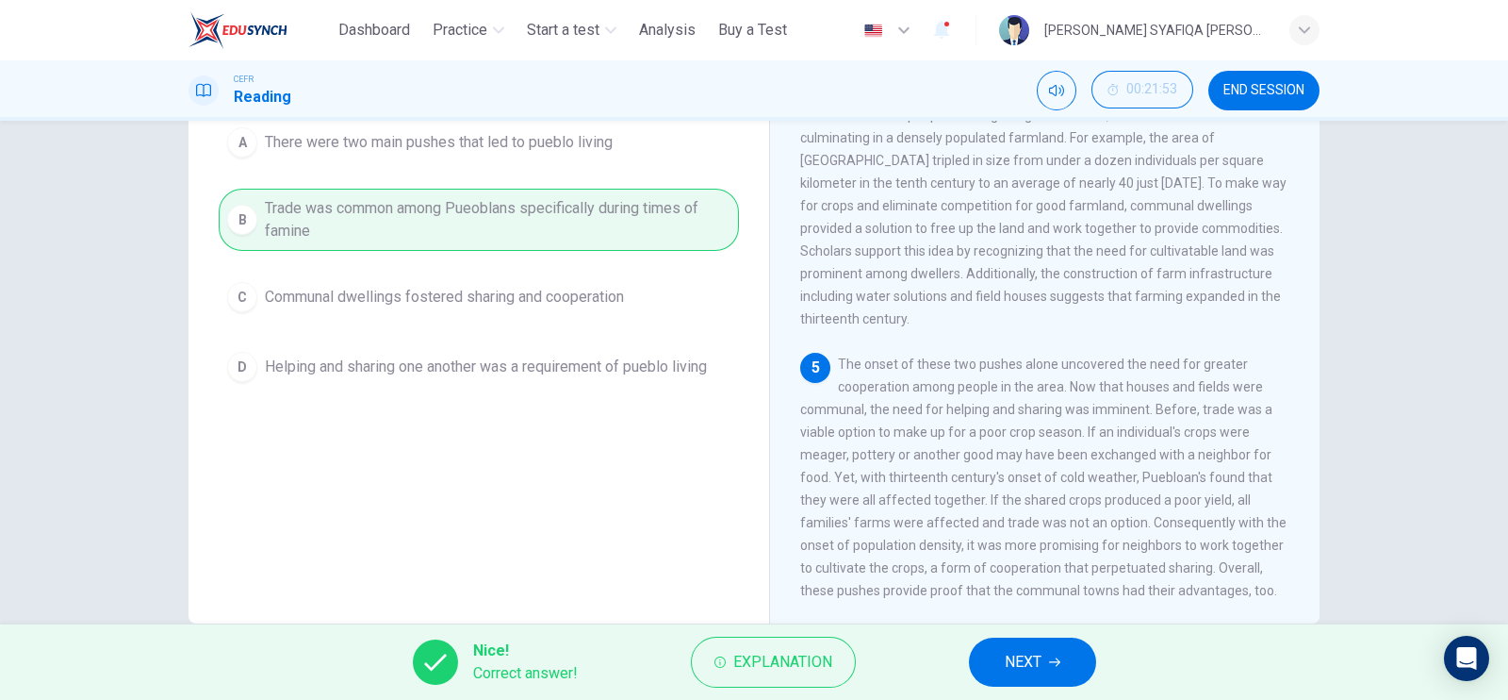
click at [1010, 661] on span "NEXT" at bounding box center [1023, 662] width 37 height 26
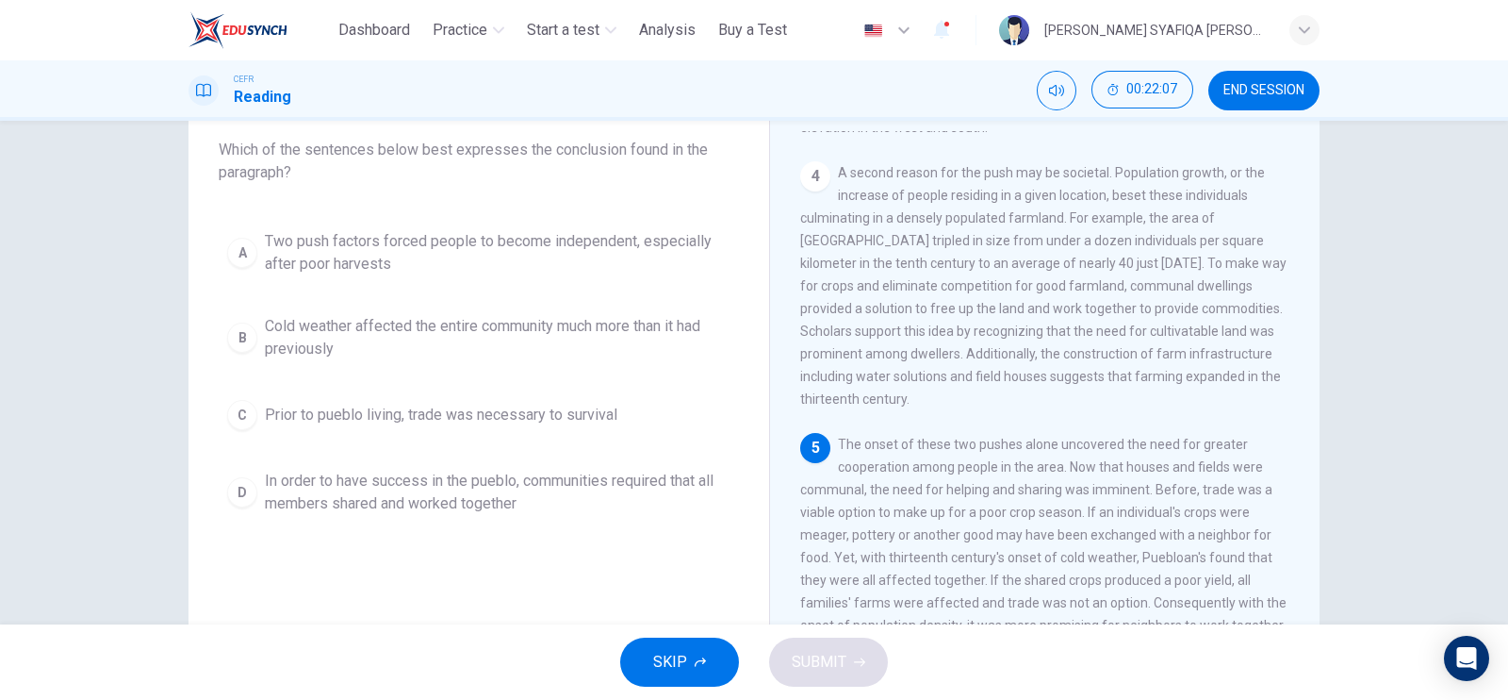
scroll to position [112, 0]
click at [272, 481] on span "In order to have success in the pueblo, communities required that all members s…" at bounding box center [498, 490] width 466 height 45
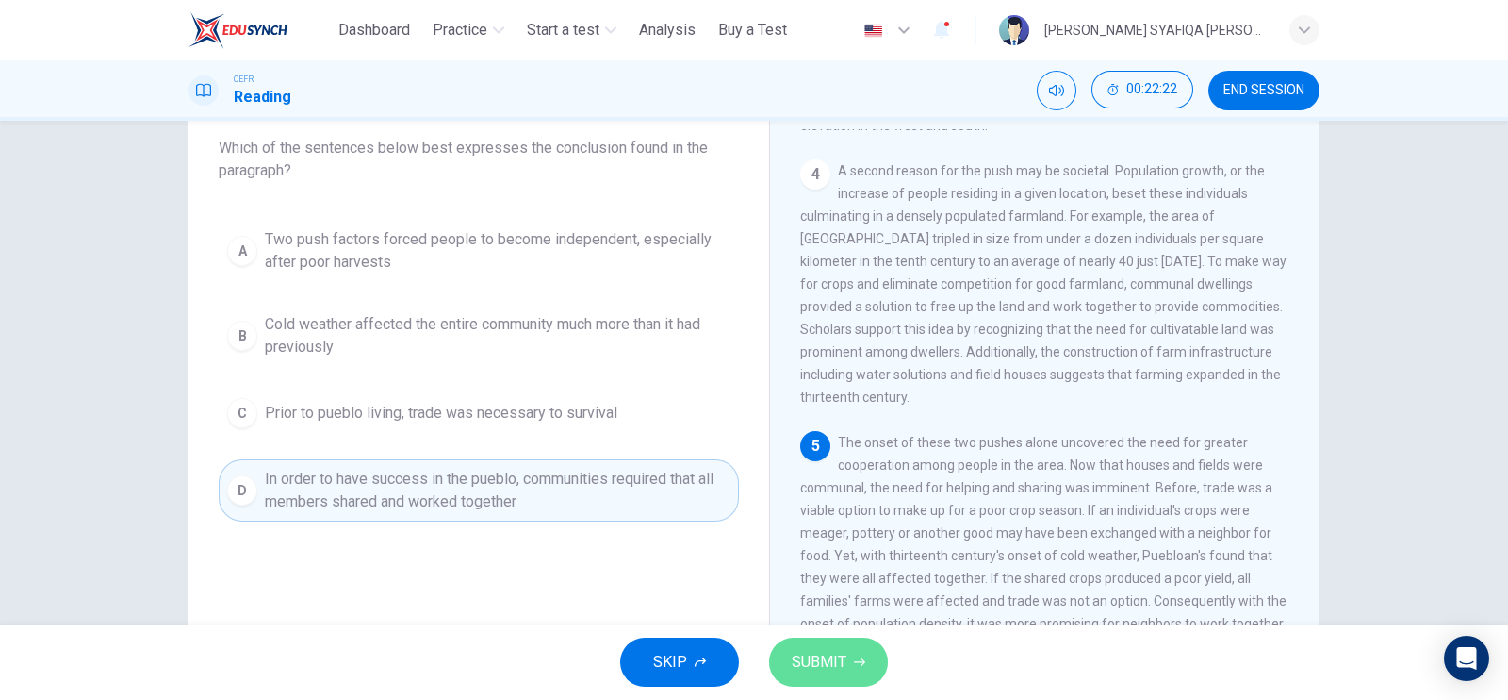
click at [857, 667] on icon "button" at bounding box center [859, 661] width 11 height 11
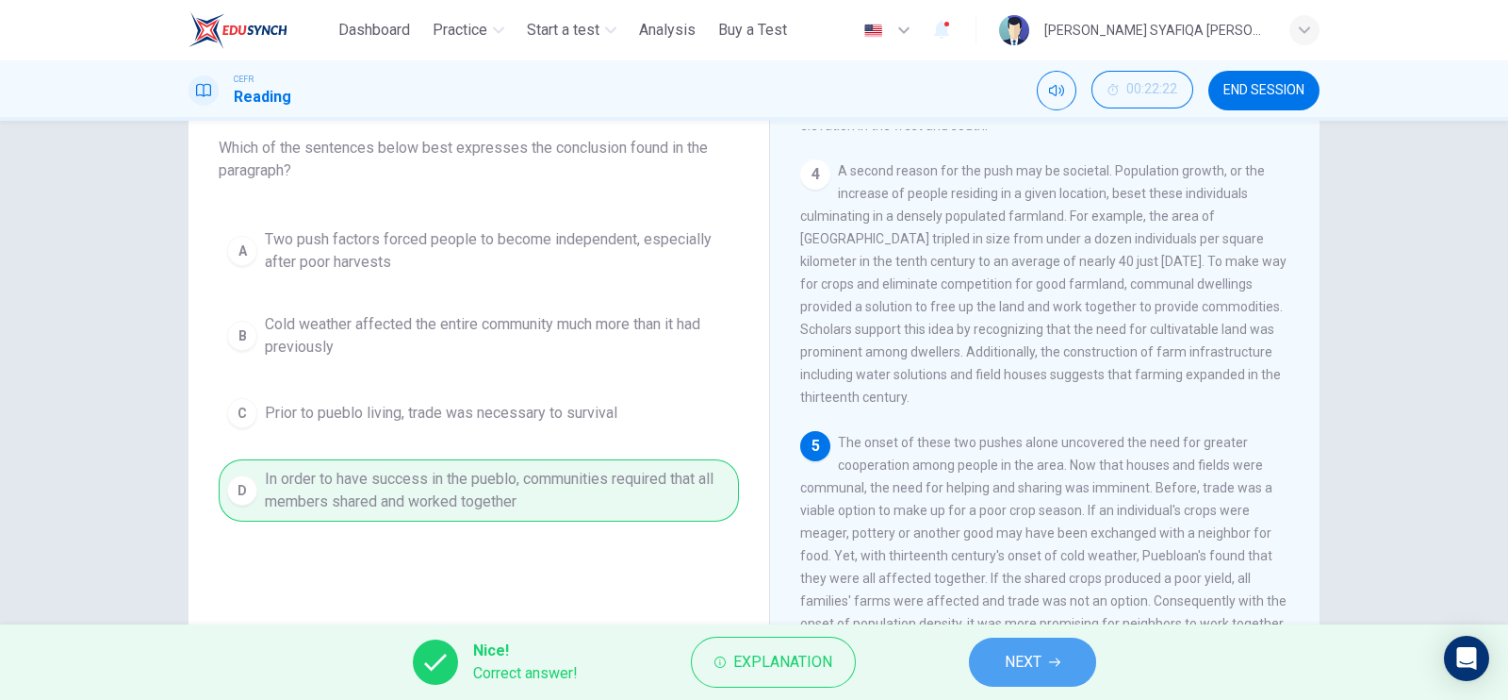
click at [1009, 656] on span "NEXT" at bounding box center [1023, 662] width 37 height 26
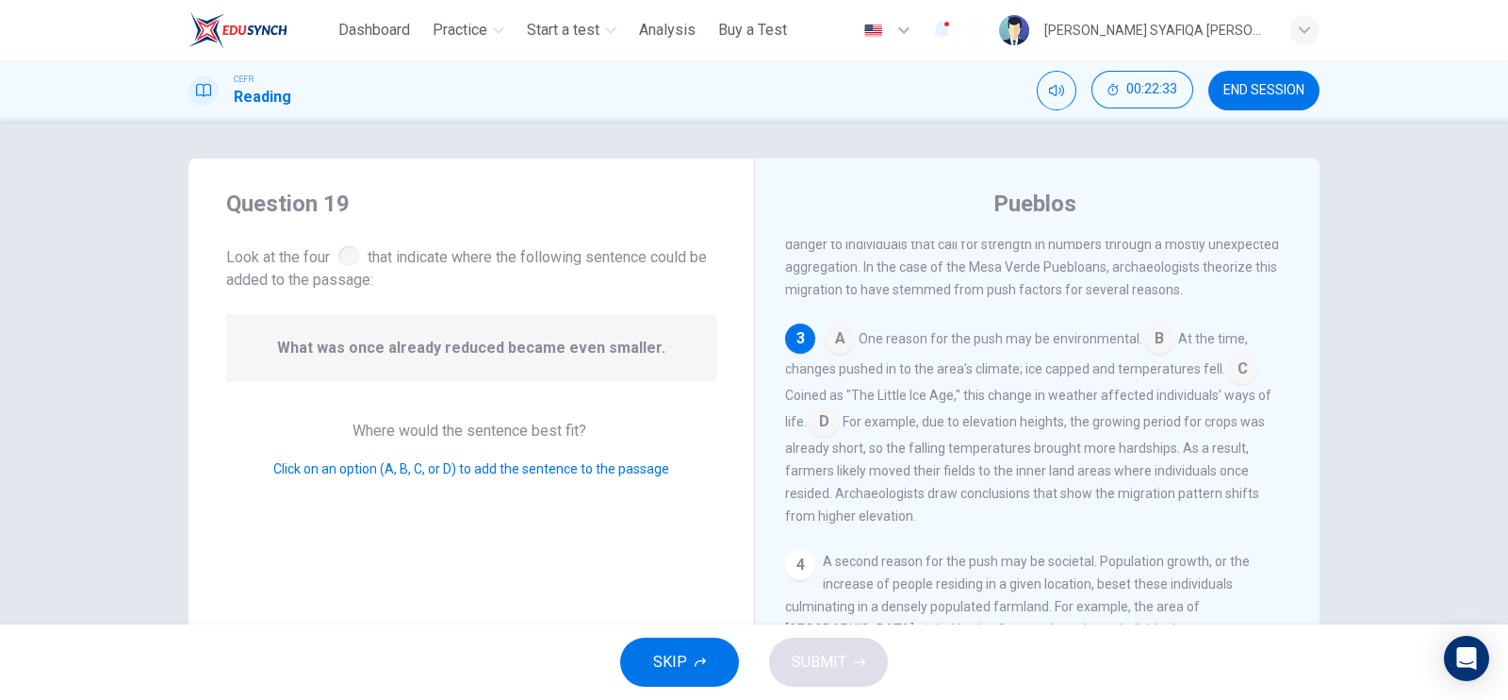
scroll to position [353, 0]
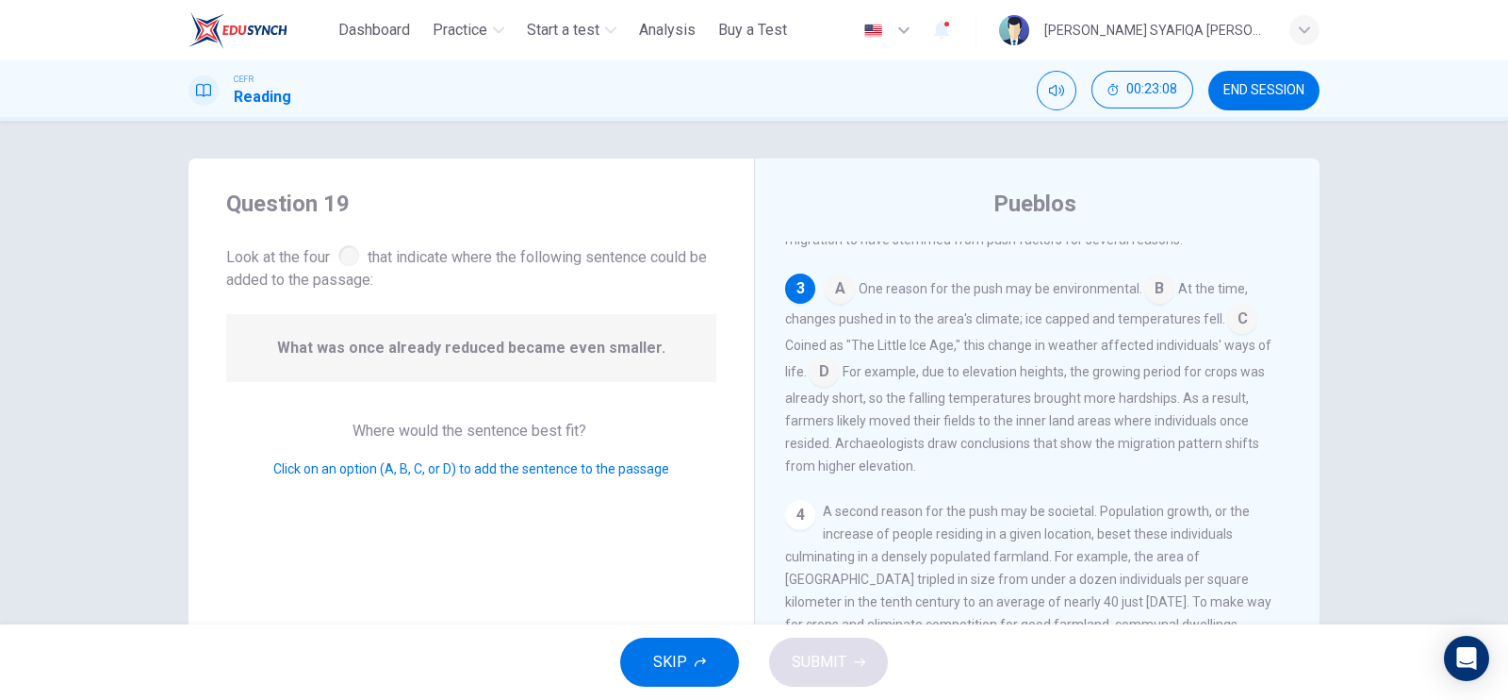
click at [822, 371] on input at bounding box center [824, 373] width 30 height 30
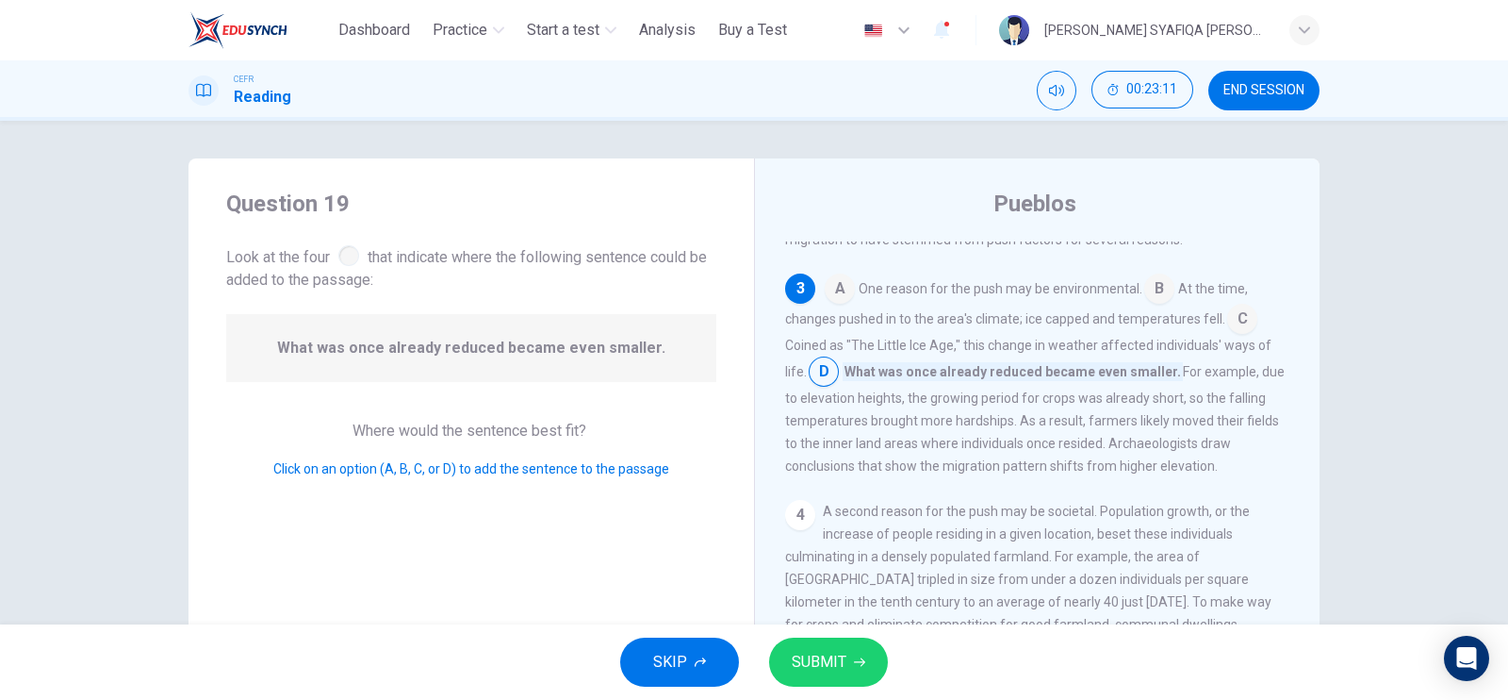
click at [849, 648] on button "SUBMIT" at bounding box center [828, 661] width 119 height 49
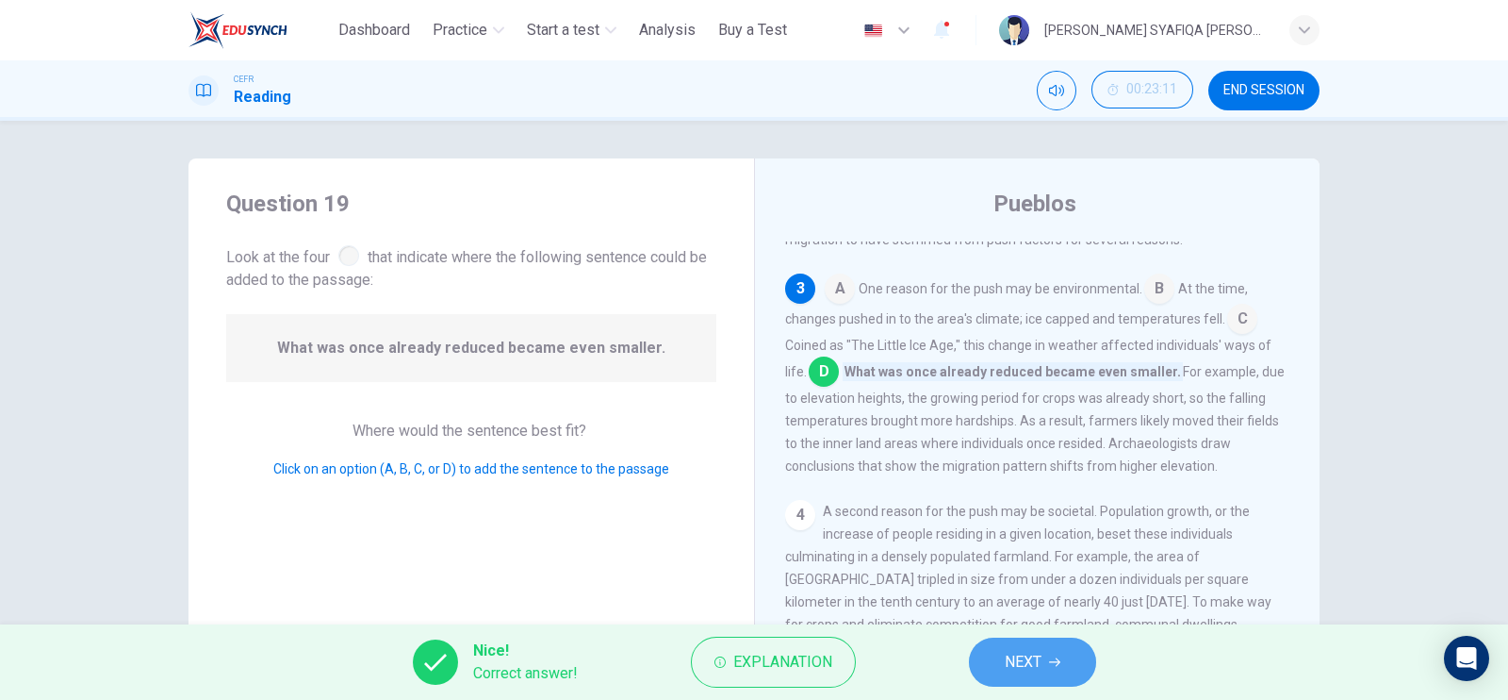
click at [1020, 654] on span "NEXT" at bounding box center [1023, 662] width 37 height 26
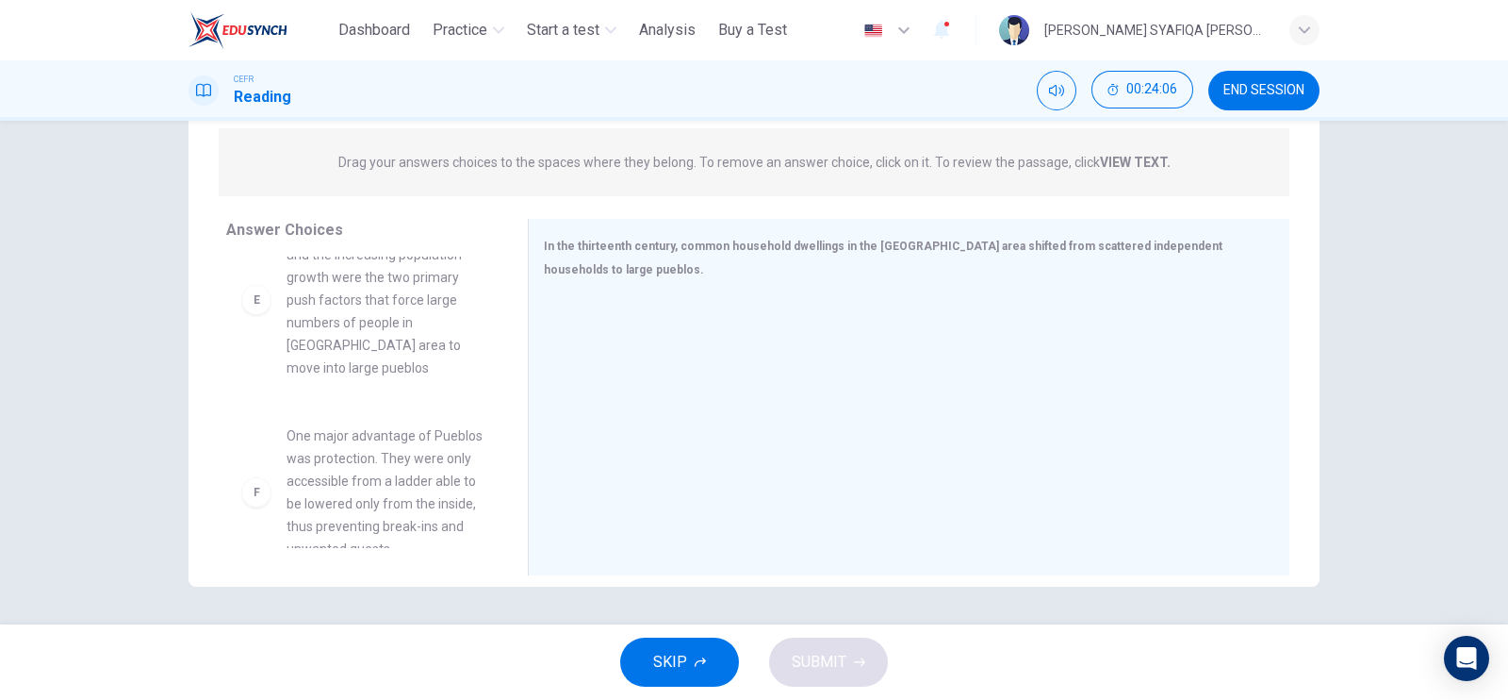
scroll to position [589, 0]
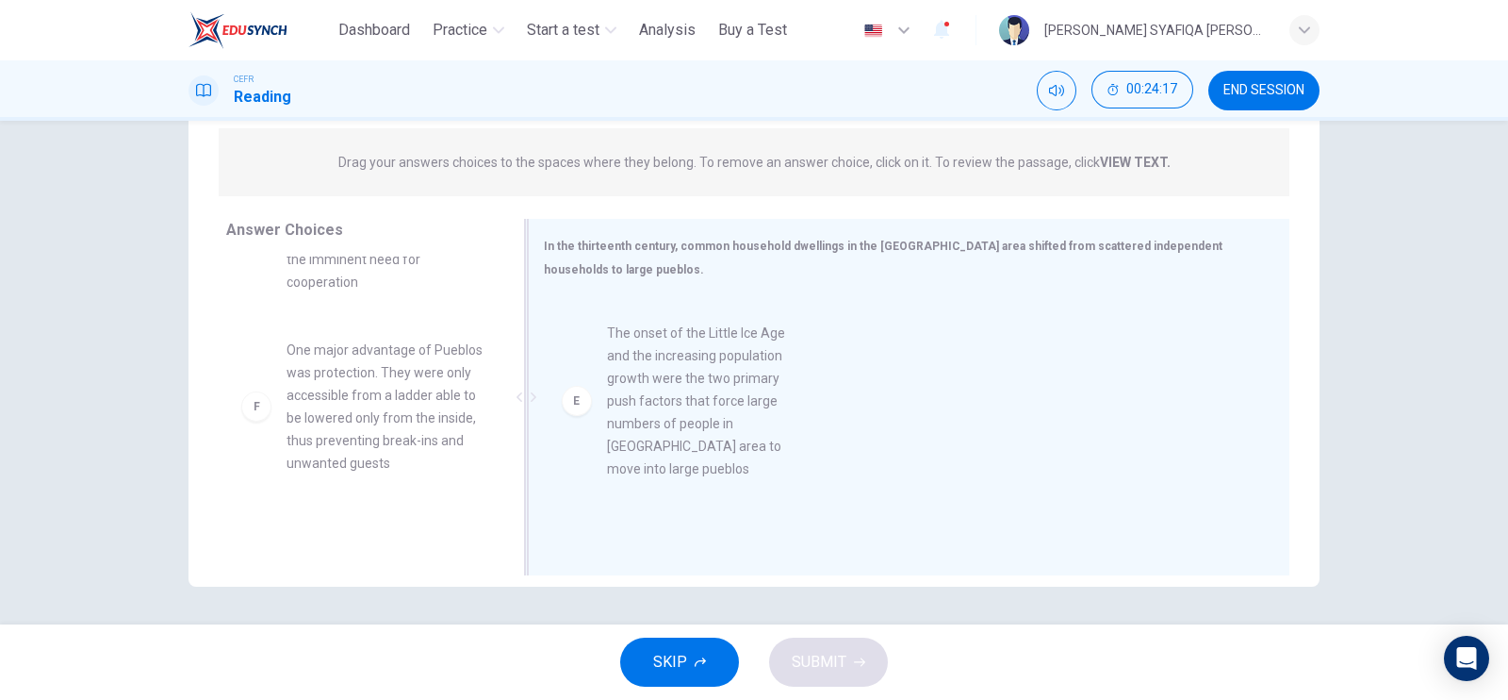
drag, startPoint x: 302, startPoint y: 403, endPoint x: 636, endPoint y: 387, distance: 335.1
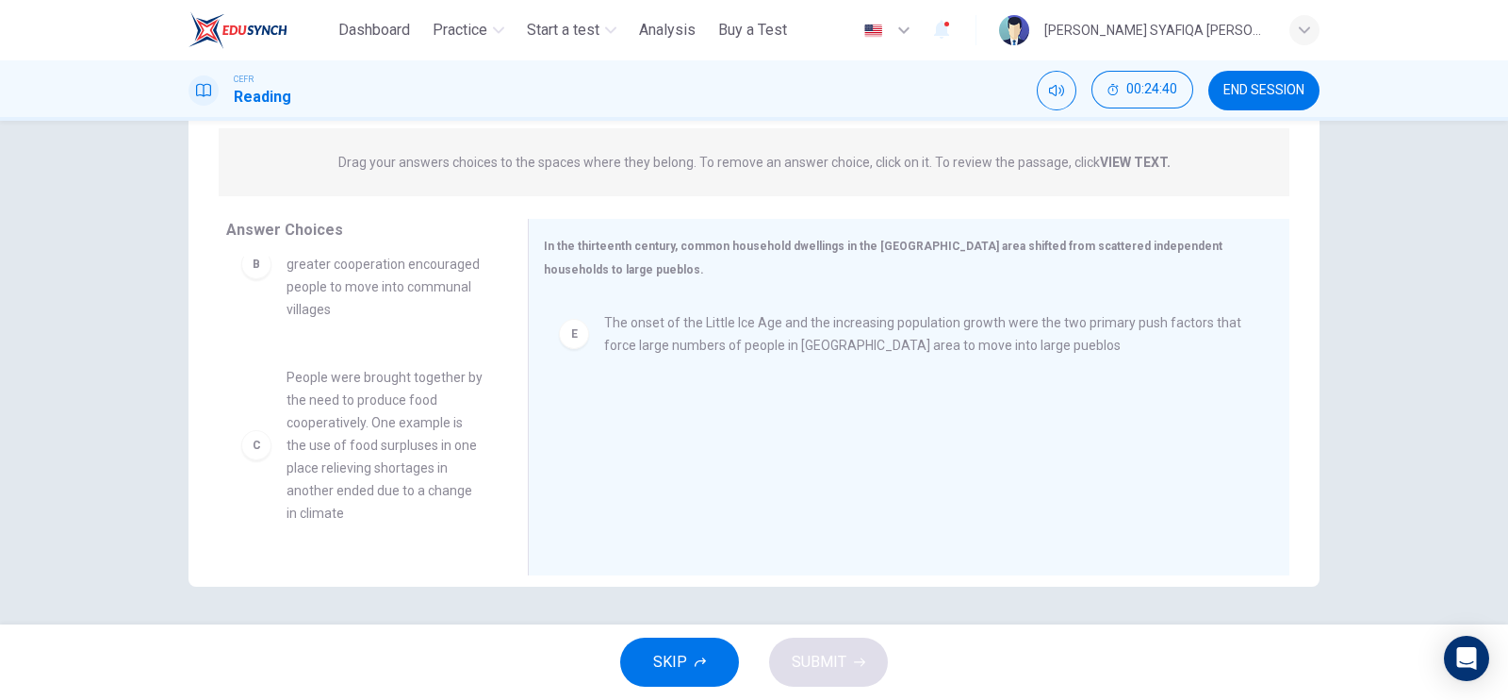
scroll to position [82, 0]
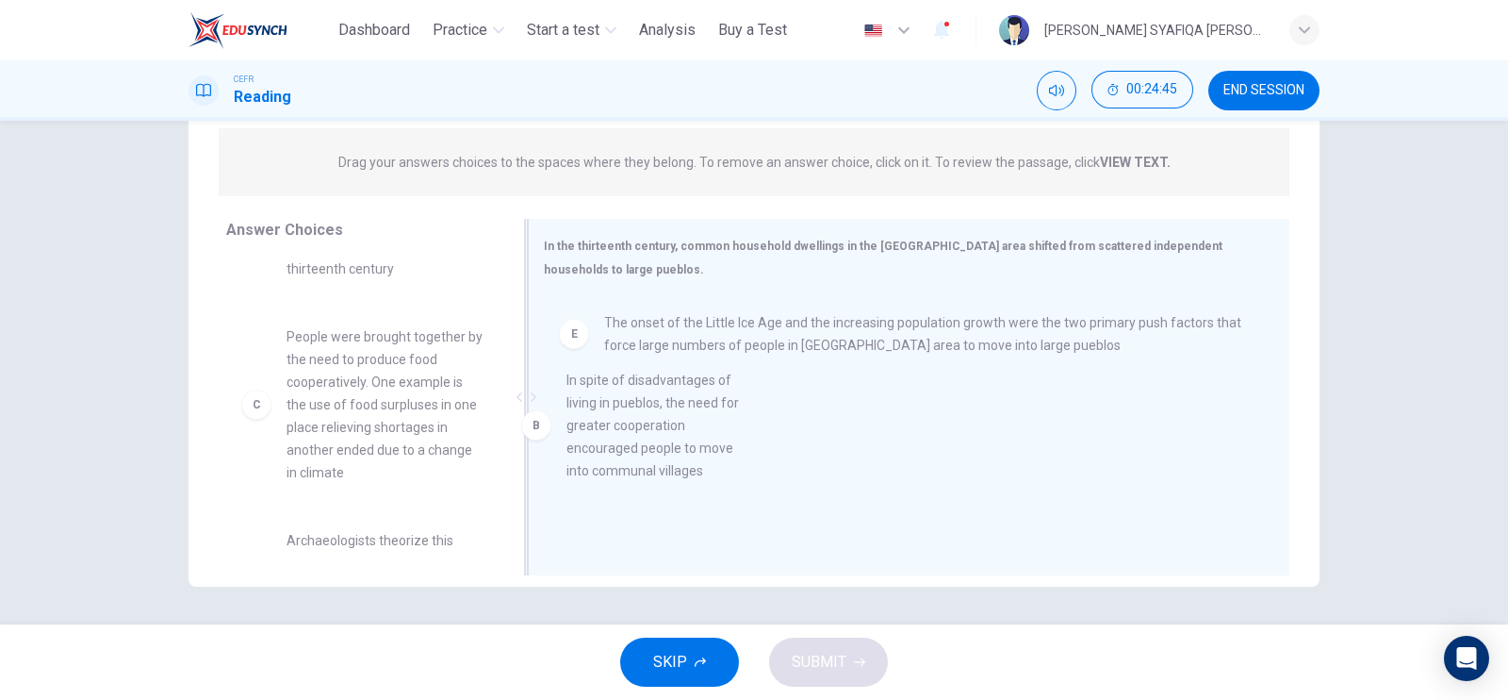
drag, startPoint x: 356, startPoint y: 404, endPoint x: 649, endPoint y: 451, distance: 295.9
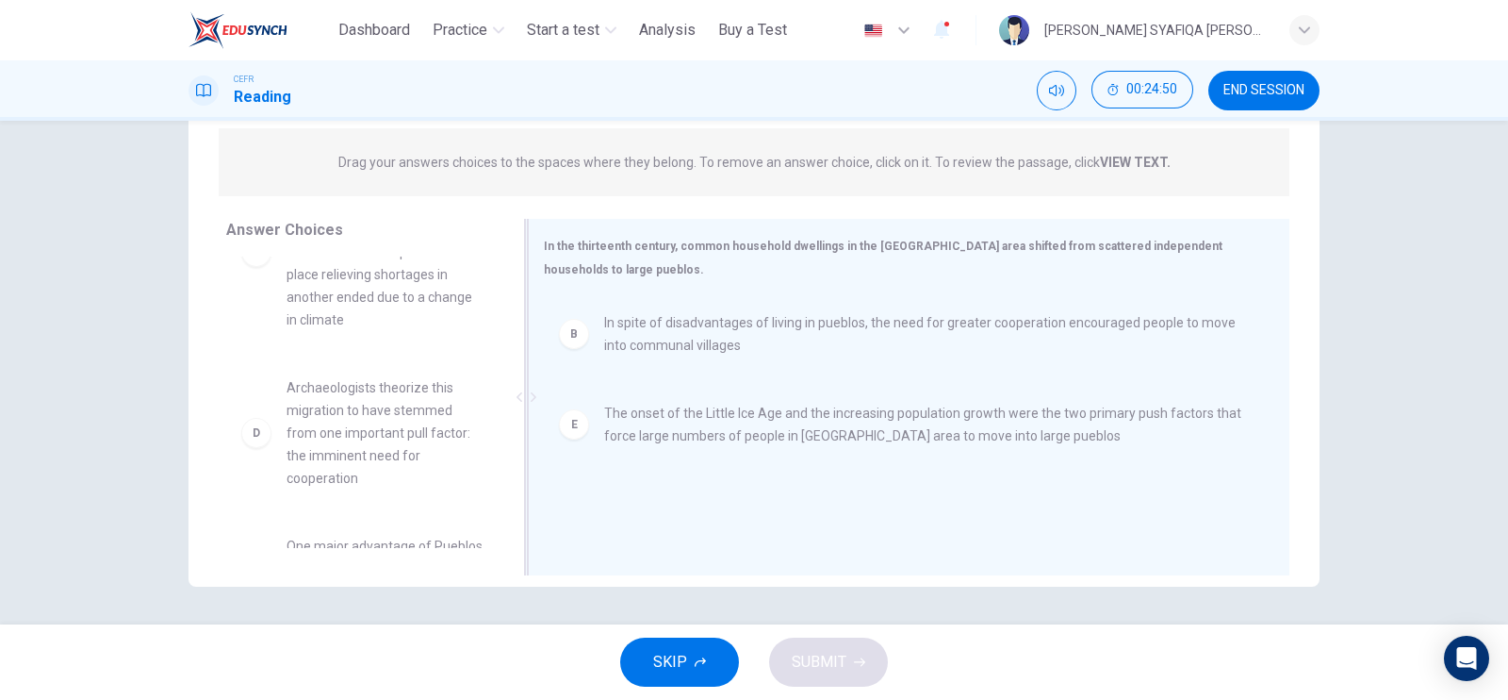
scroll to position [237, 0]
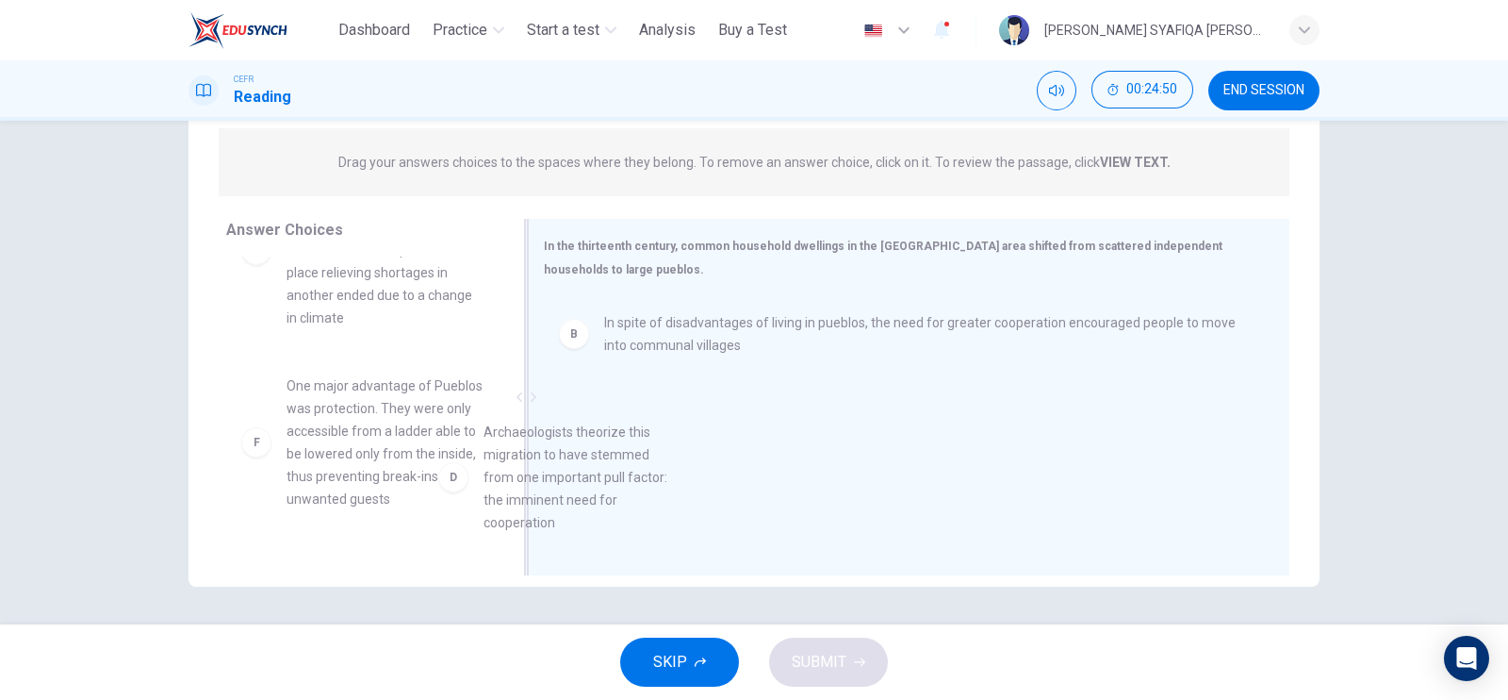
drag, startPoint x: 344, startPoint y: 459, endPoint x: 575, endPoint y: 521, distance: 239.2
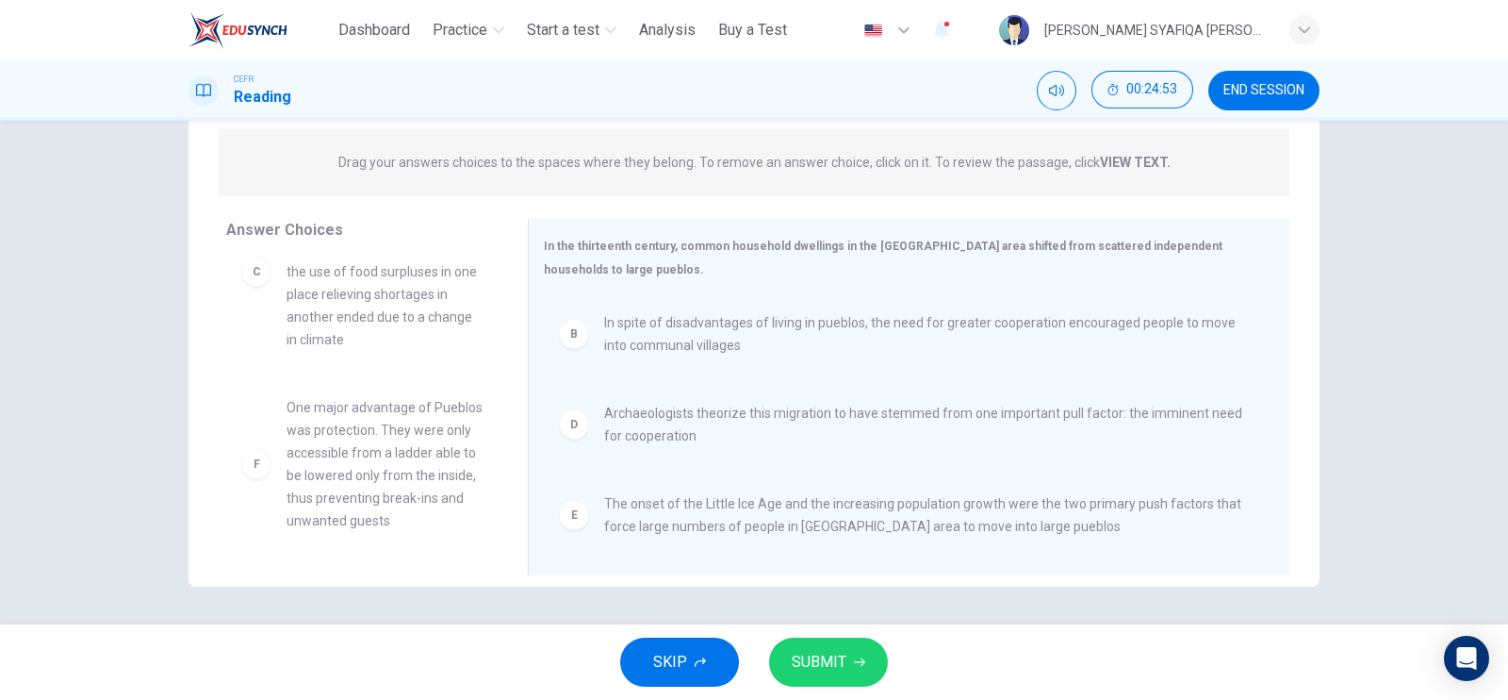
click at [808, 659] on span "SUBMIT" at bounding box center [819, 662] width 55 height 26
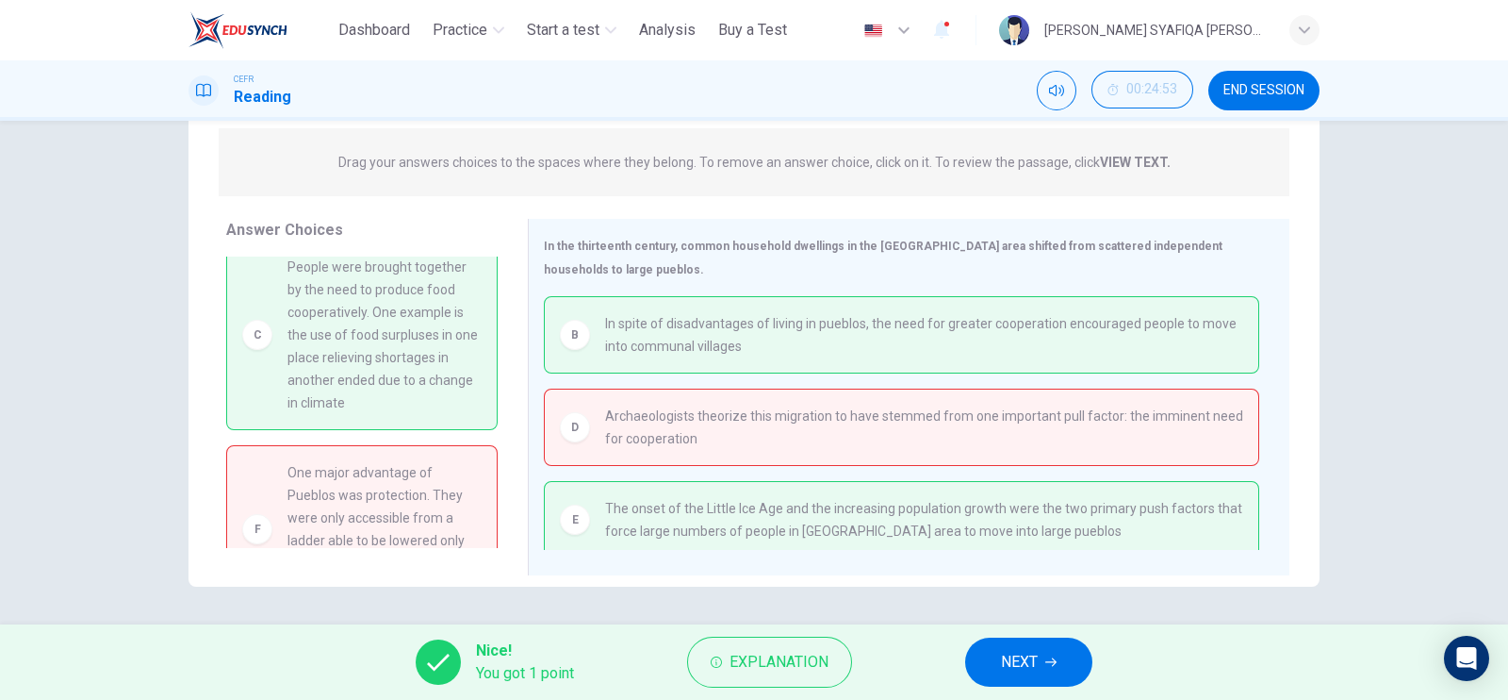
scroll to position [117, 0]
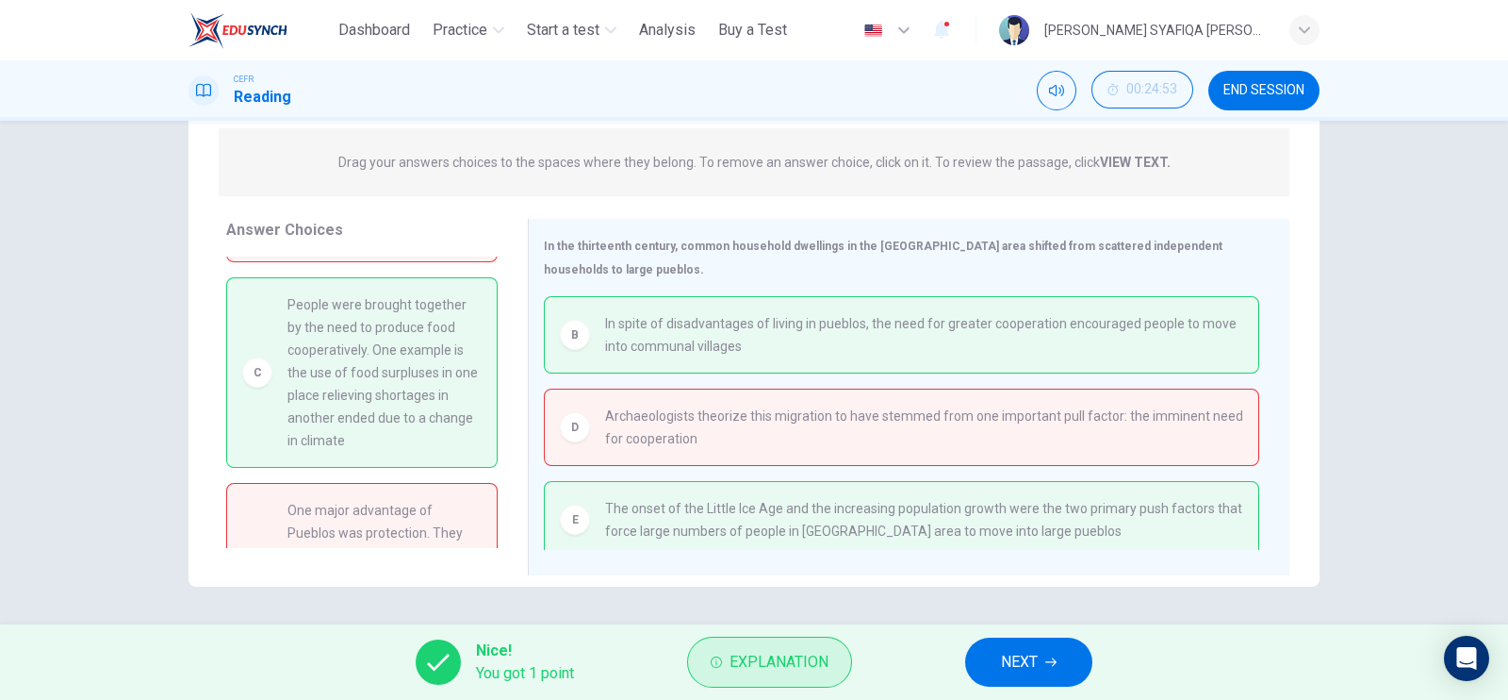
click at [773, 656] on span "Explanation" at bounding box center [779, 662] width 99 height 26
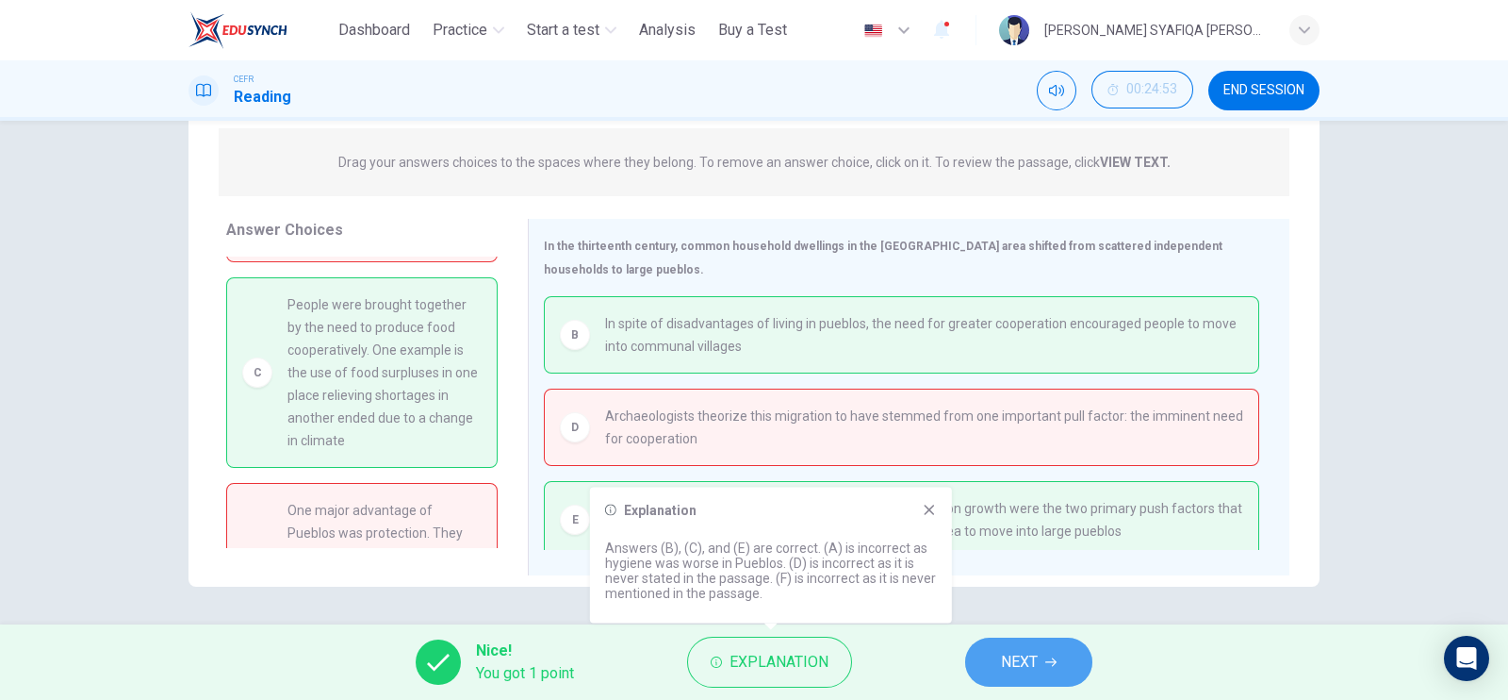
click at [1020, 663] on span "NEXT" at bounding box center [1019, 662] width 37 height 26
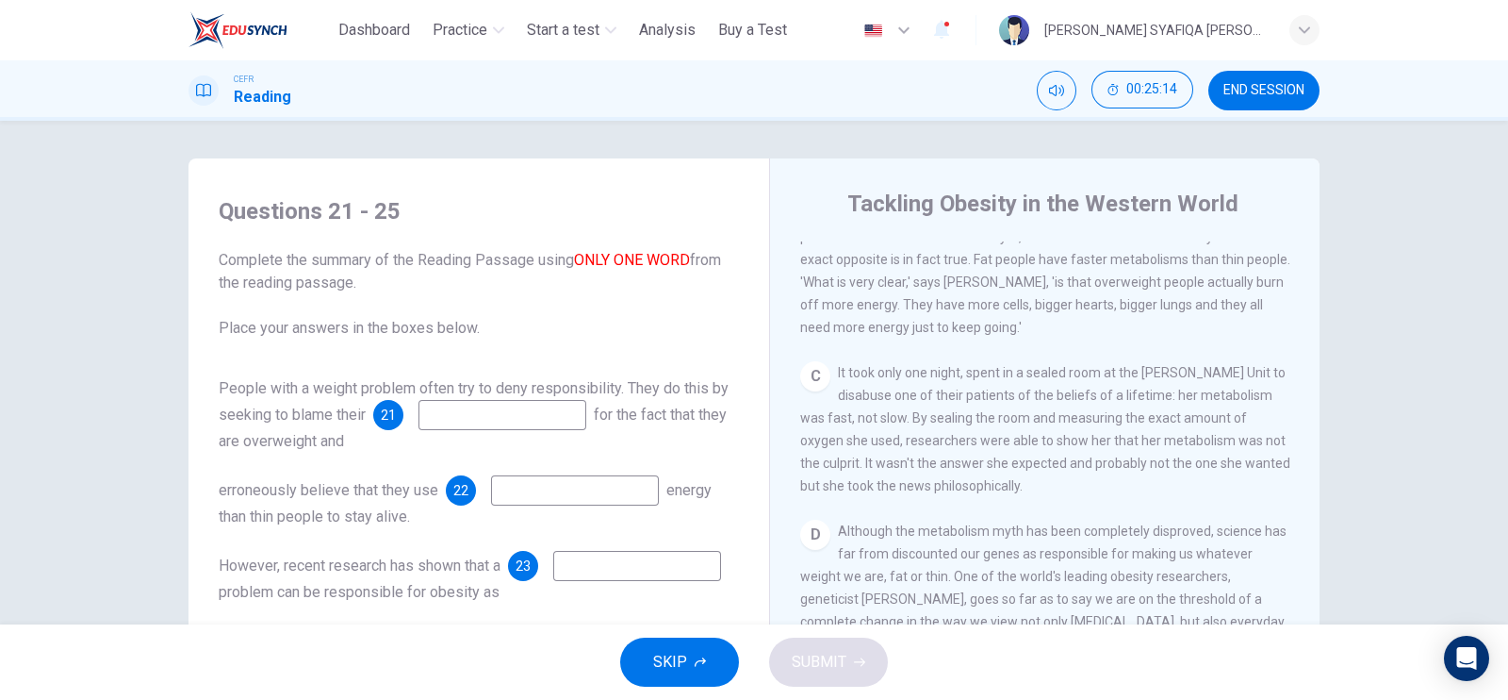
scroll to position [824, 0]
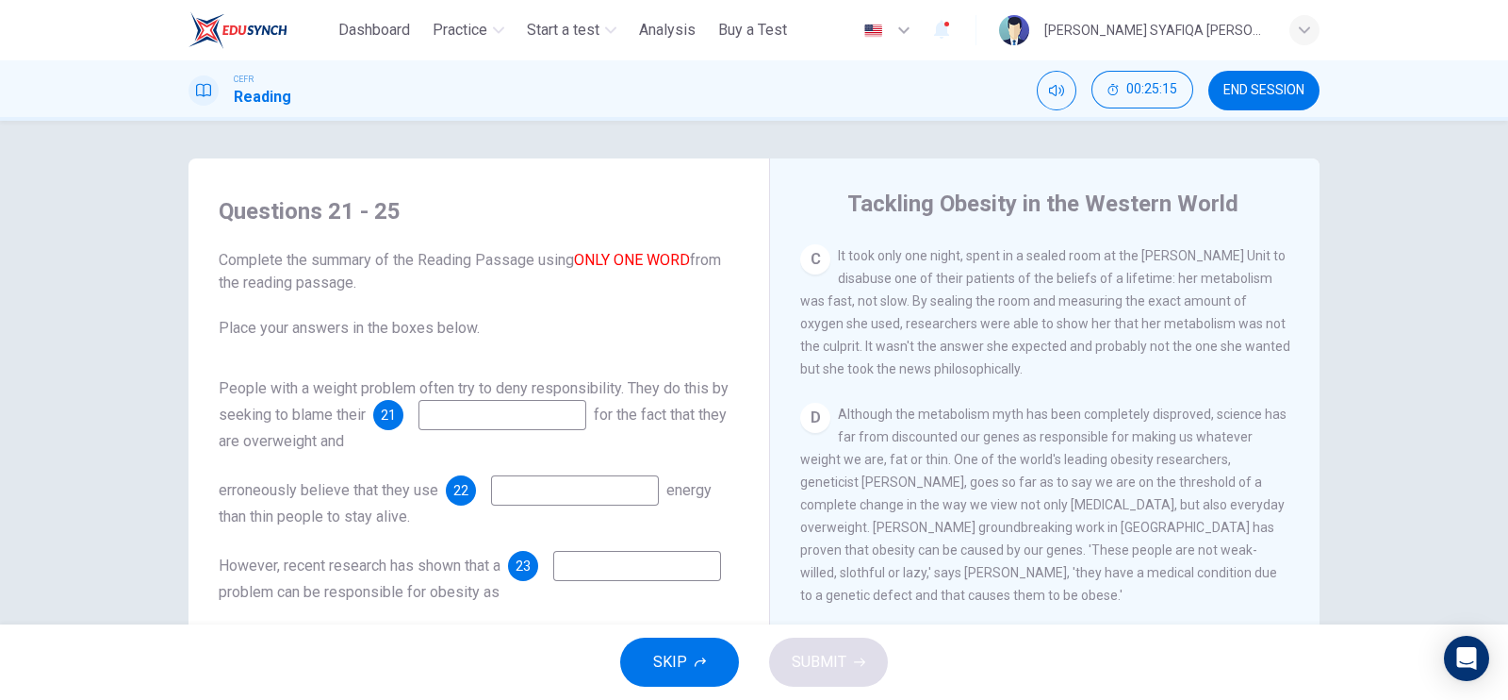
click at [396, 412] on span "21" at bounding box center [388, 414] width 15 height 13
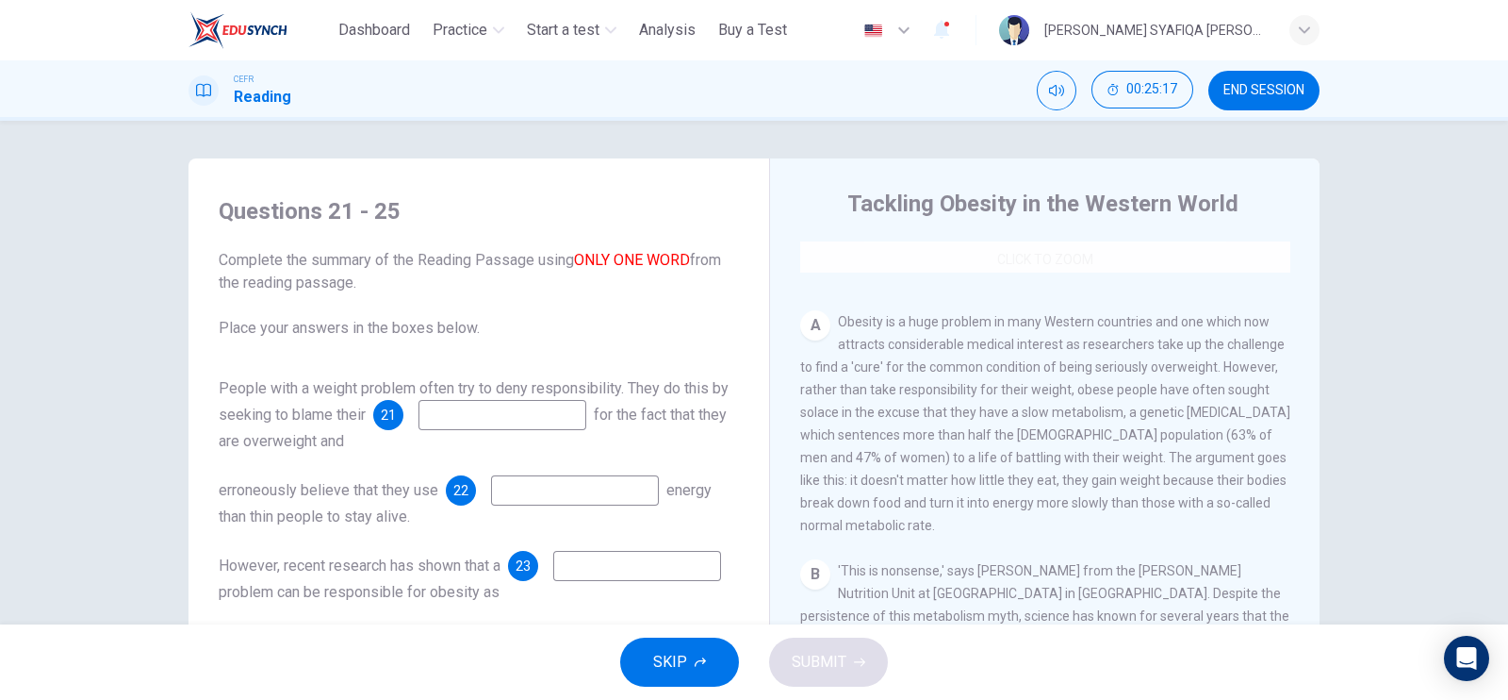
scroll to position [354, 0]
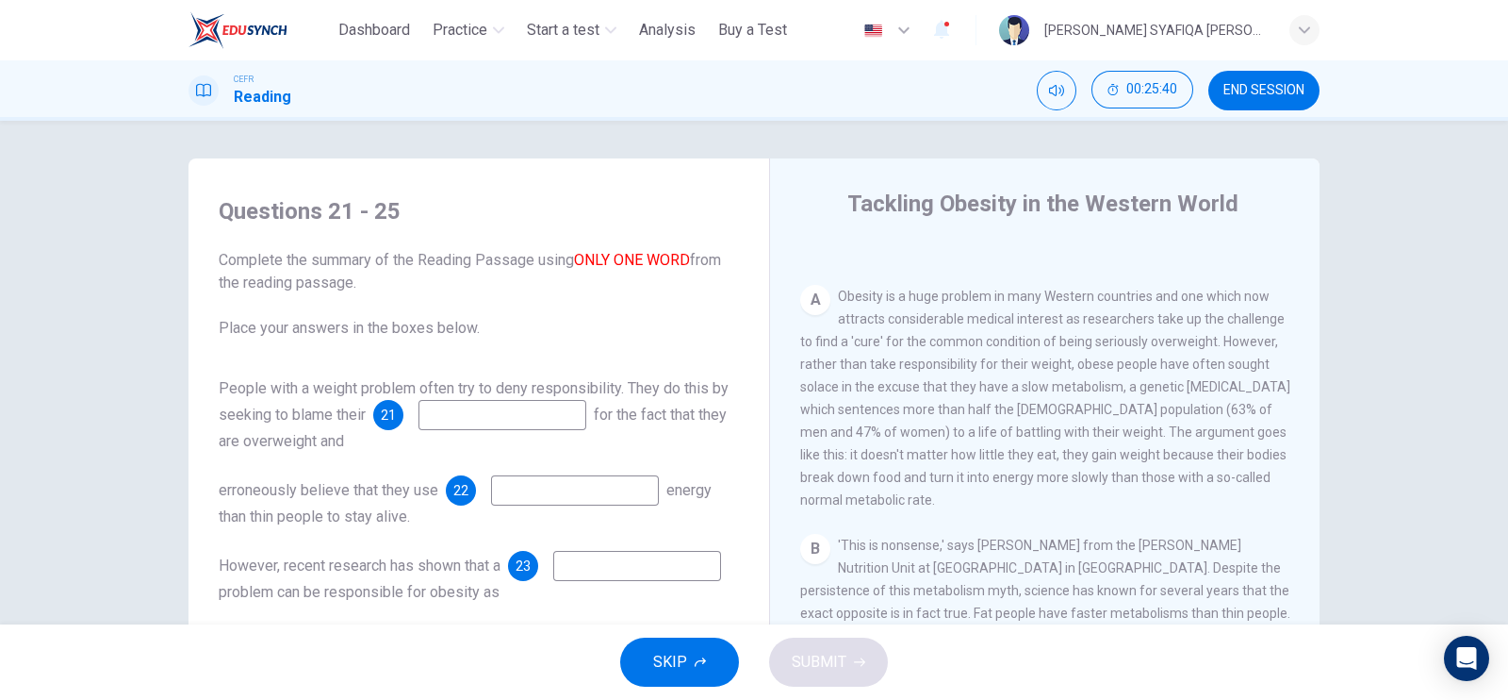
click at [585, 419] on input at bounding box center [503, 415] width 168 height 30
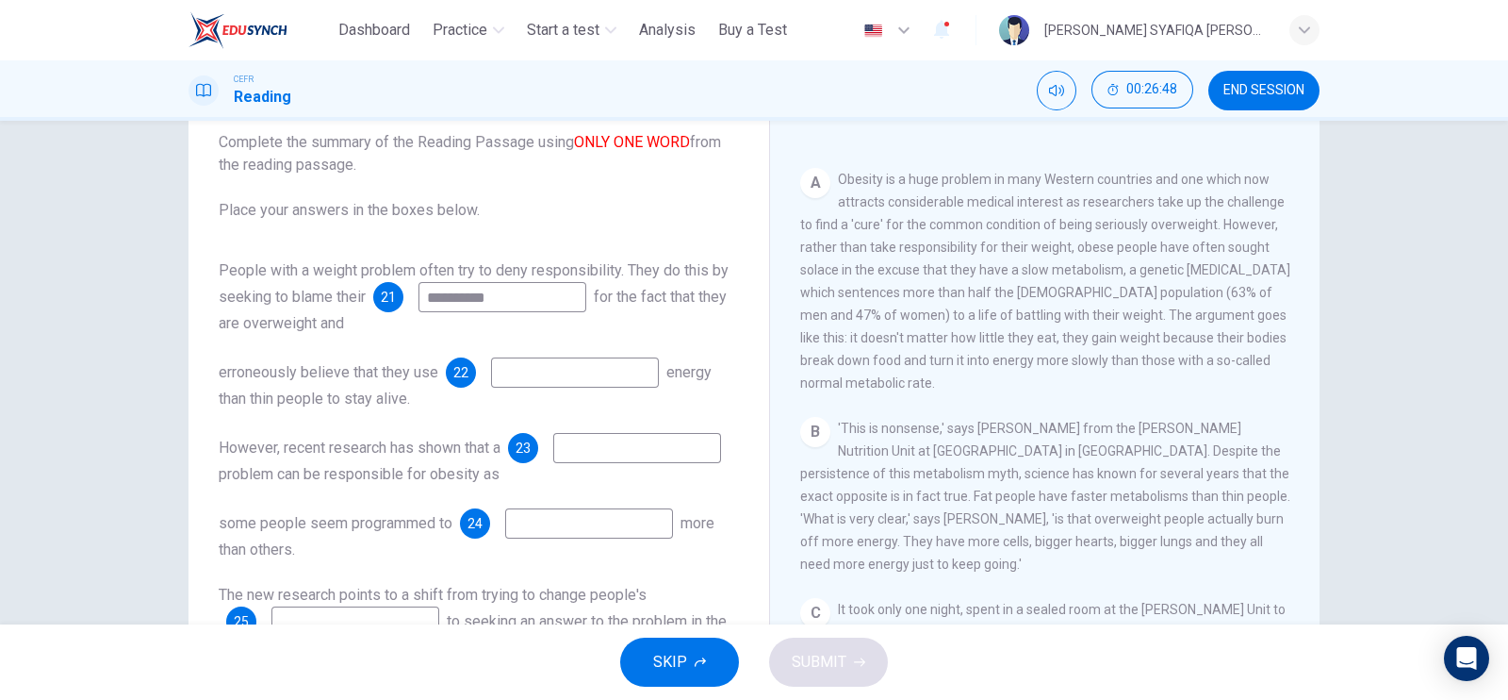
type input "**********"
click at [568, 357] on input at bounding box center [575, 372] width 168 height 30
type input "*"
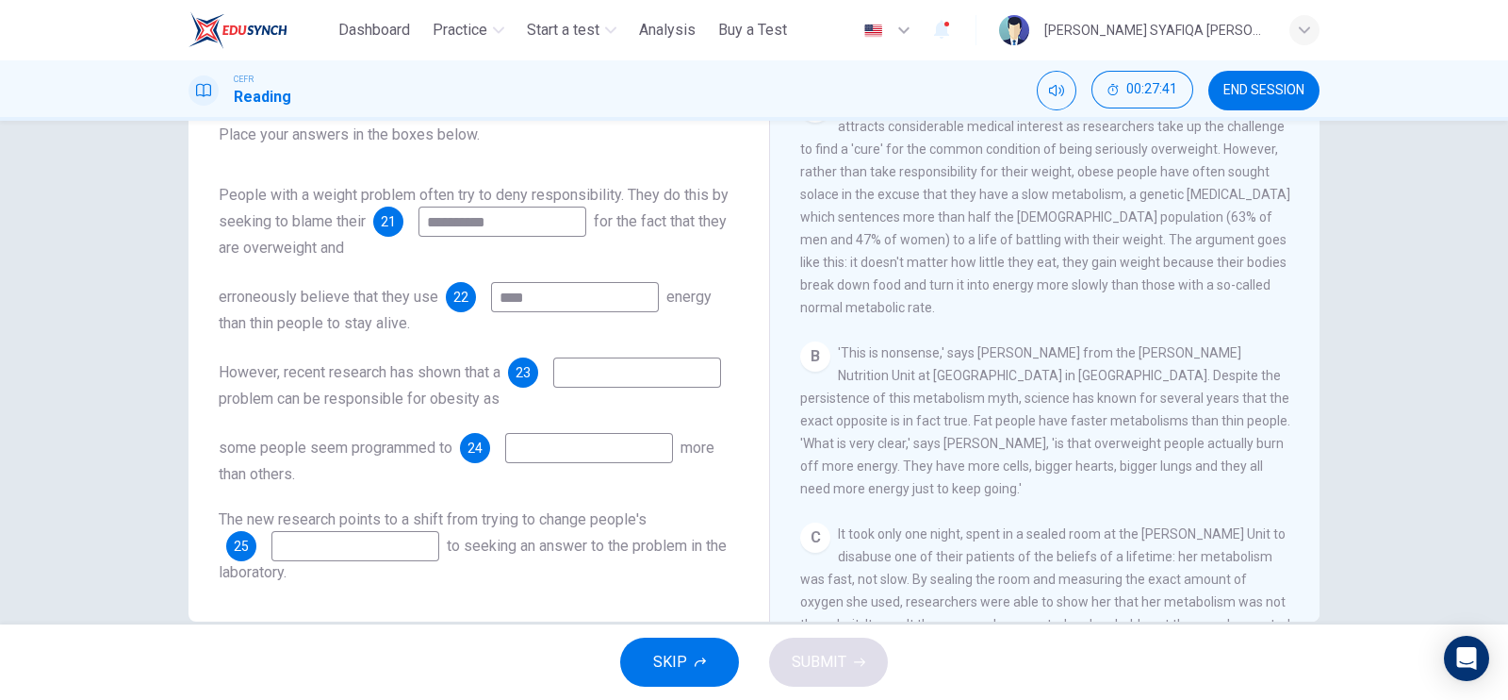
scroll to position [227, 0]
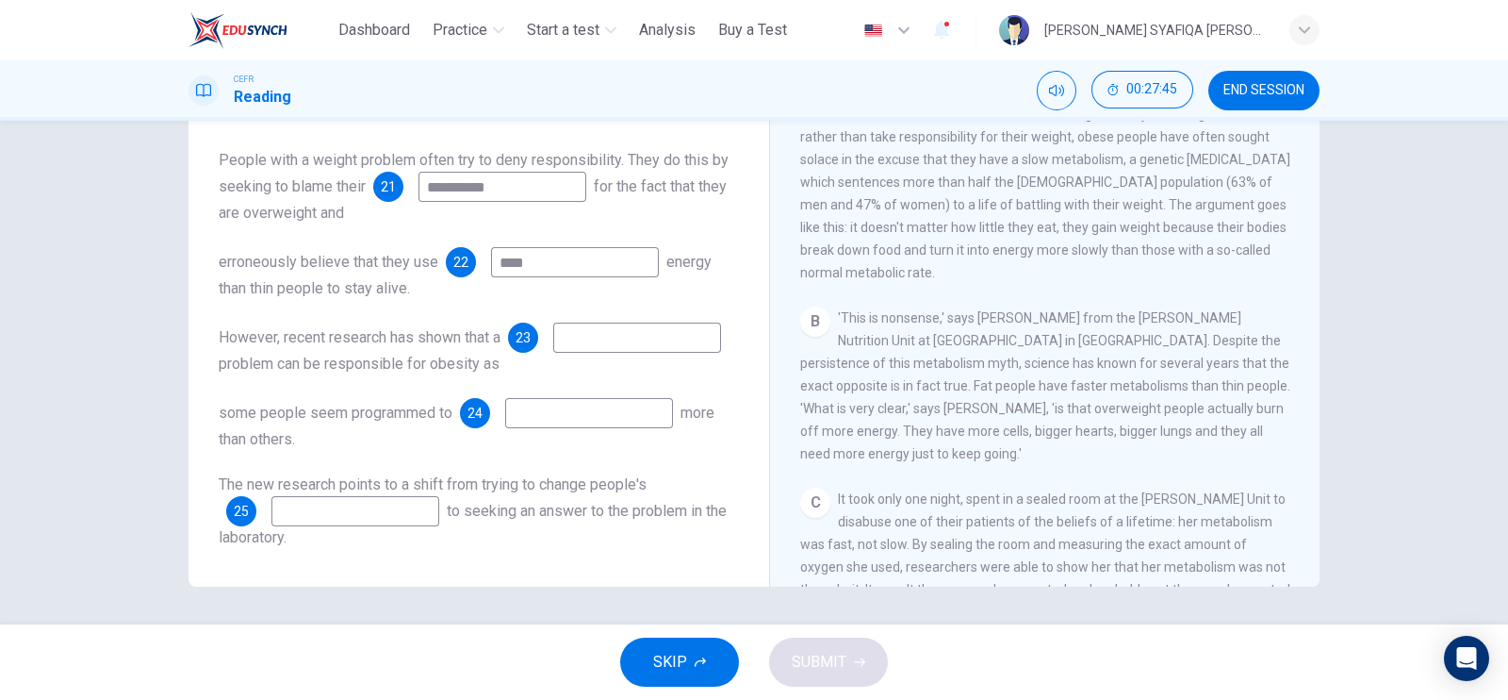
type input "****"
click at [553, 338] on input at bounding box center [637, 337] width 168 height 30
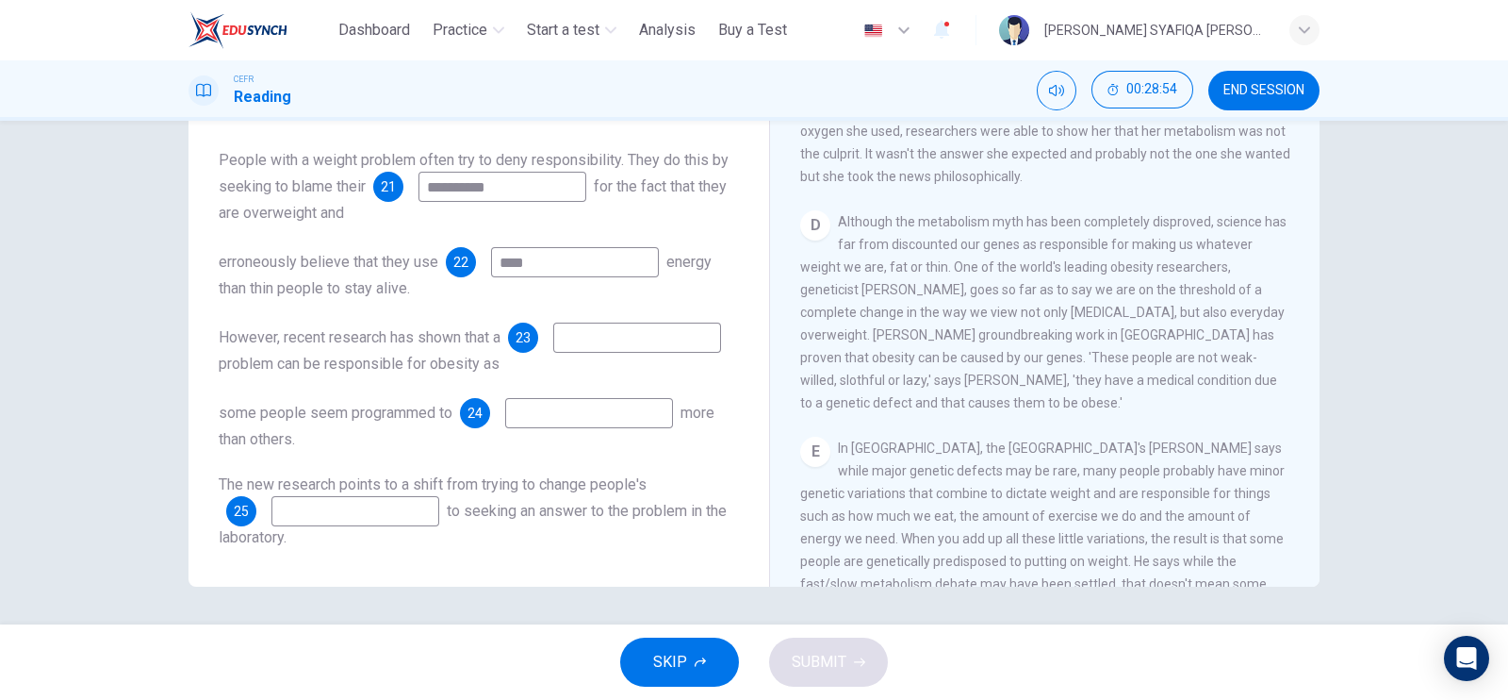
scroll to position [824, 0]
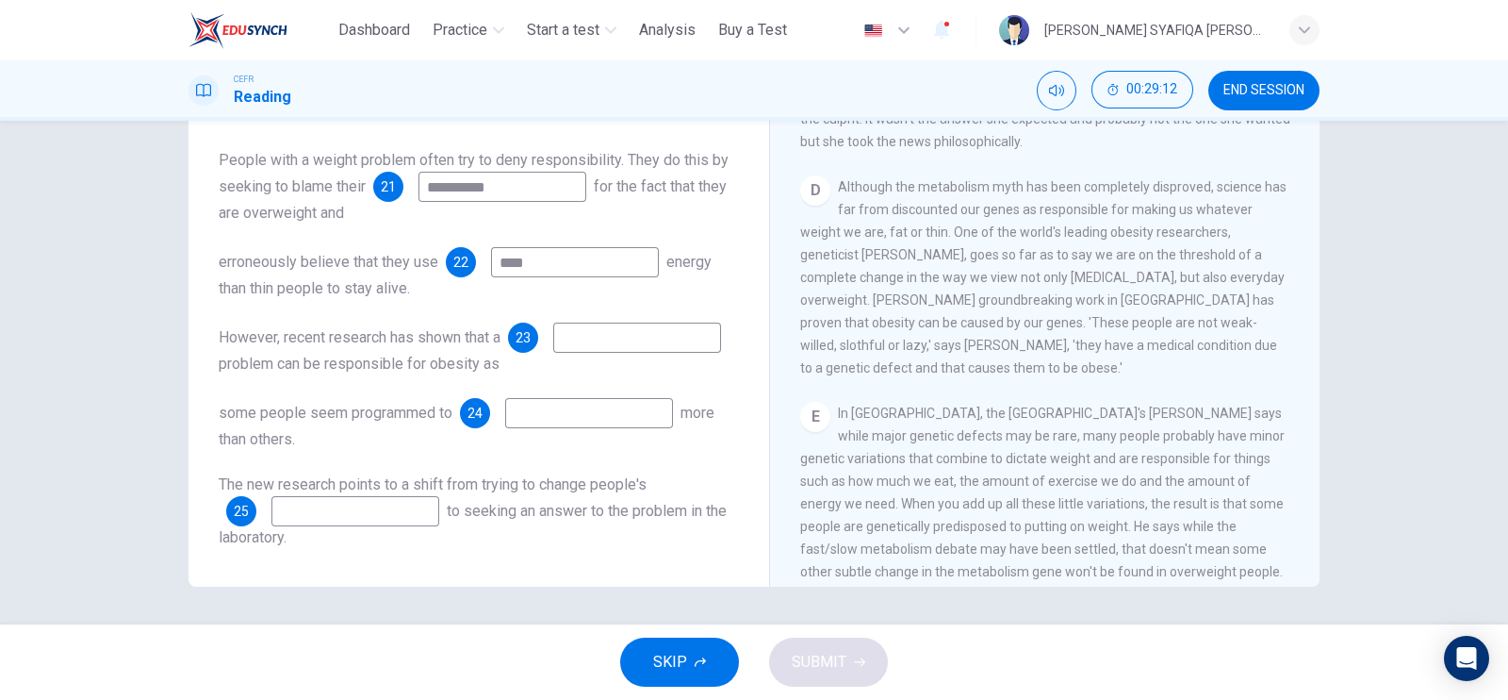
click at [553, 340] on input at bounding box center [637, 337] width 168 height 30
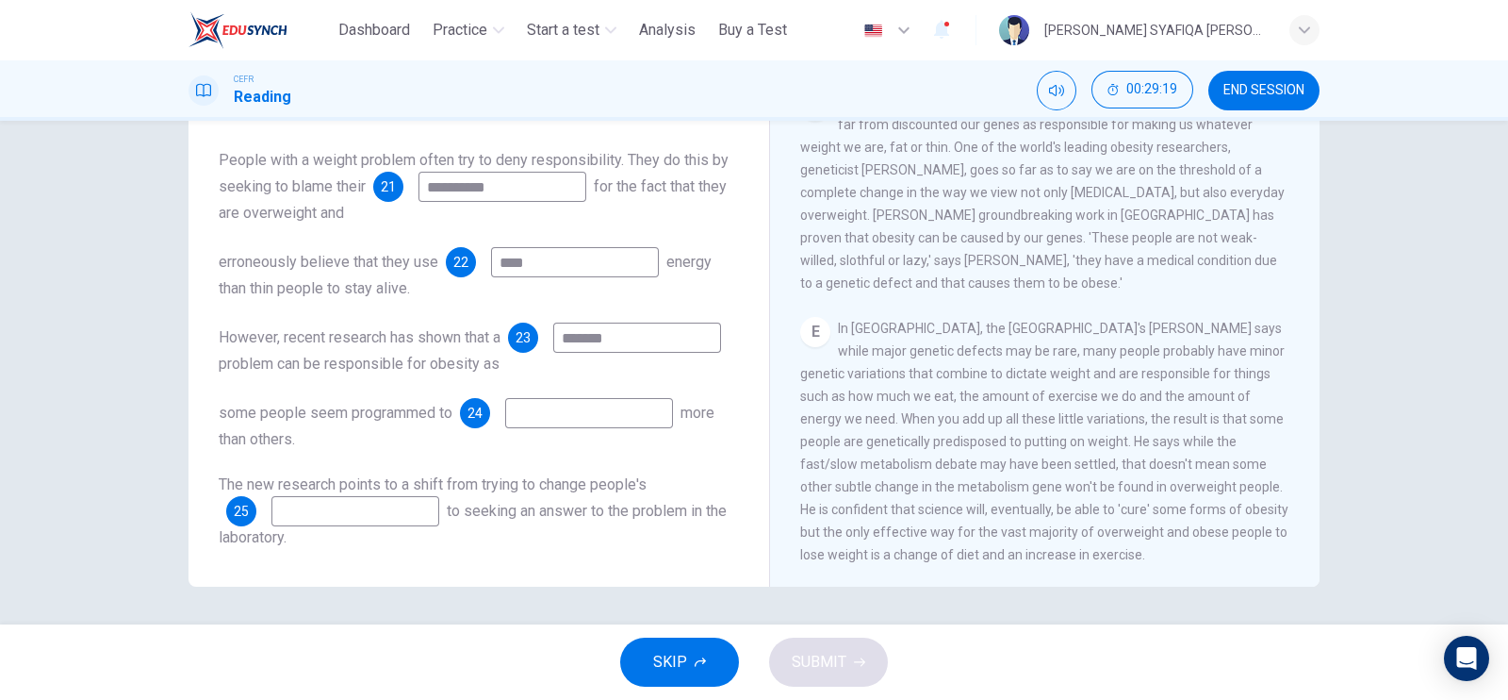
scroll to position [942, 0]
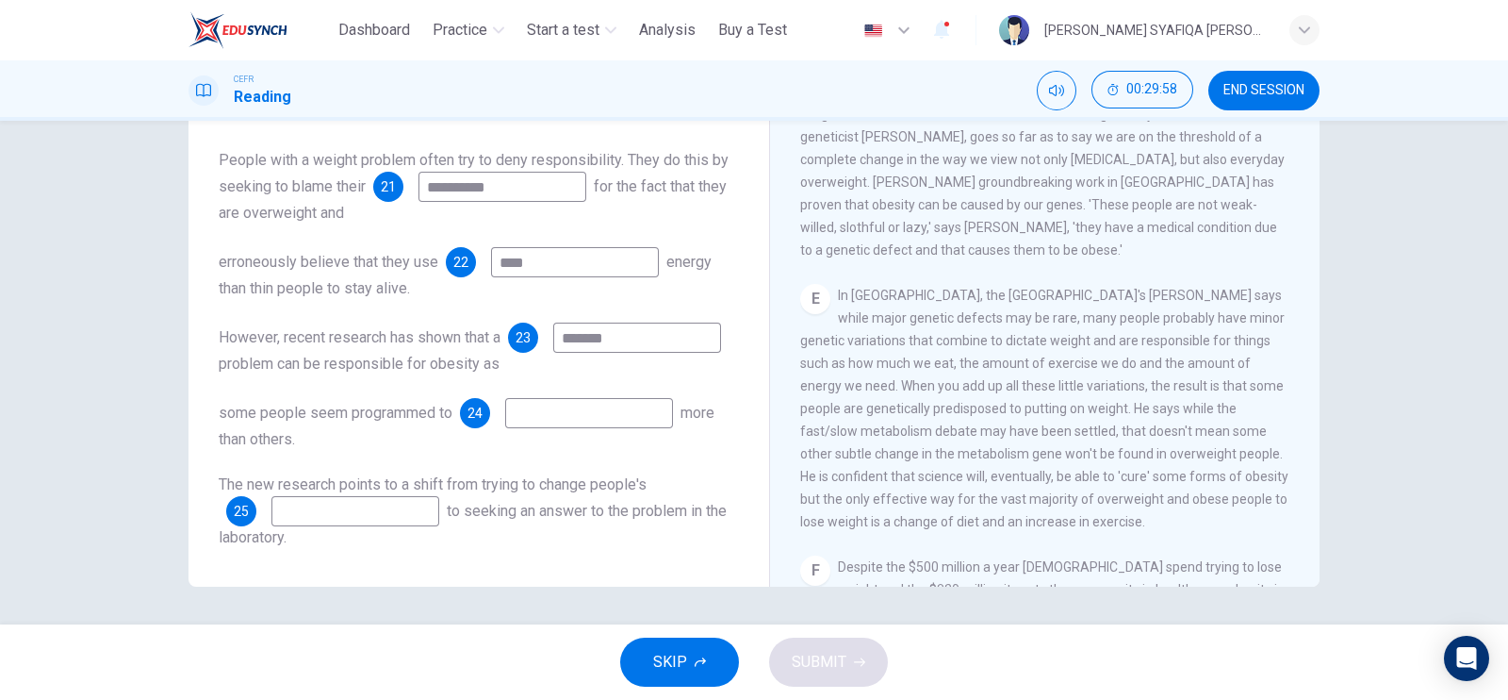
click at [630, 423] on input at bounding box center [589, 413] width 168 height 30
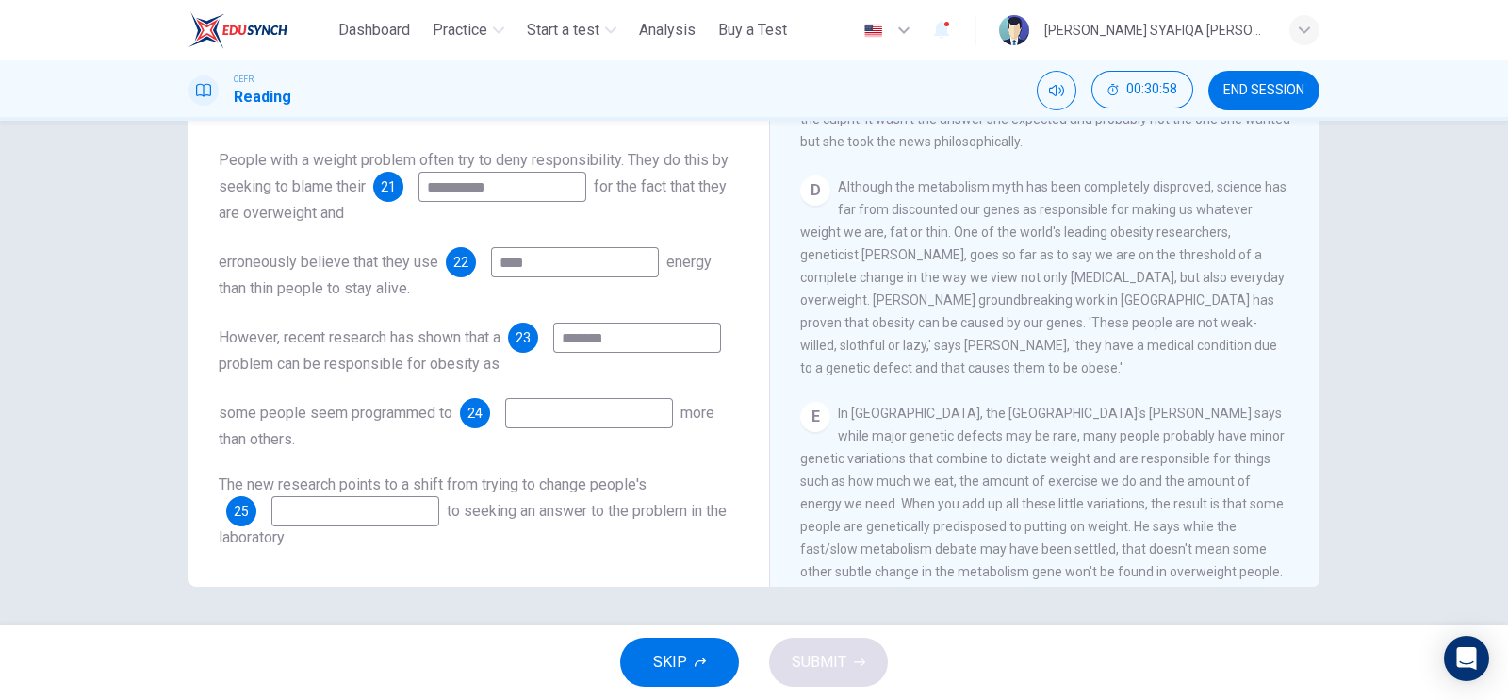
drag, startPoint x: 337, startPoint y: 337, endPoint x: 274, endPoint y: 336, distance: 62.2
click at [553, 336] on input "*******" at bounding box center [637, 337] width 168 height 30
type input "****"
click at [581, 412] on input at bounding box center [589, 413] width 168 height 30
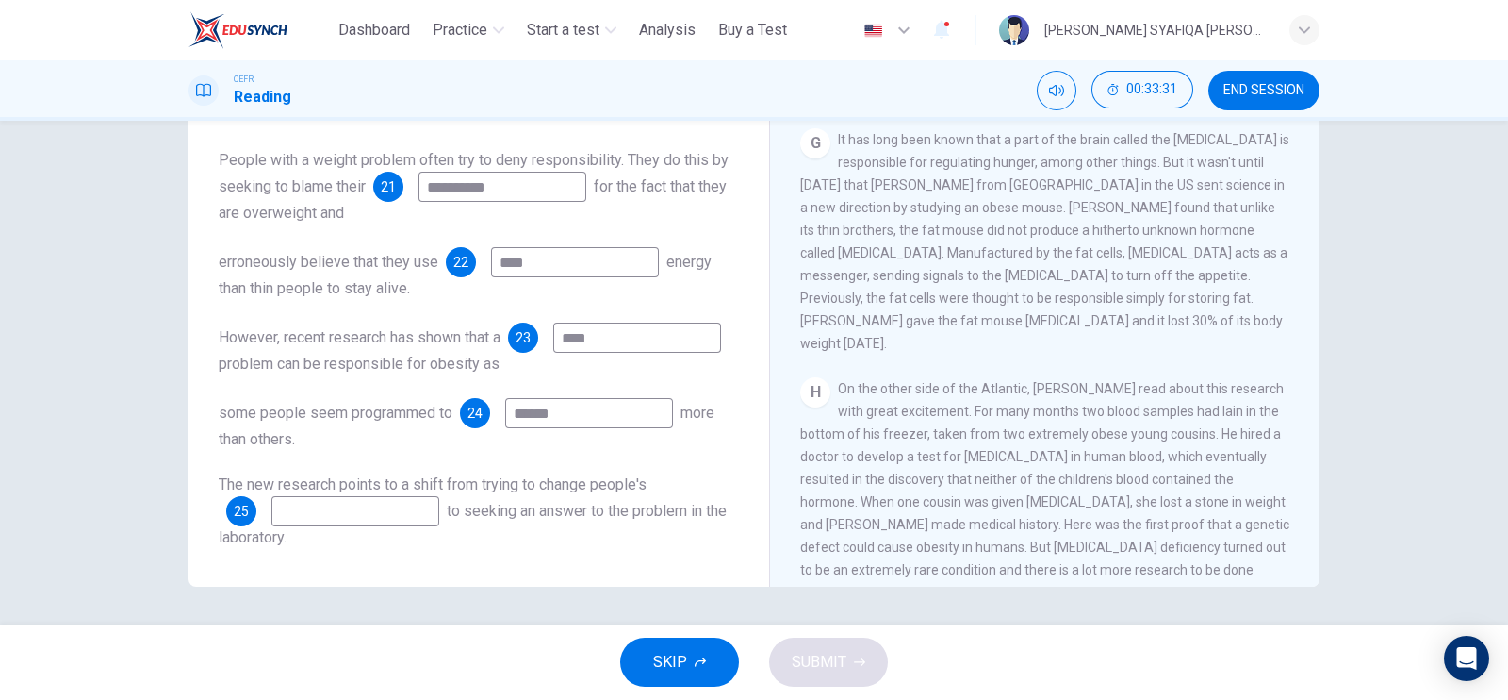
scroll to position [1566, 0]
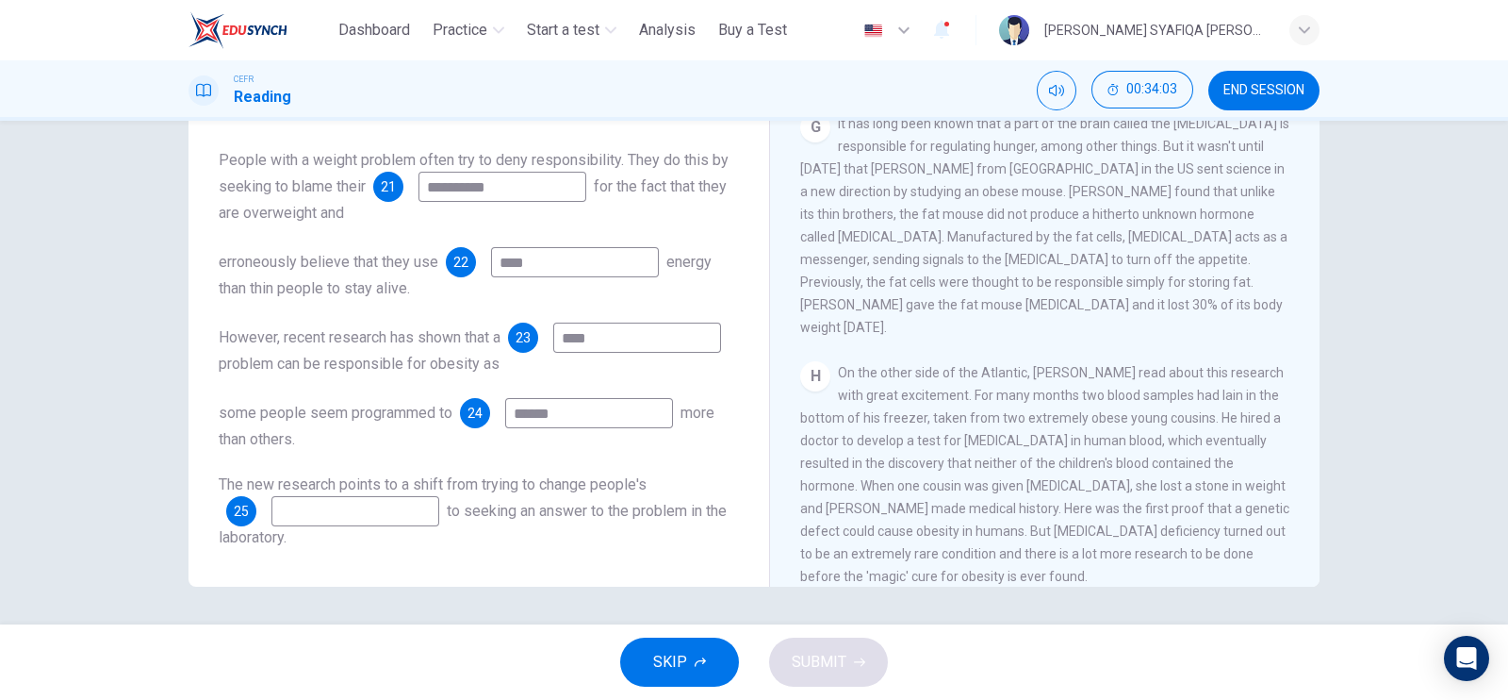
type input "******"
click at [418, 517] on input at bounding box center [356, 511] width 168 height 30
type input "*******"
click at [800, 662] on span "SUBMIT" at bounding box center [819, 662] width 55 height 26
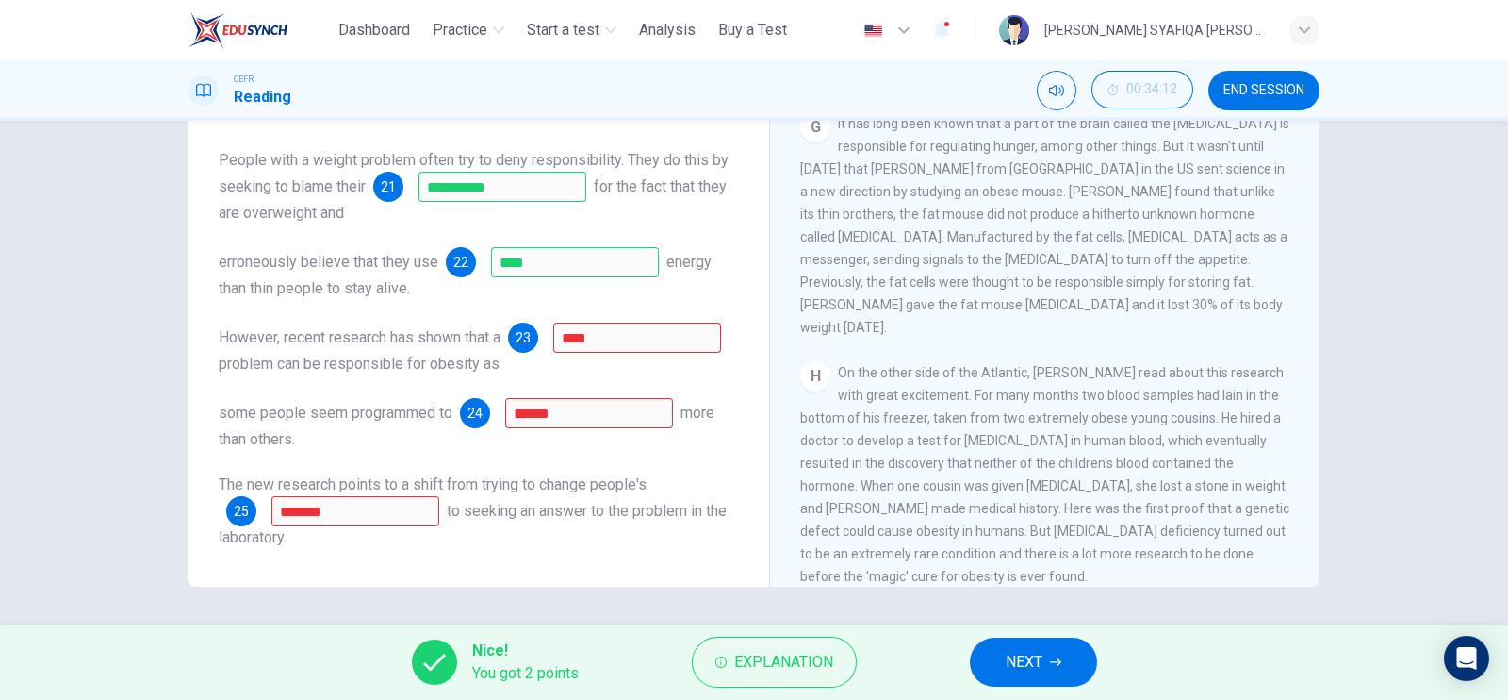
scroll to position [23, 0]
click at [809, 652] on span "Explanation" at bounding box center [783, 662] width 99 height 26
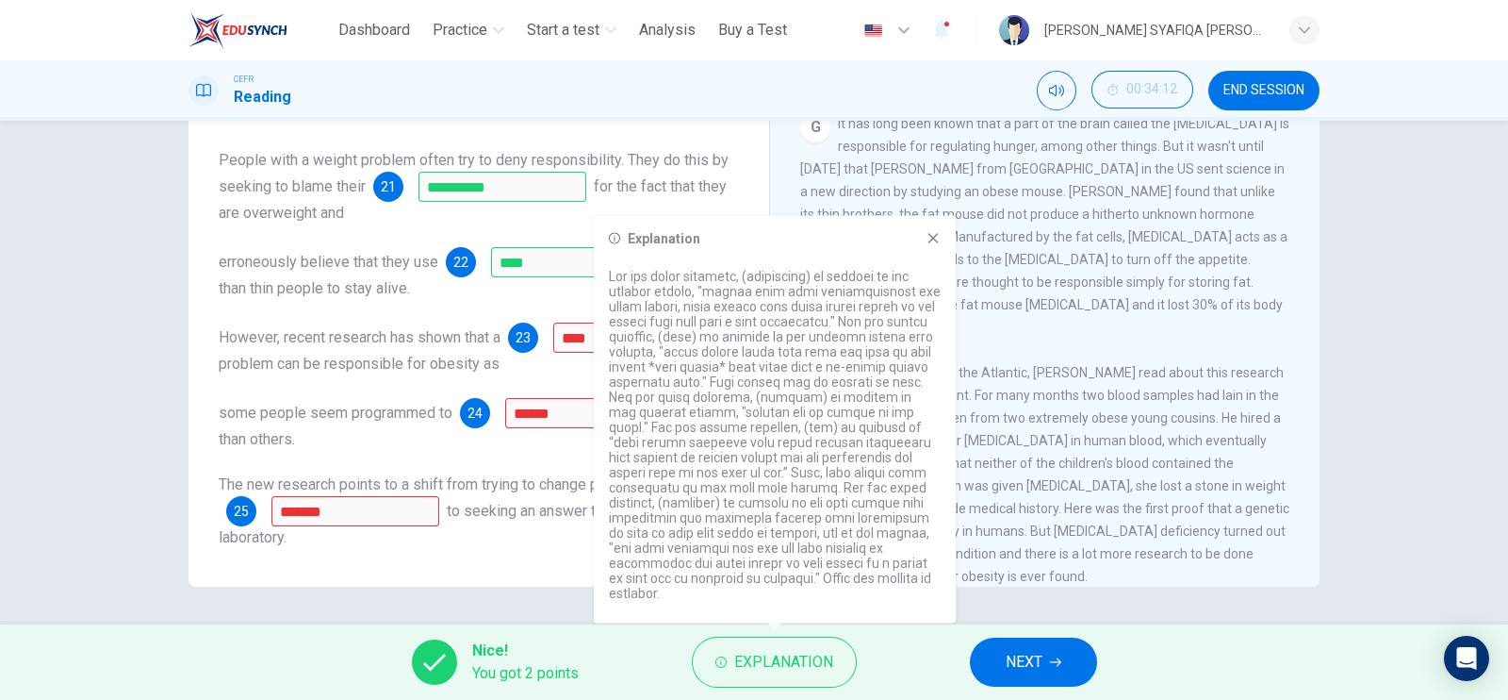
click at [1075, 494] on div "H On the other side of the Atlantic, [PERSON_NAME] read about this research wit…" at bounding box center [1045, 474] width 490 height 226
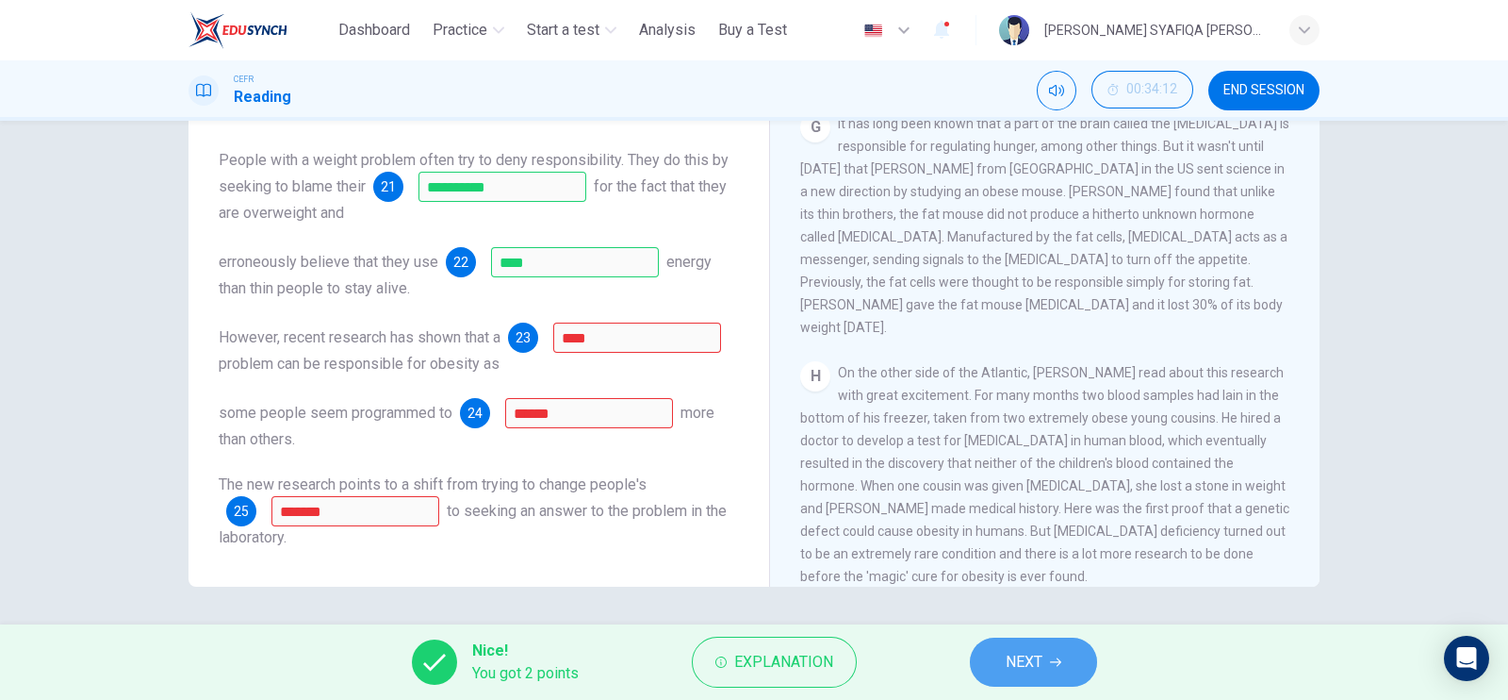
click at [1014, 653] on span "NEXT" at bounding box center [1024, 662] width 37 height 26
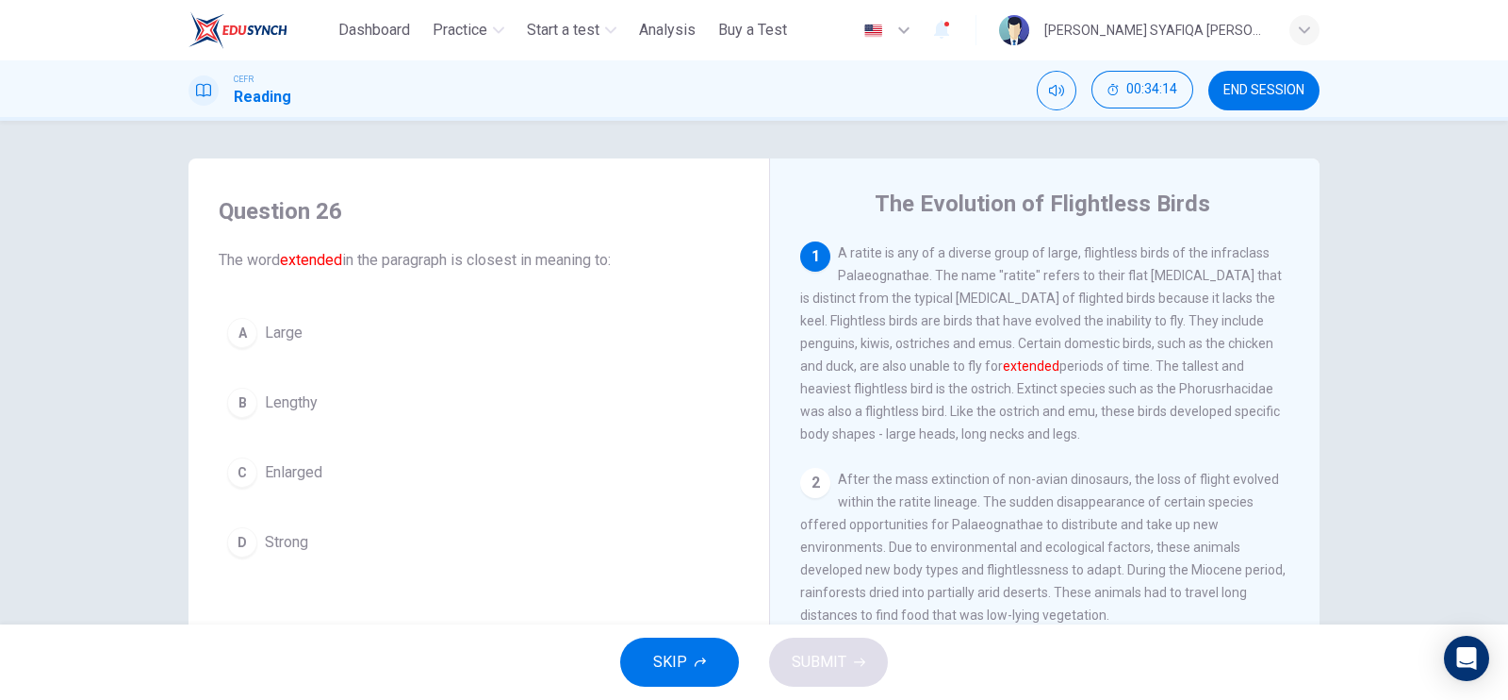
click at [1266, 96] on span "END SESSION" at bounding box center [1264, 90] width 81 height 15
